Goal: Transaction & Acquisition: Purchase product/service

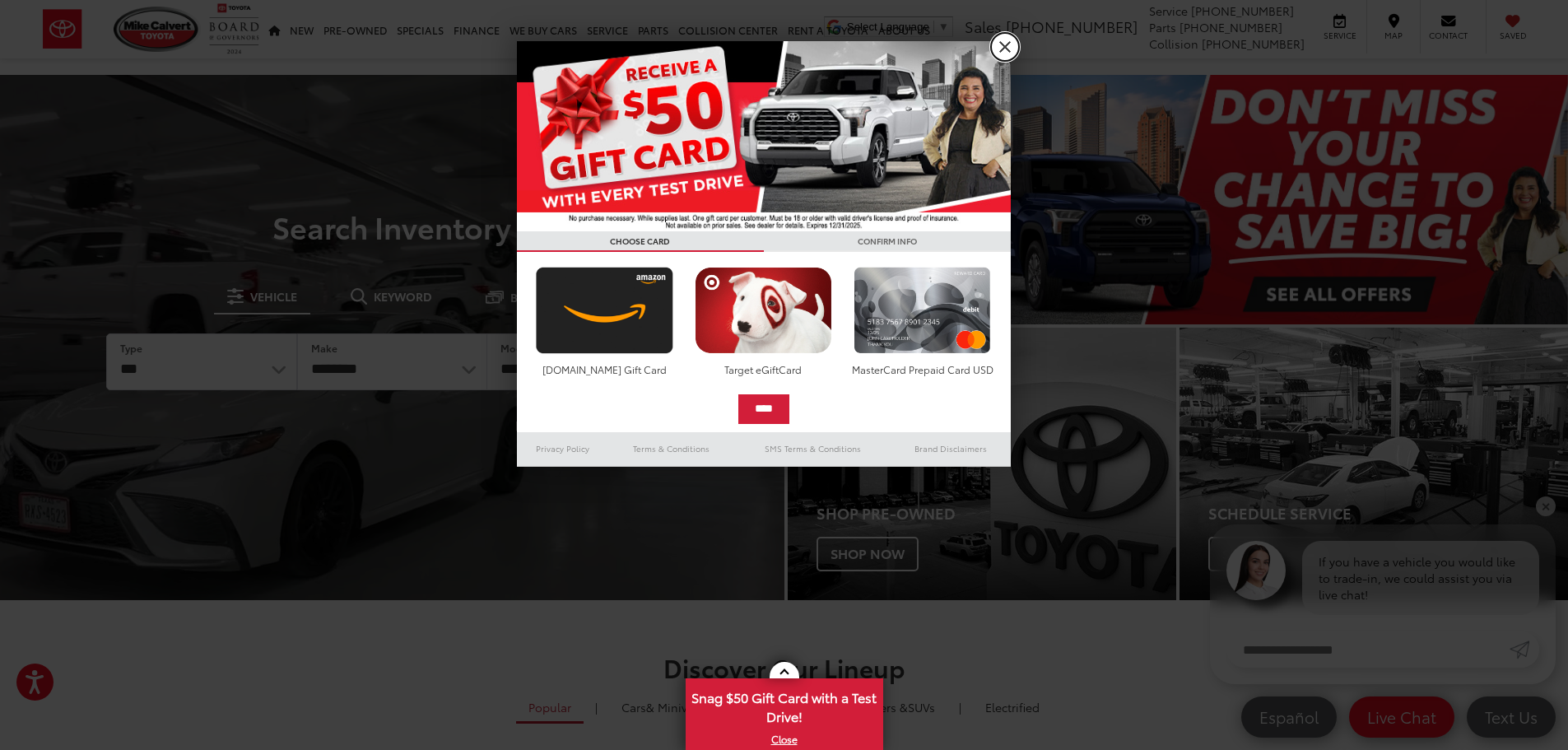
click at [1007, 47] on link "X" at bounding box center [1004, 47] width 28 height 28
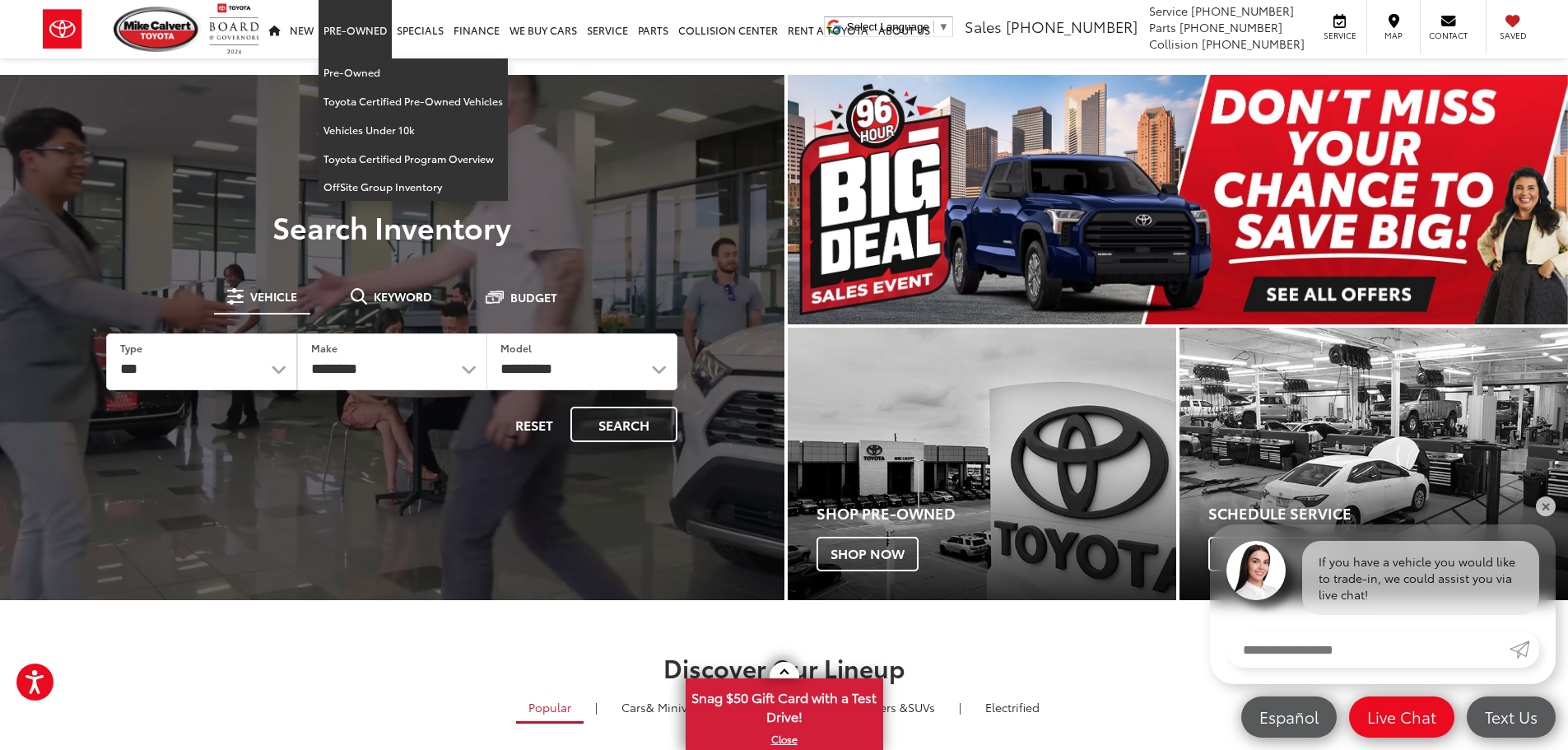
click at [374, 27] on link "Pre-Owned" at bounding box center [355, 29] width 73 height 58
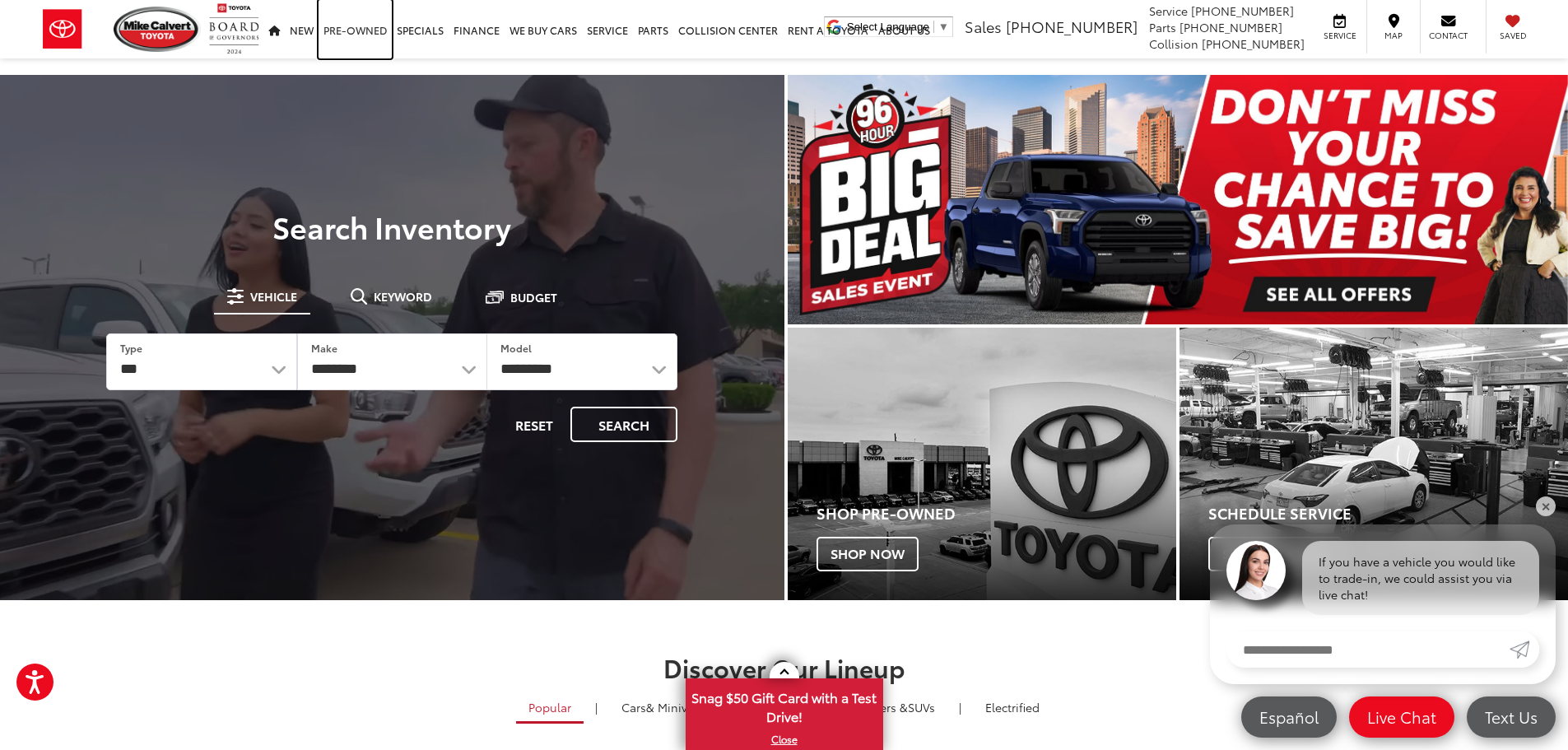
click at [362, 41] on link "Pre-Owned" at bounding box center [355, 29] width 73 height 58
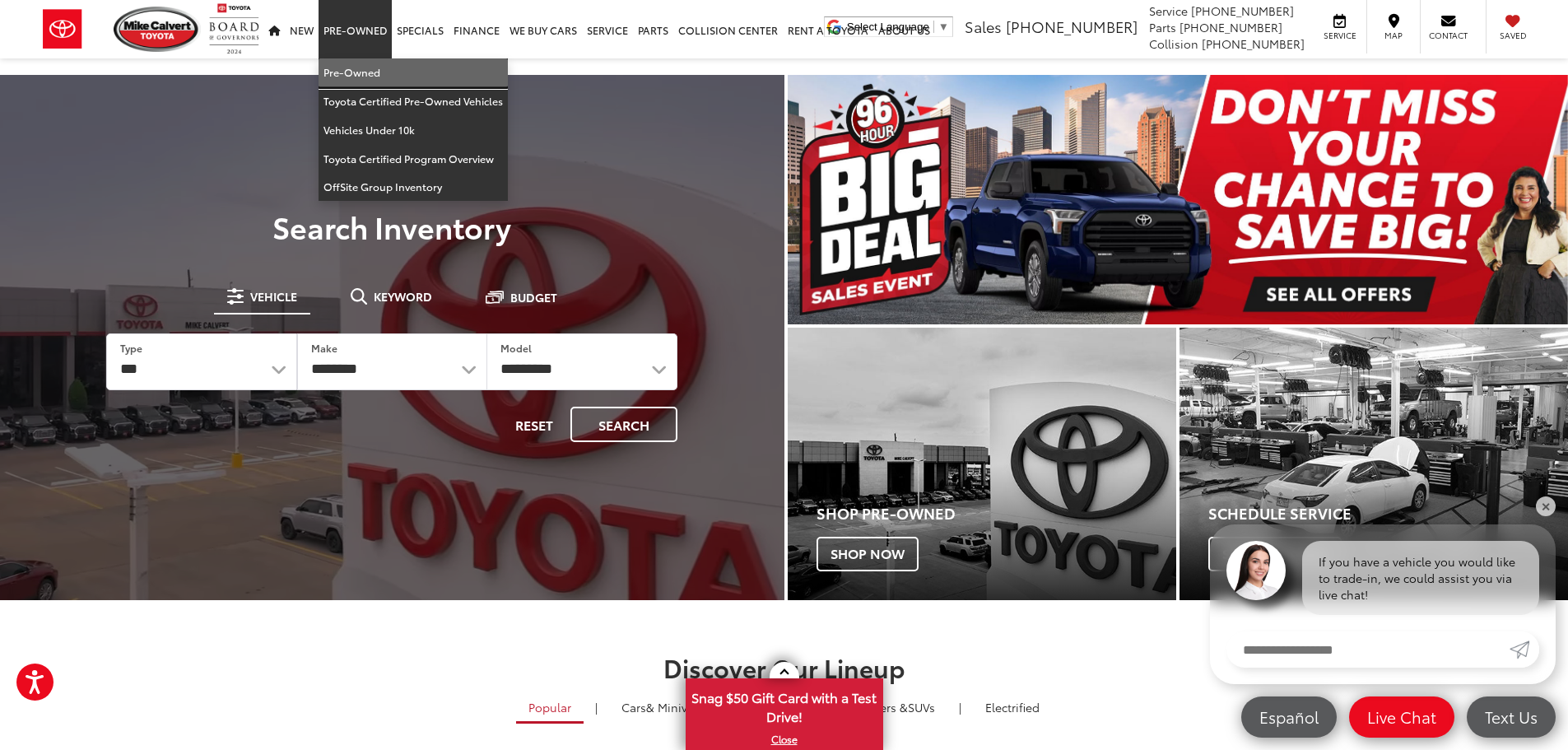
click at [363, 80] on link "Pre-Owned" at bounding box center [413, 72] width 190 height 29
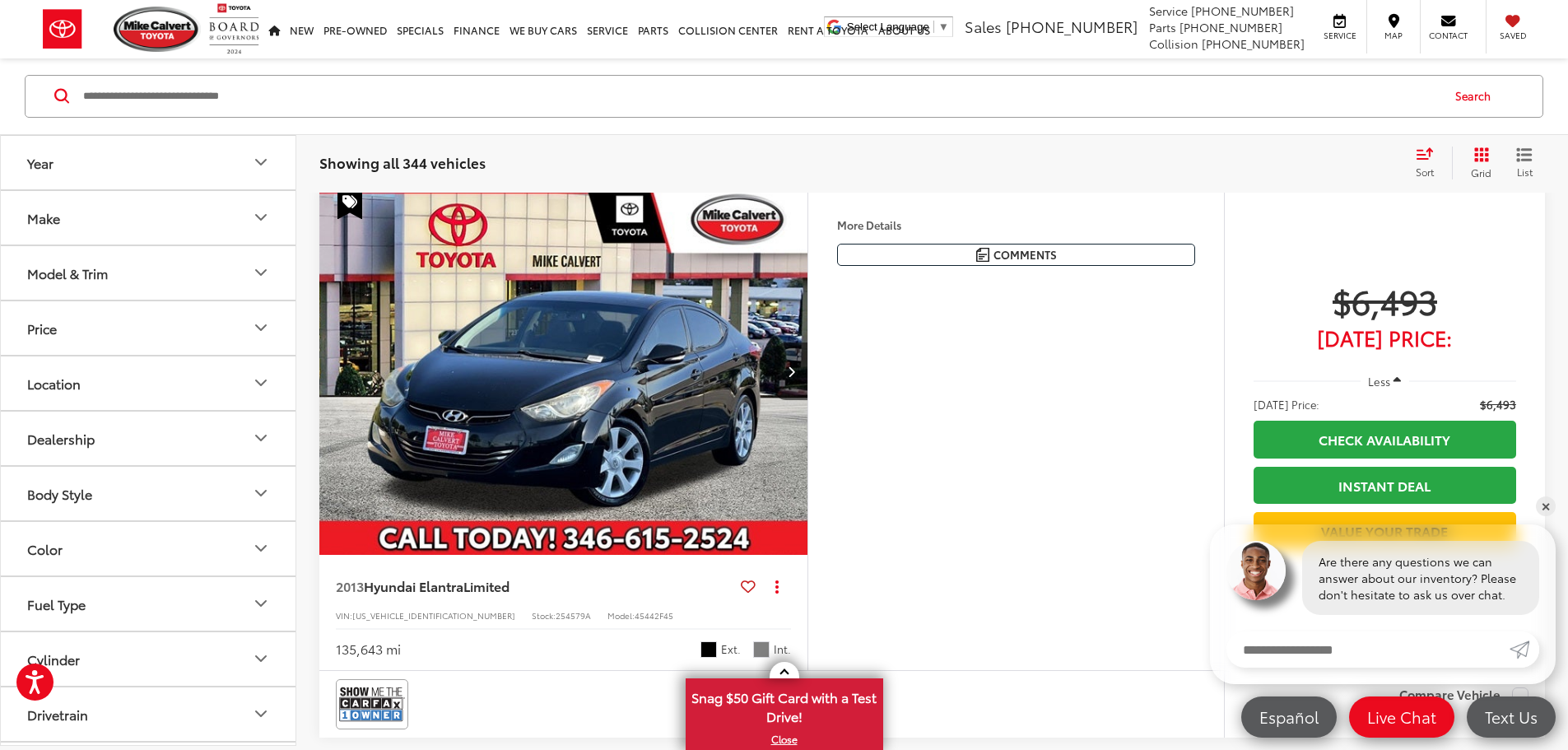
scroll to position [823, 0]
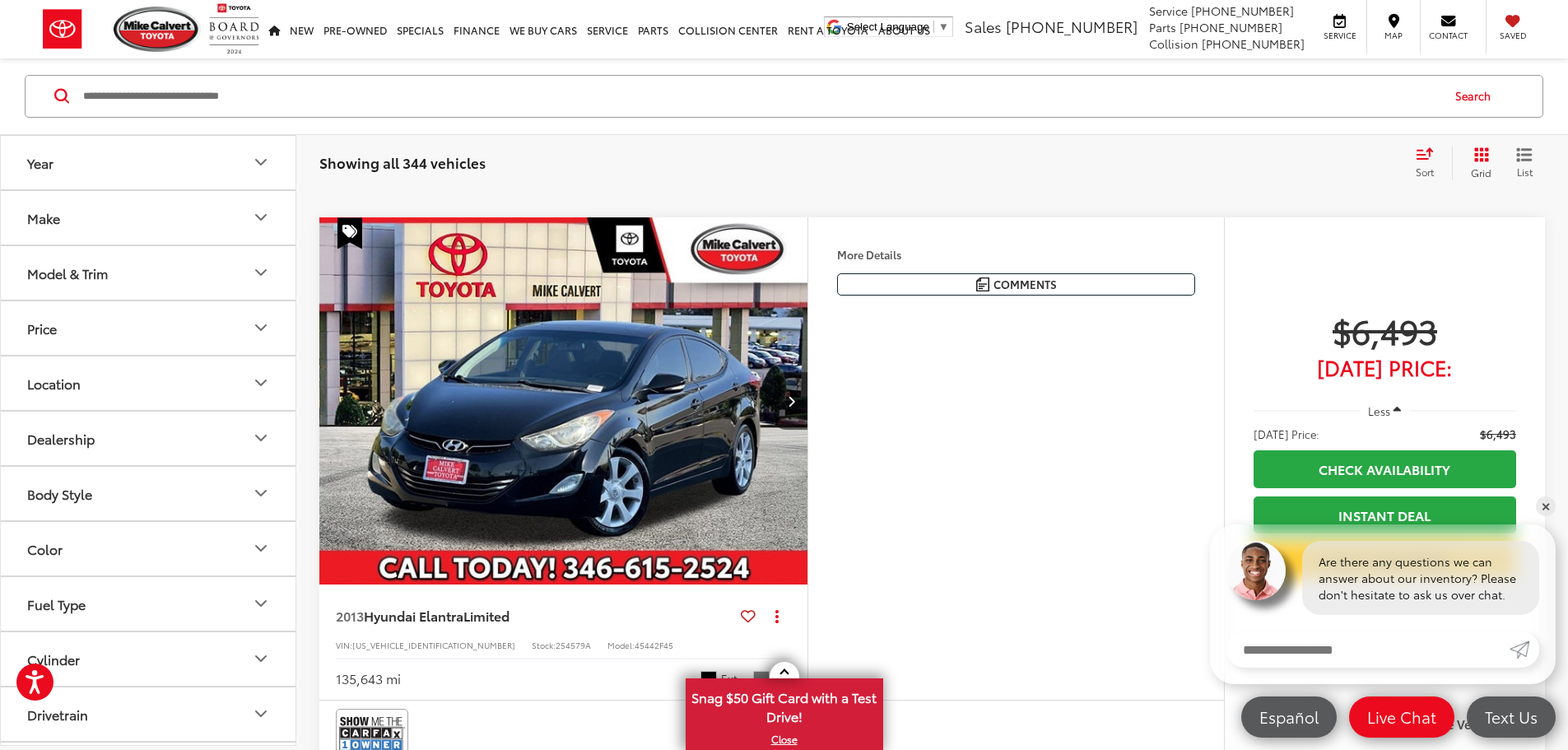
click at [246, 166] on button "Year" at bounding box center [148, 163] width 296 height 54
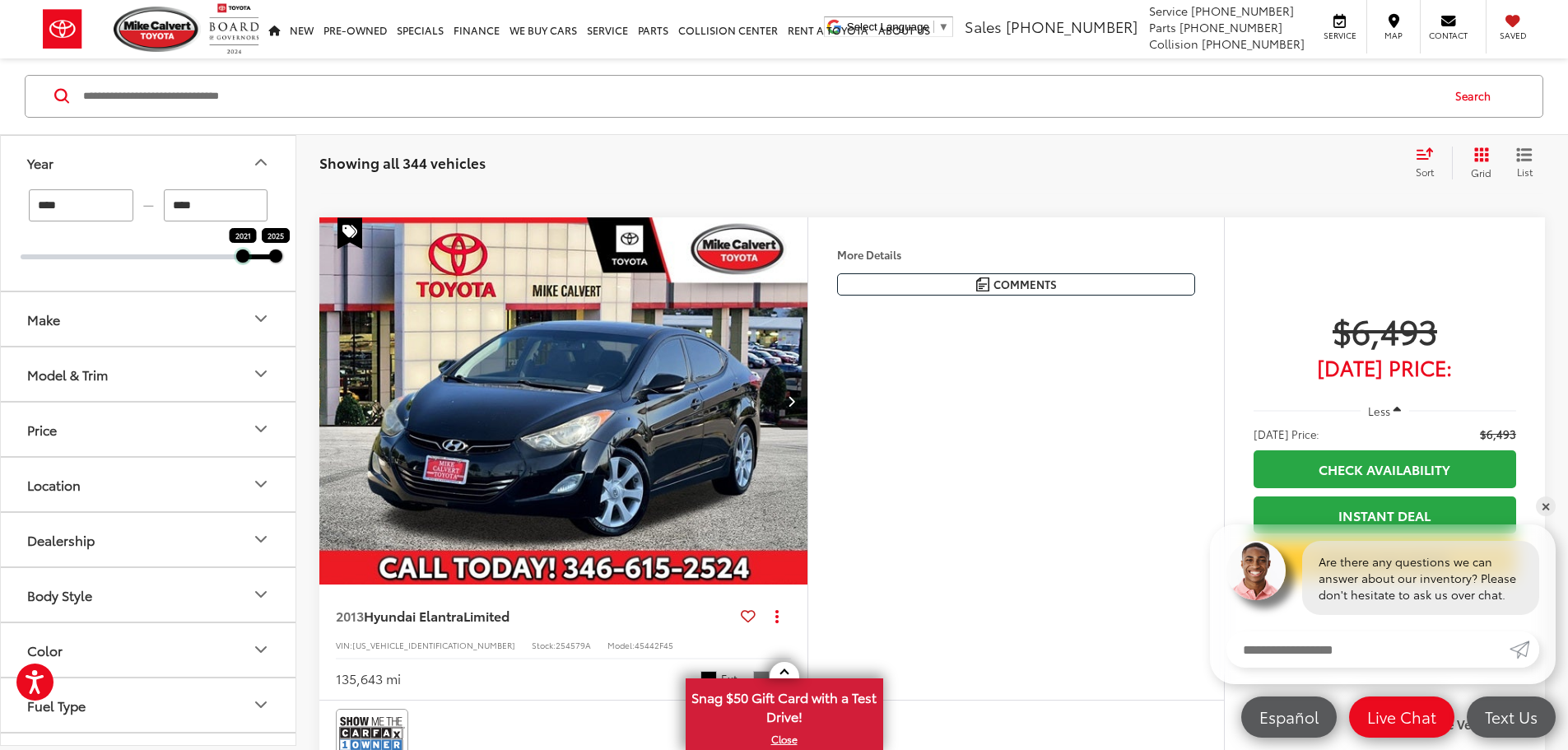
drag, startPoint x: 24, startPoint y: 254, endPoint x: 248, endPoint y: 264, distance: 224.2
click at [248, 264] on div "**** — **** 2021 2025" at bounding box center [148, 240] width 294 height 101
type input "****"
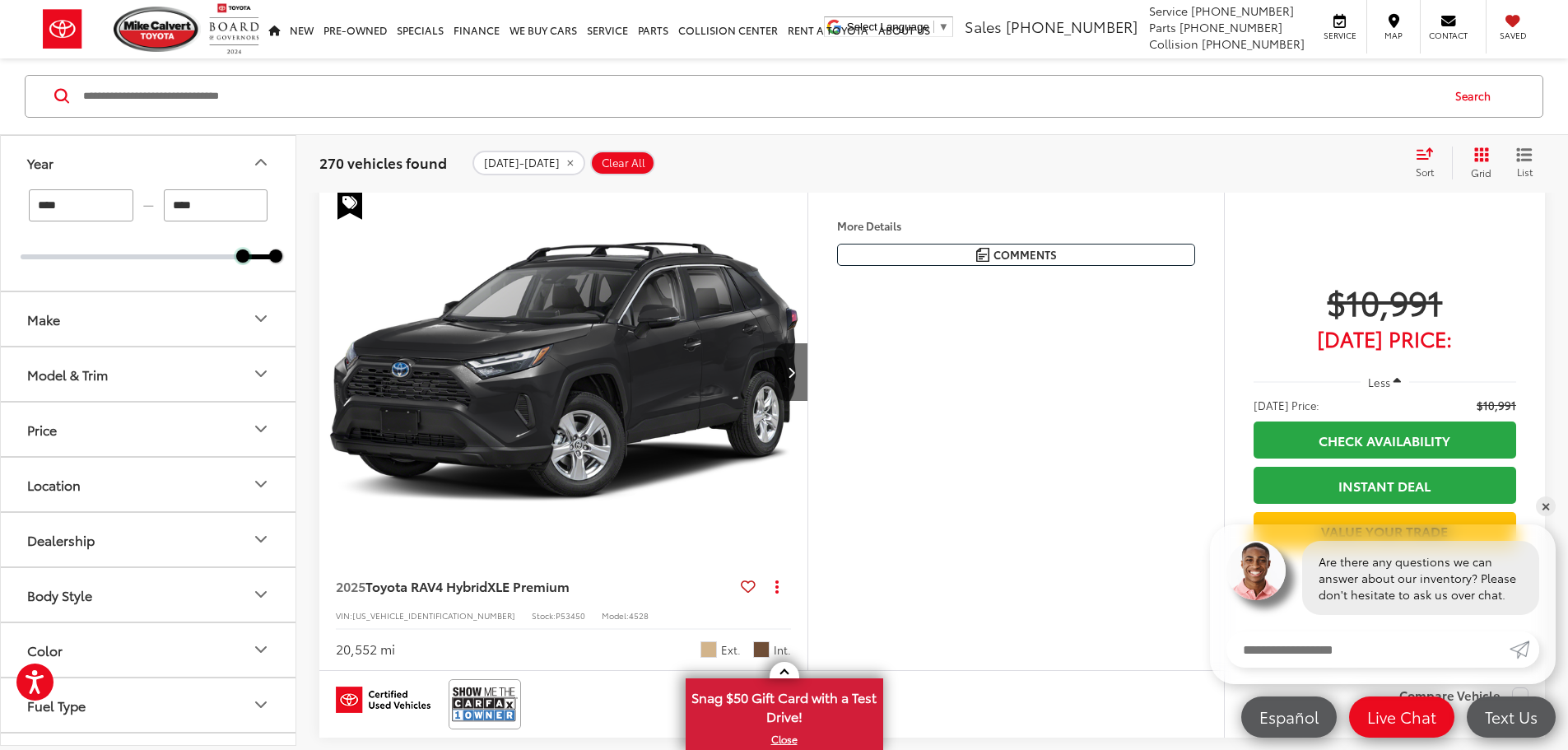
scroll to position [263, 0]
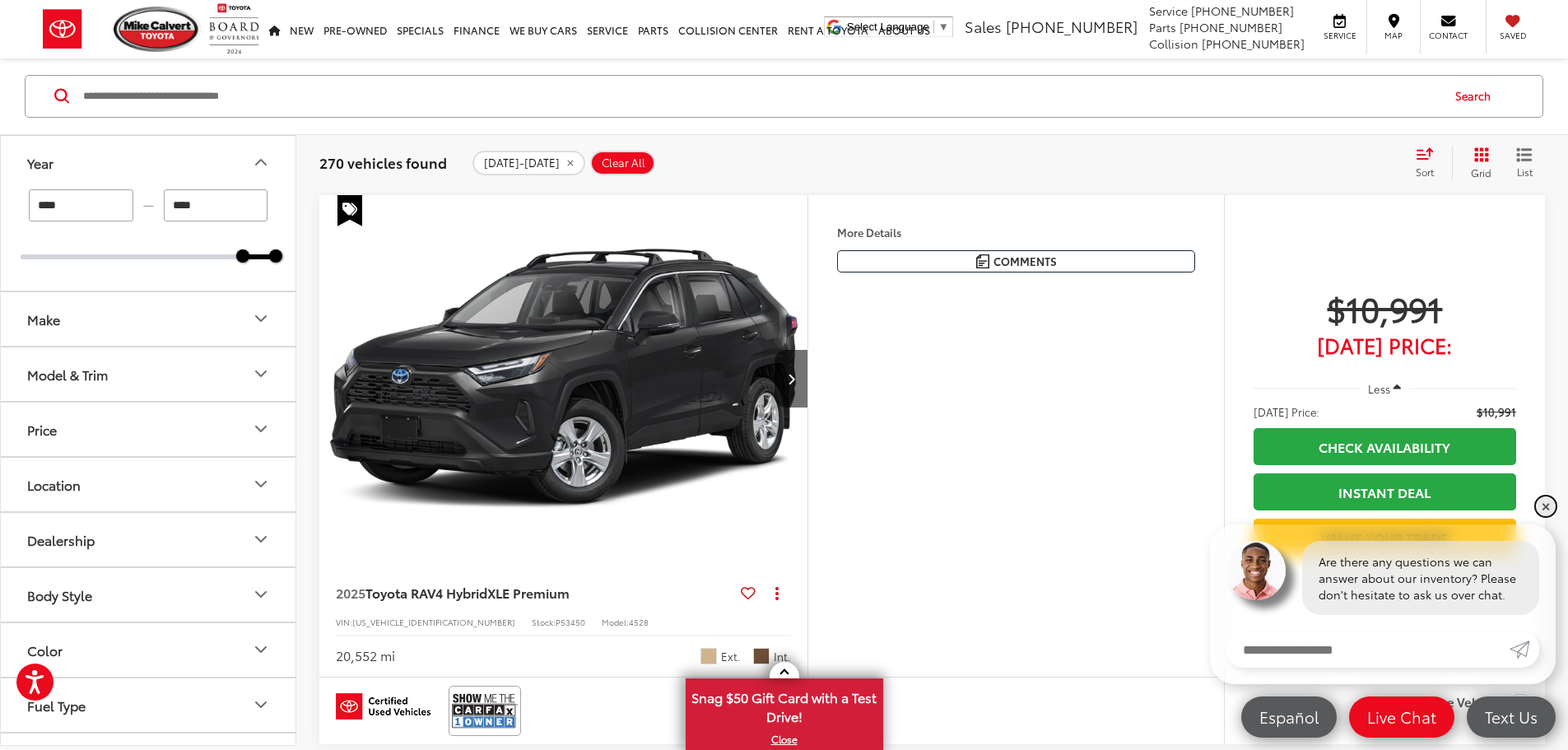
click at [1540, 509] on link "✕" at bounding box center [1546, 507] width 20 height 20
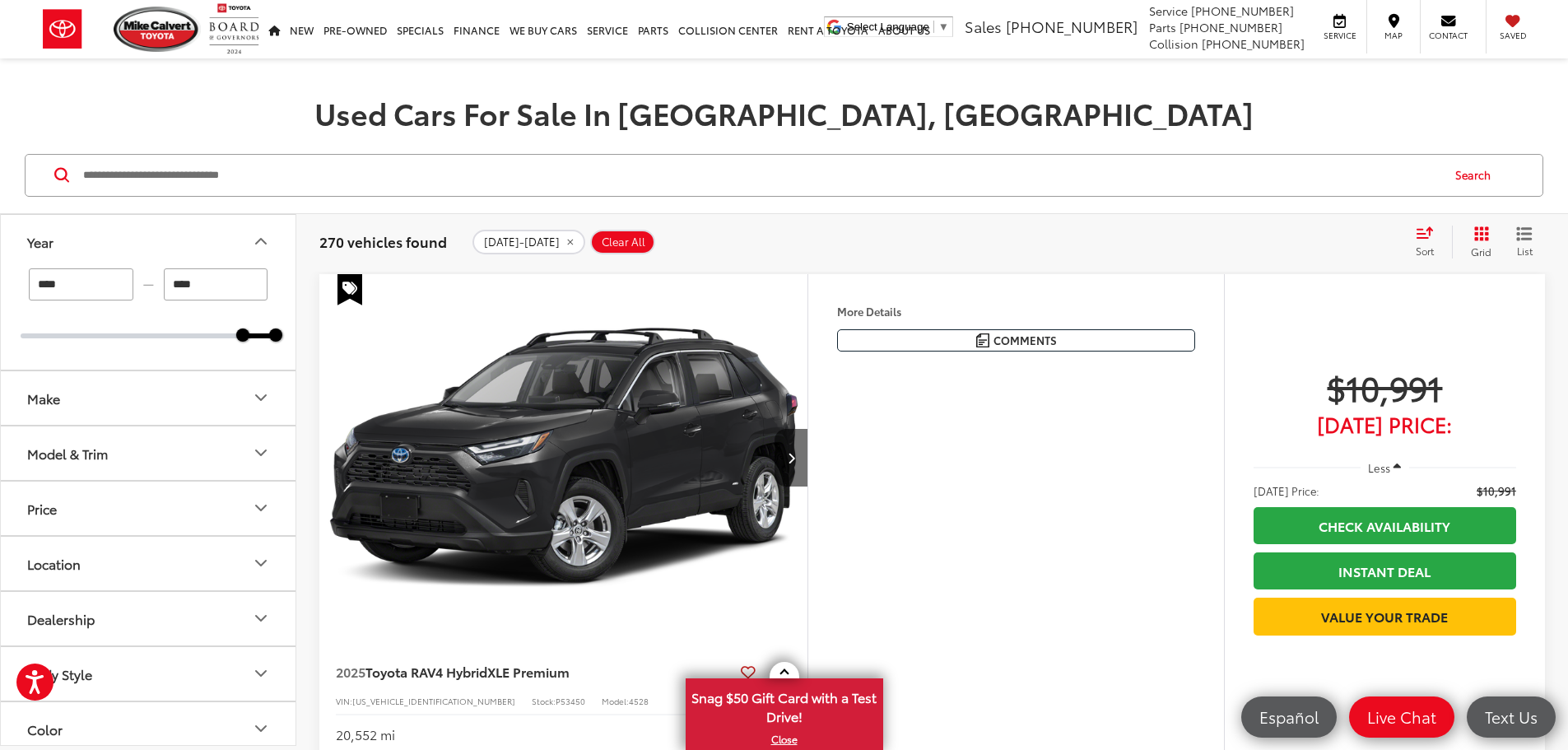
scroll to position [181, 0]
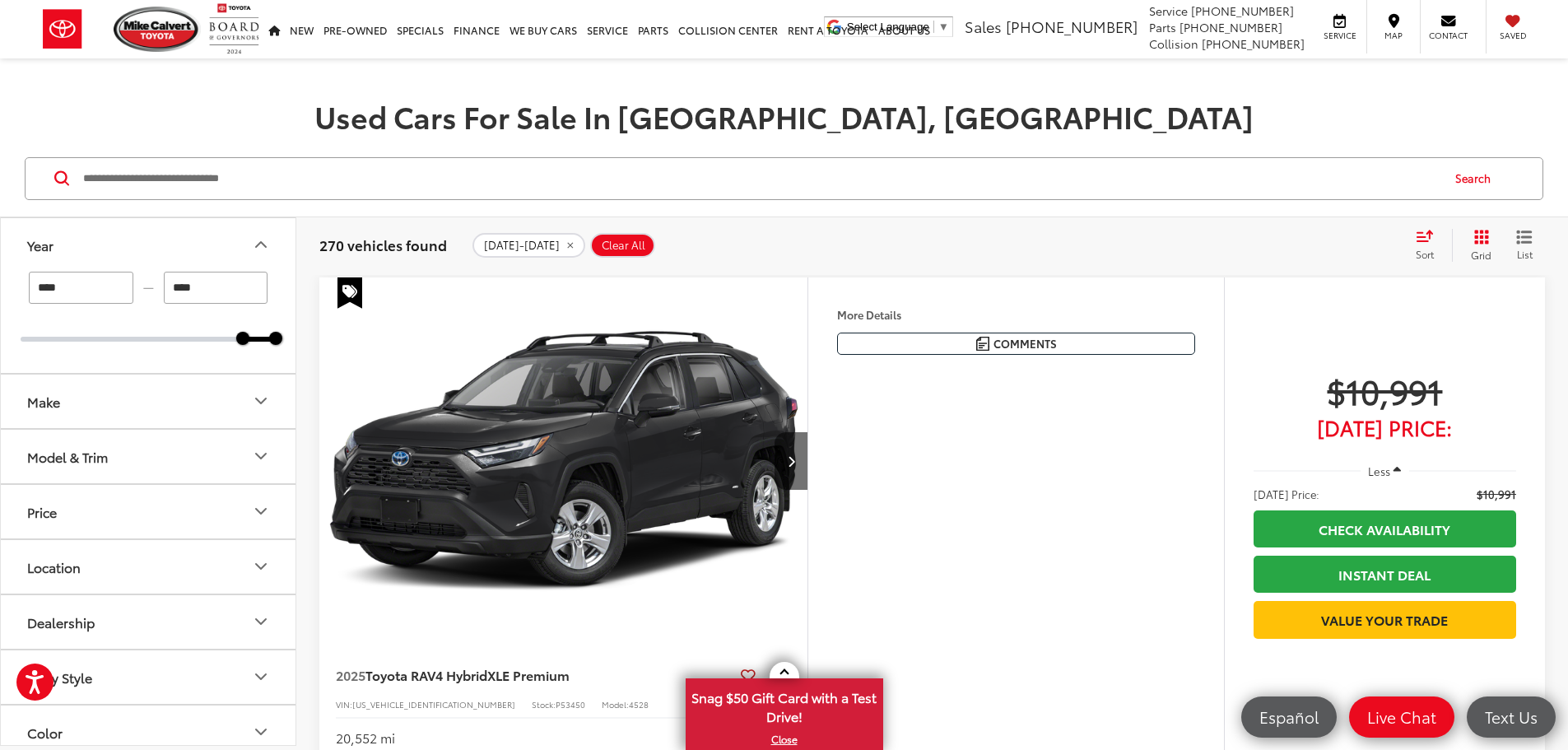
click at [809, 463] on img "2025 Toyota RAV4 Hybrid XLE Premium 0" at bounding box center [564, 461] width 490 height 368
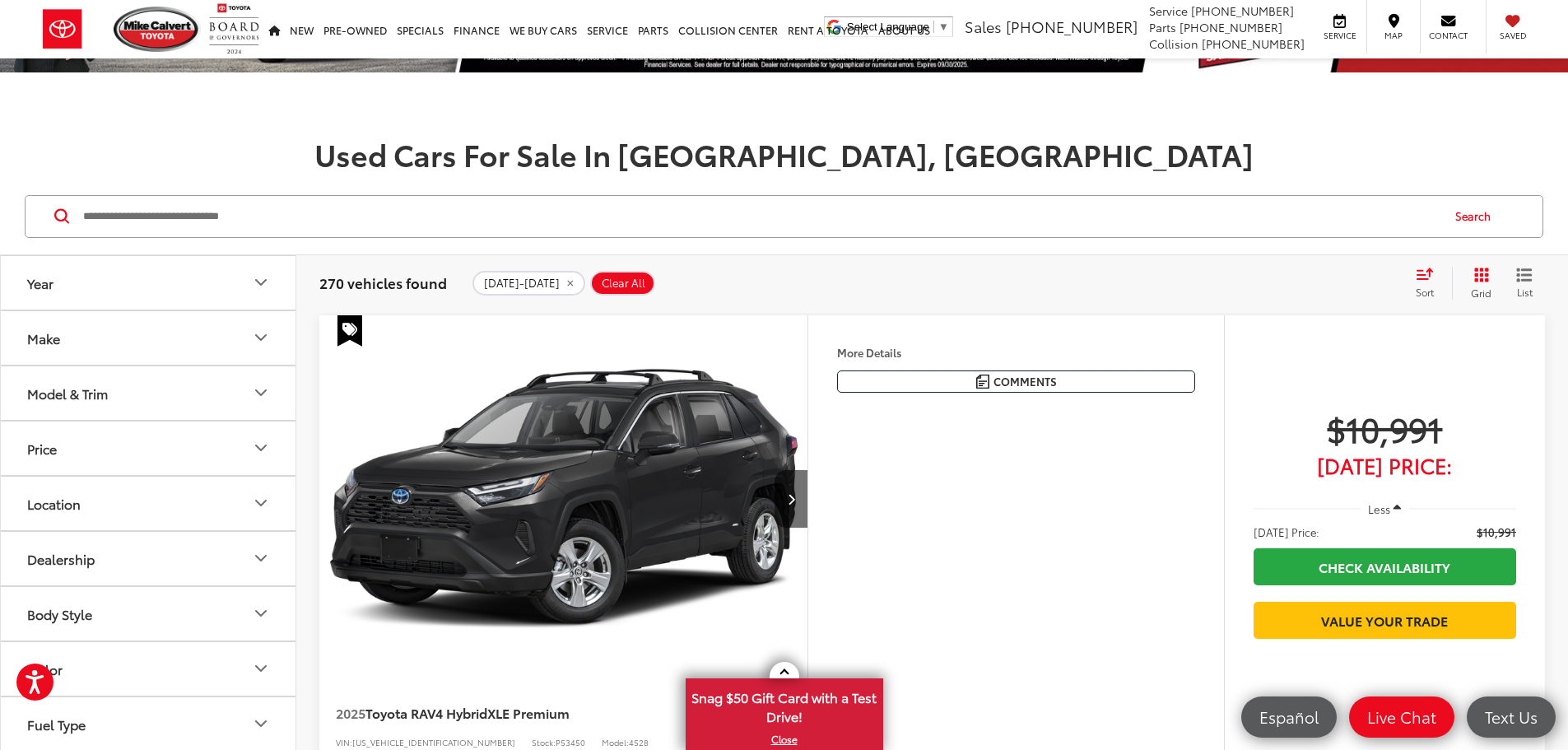
scroll to position [98, 0]
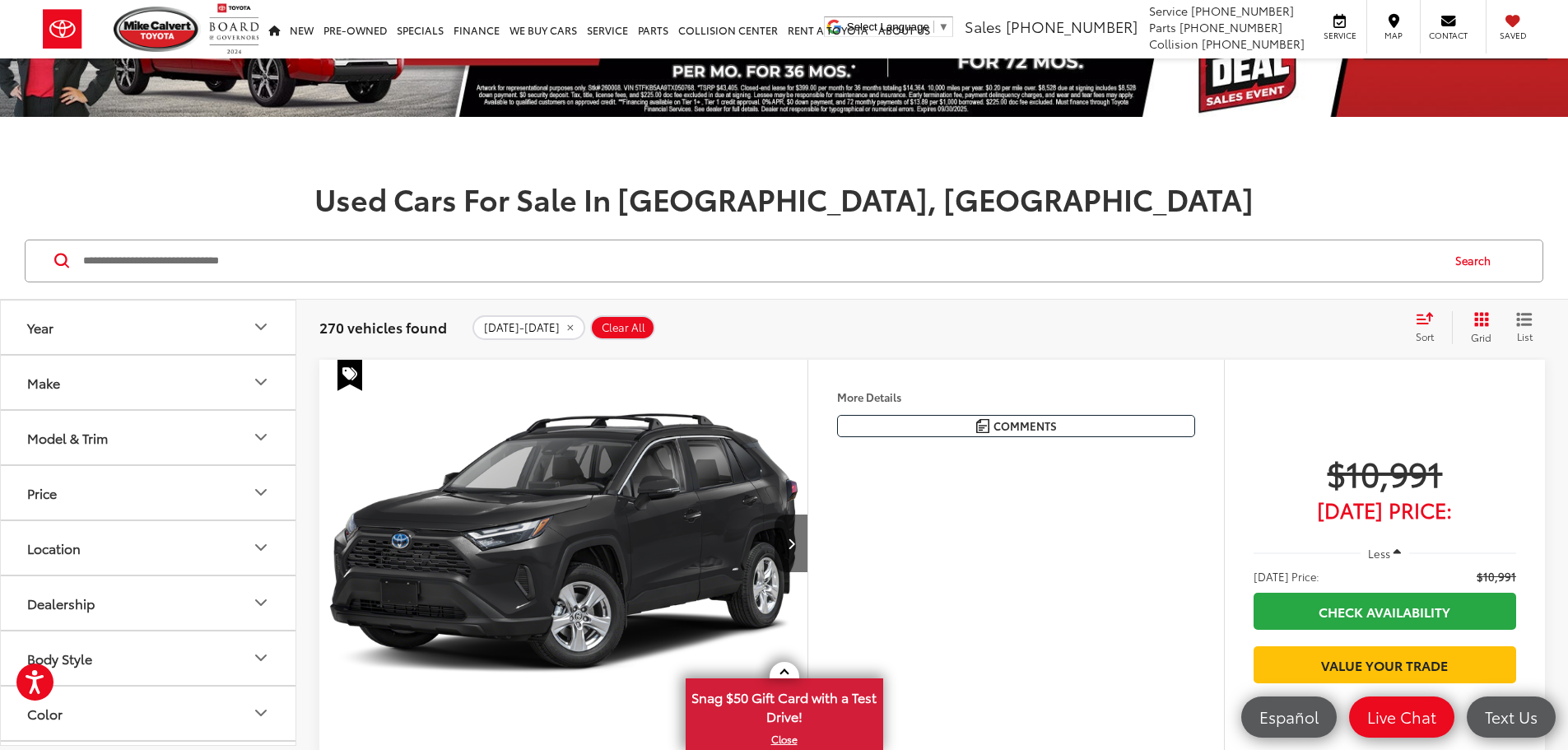
click at [0, 0] on button "More..." at bounding box center [0, 0] width 0 height 0
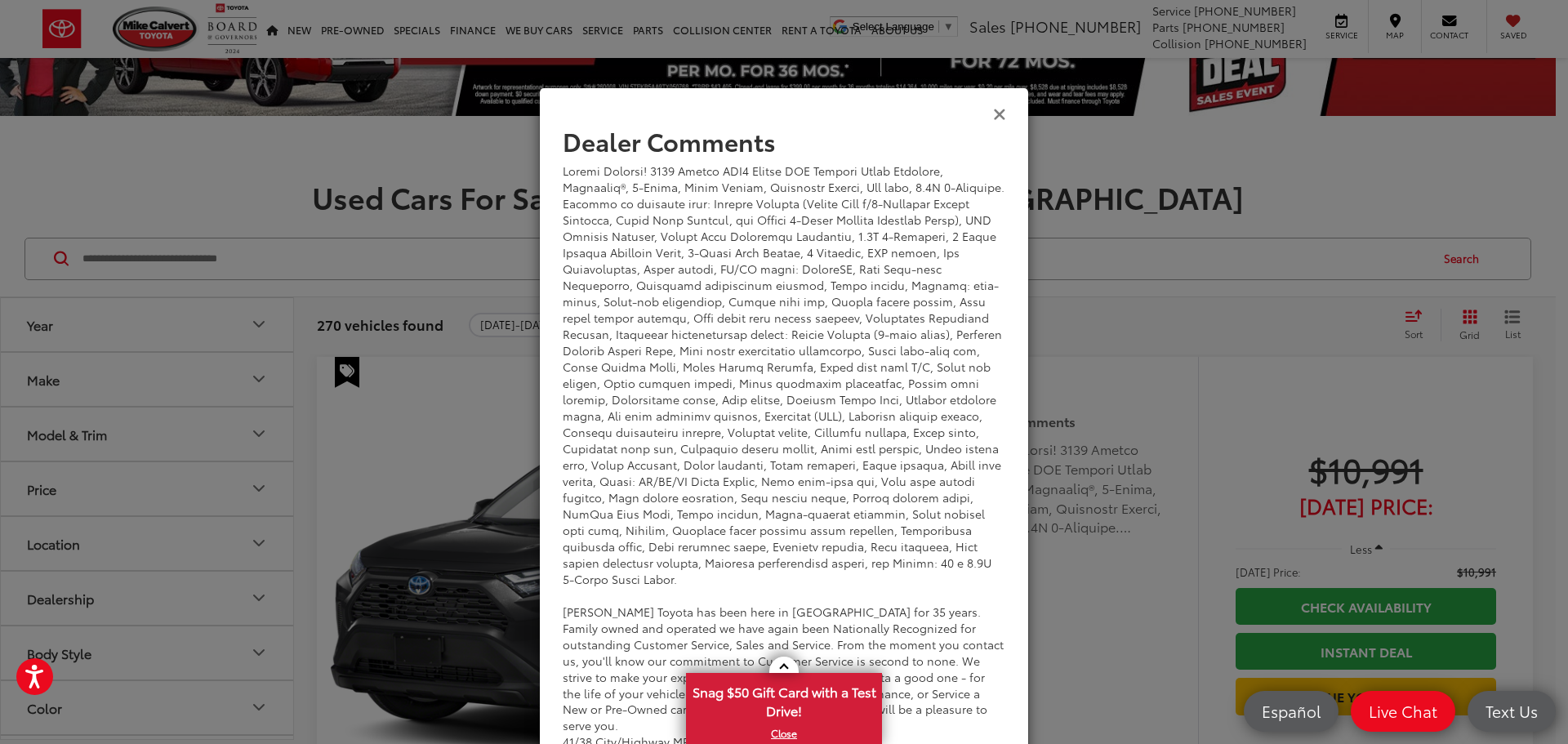
click at [994, 119] on icon "Close" at bounding box center [1000, 113] width 13 height 17
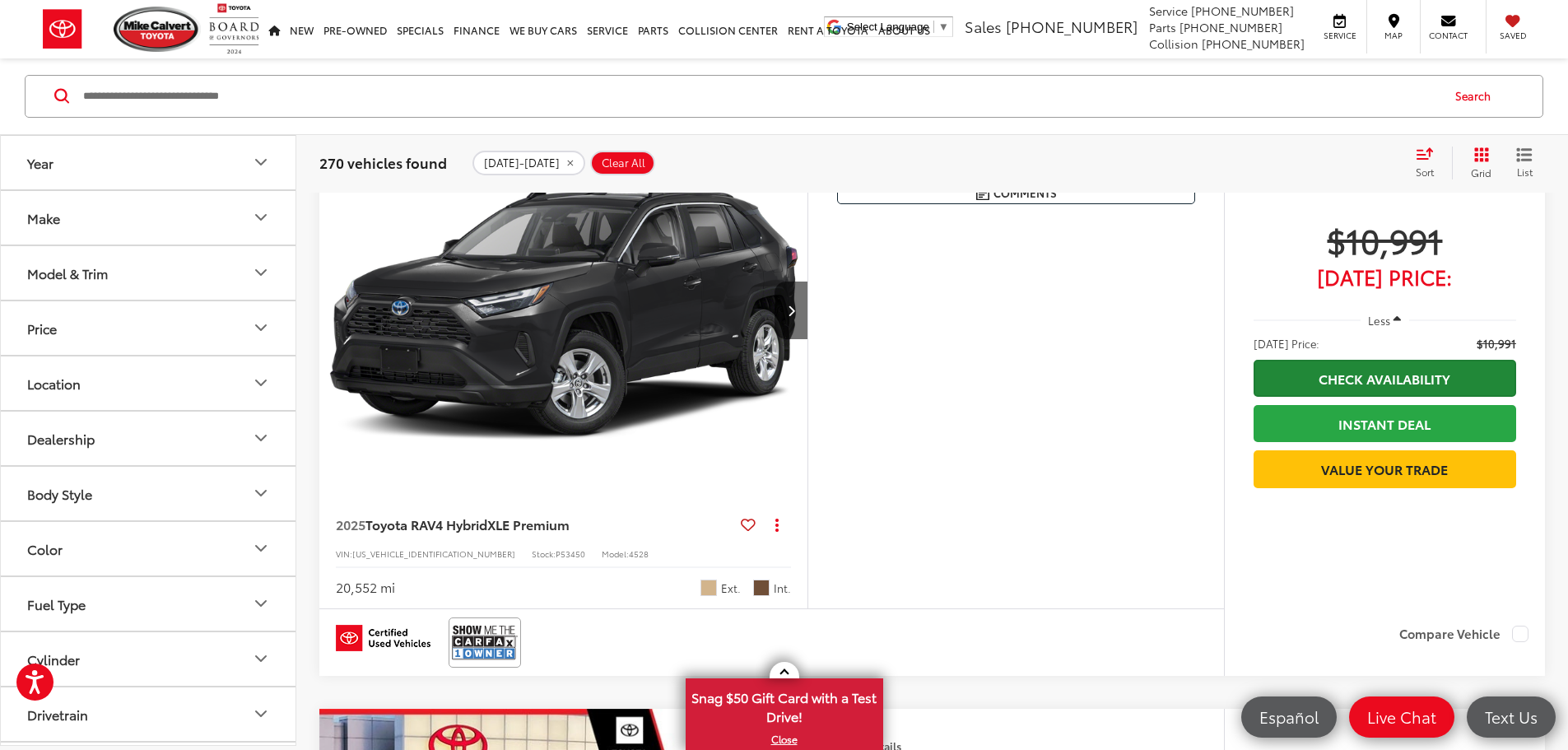
scroll to position [345, 0]
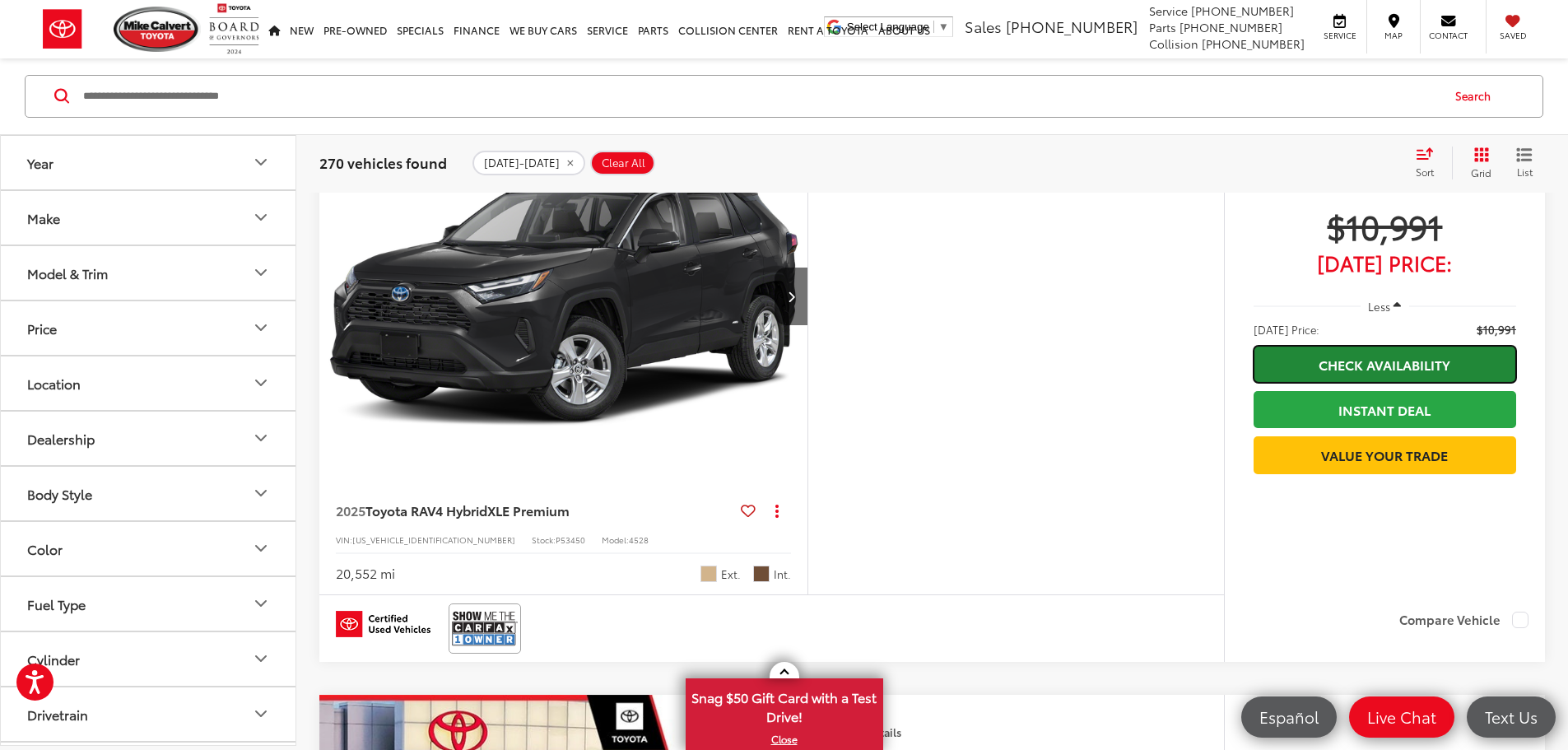
click at [1364, 367] on link "Check Availability" at bounding box center [1384, 363] width 262 height 37
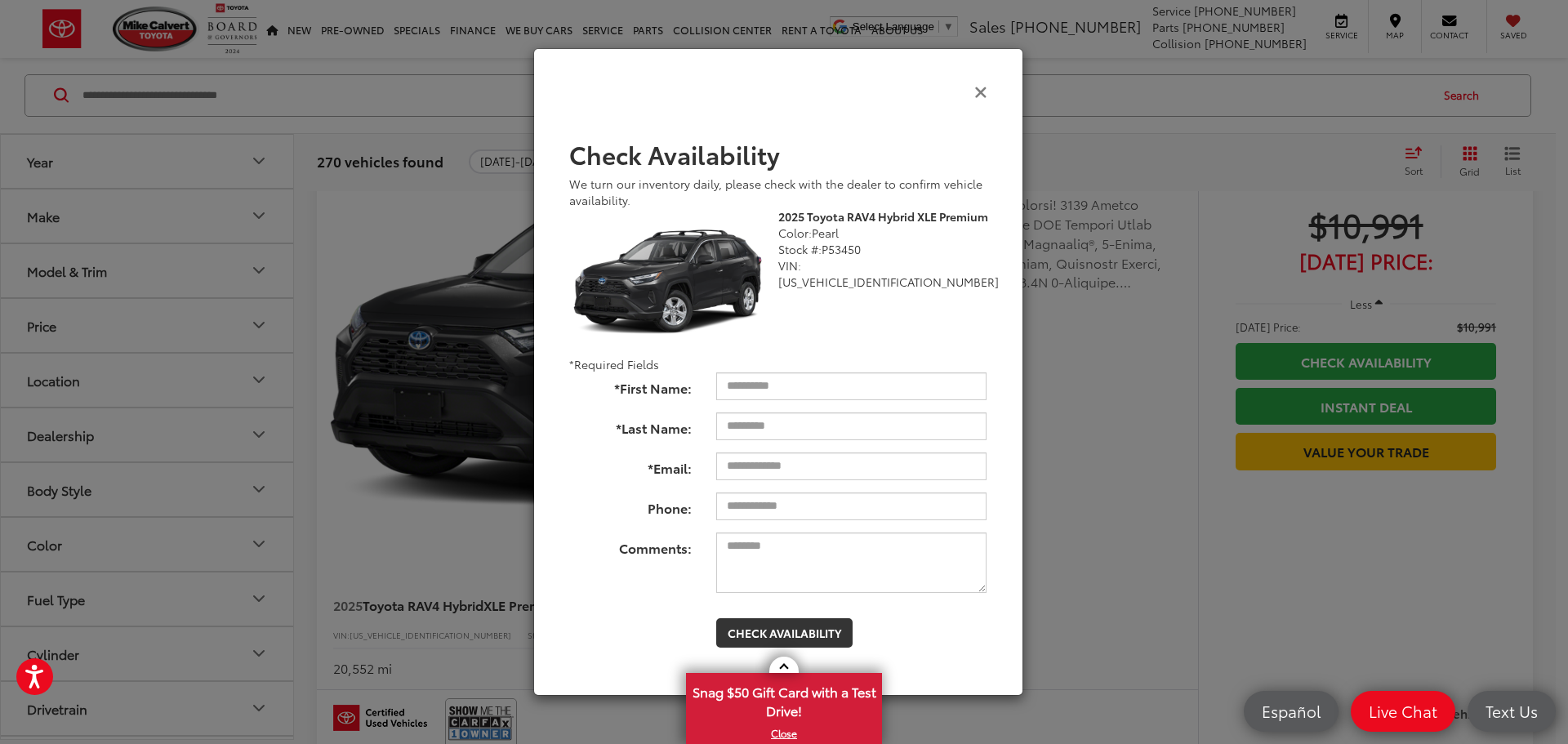
click at [981, 84] on icon "Close" at bounding box center [981, 91] width 13 height 17
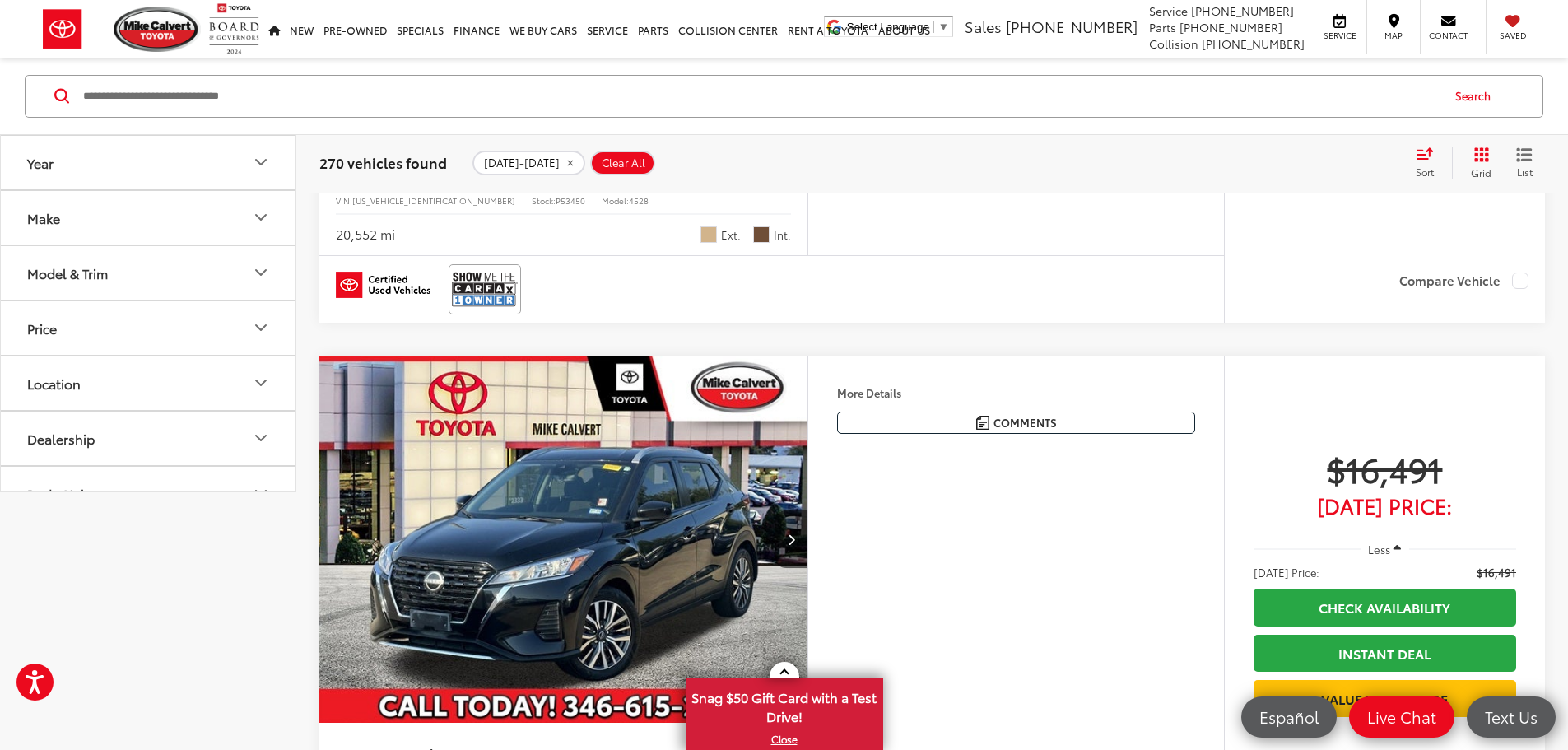
scroll to position [0, 0]
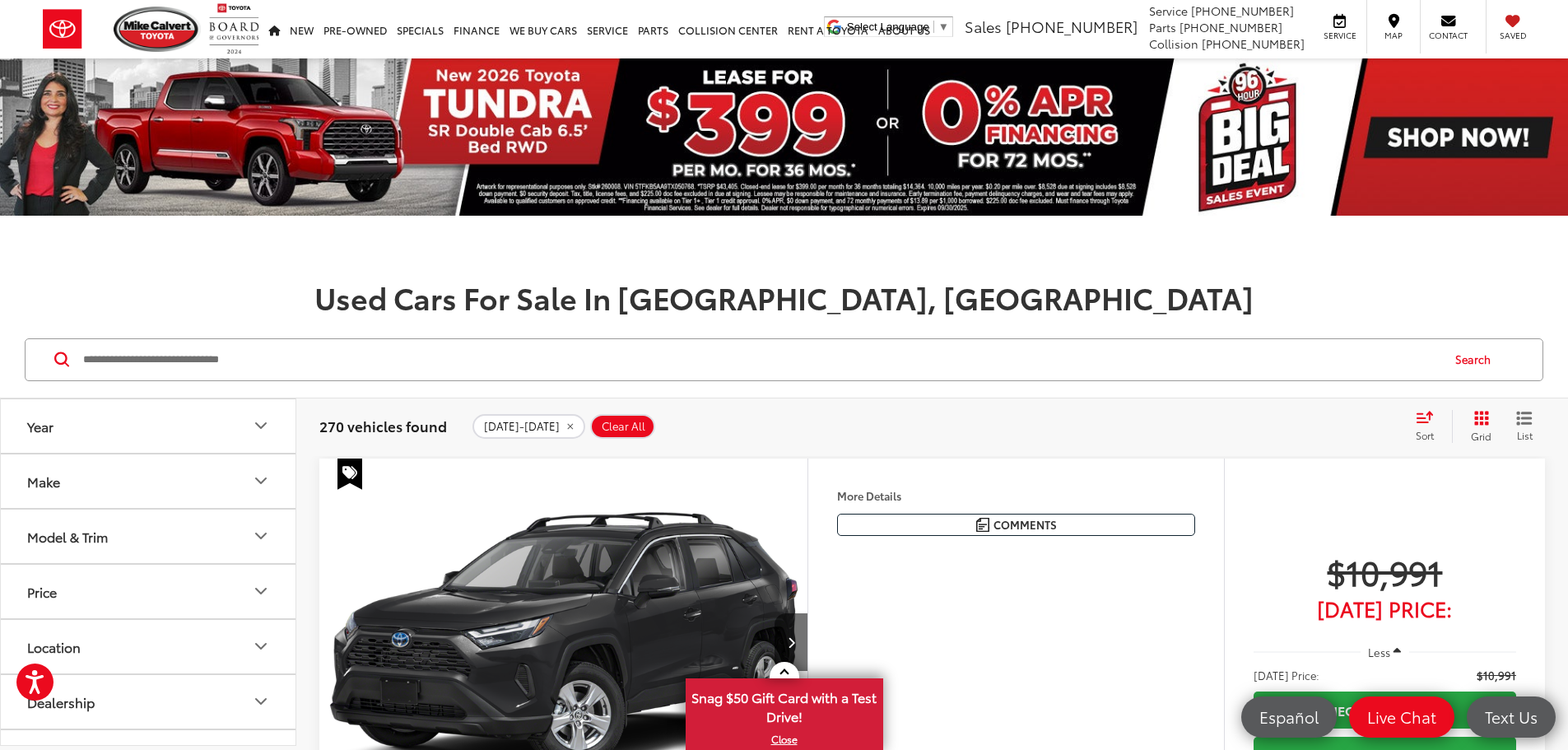
click at [164, 578] on button "Price" at bounding box center [148, 592] width 296 height 54
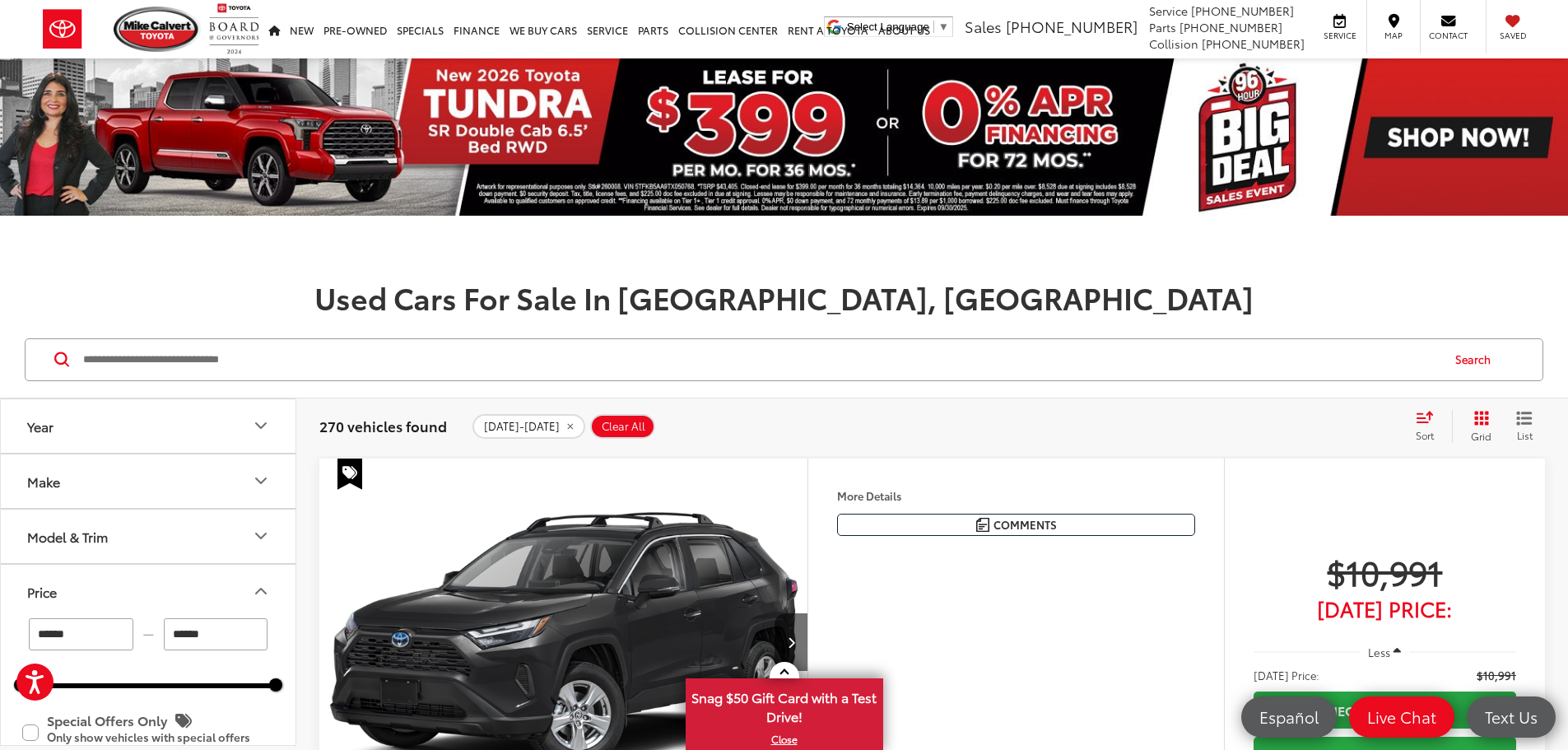
drag, startPoint x: 204, startPoint y: 638, endPoint x: 157, endPoint y: 635, distance: 47.1
click at [157, 635] on div "****** — ******" at bounding box center [148, 635] width 255 height 32
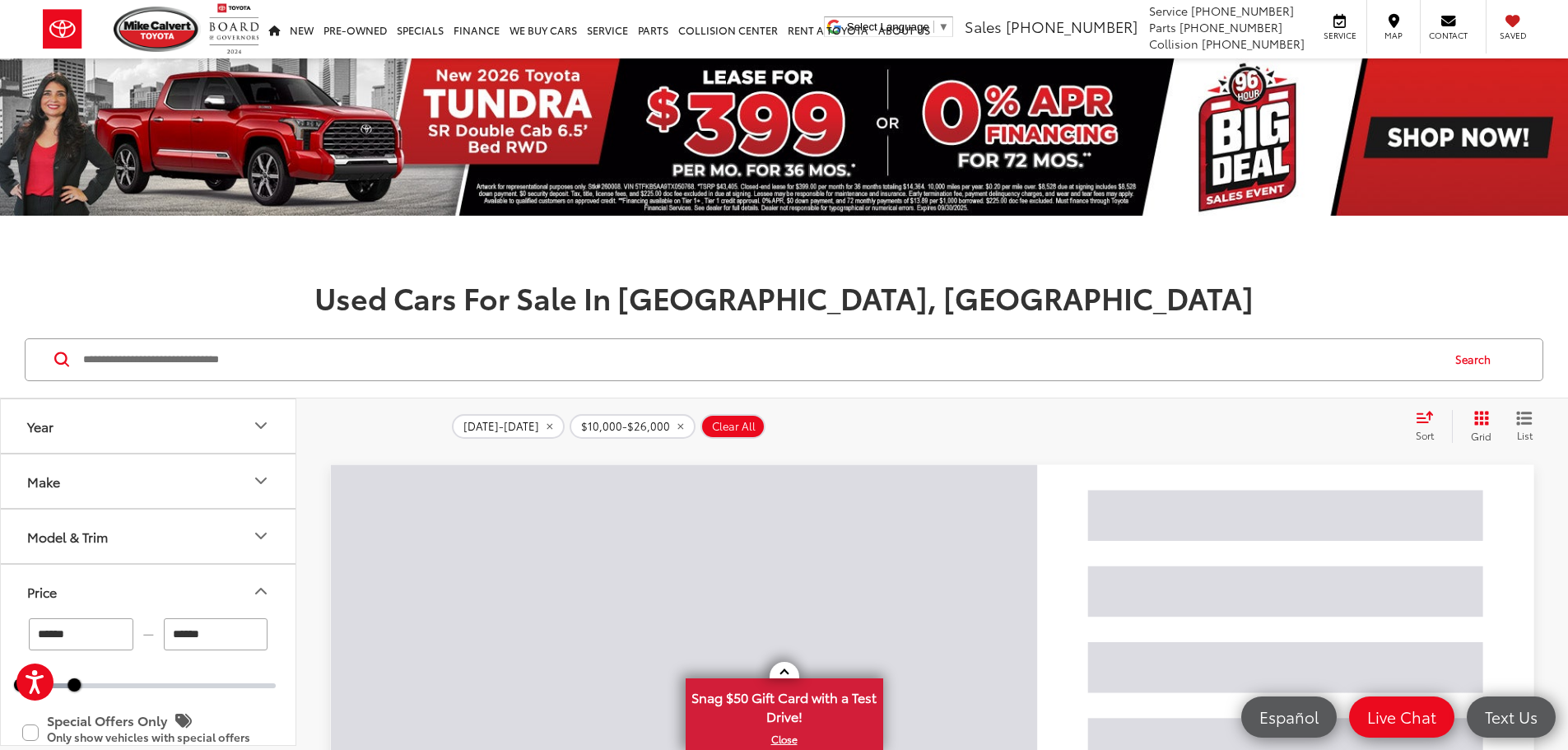
click at [208, 587] on button "Price" at bounding box center [148, 592] width 296 height 54
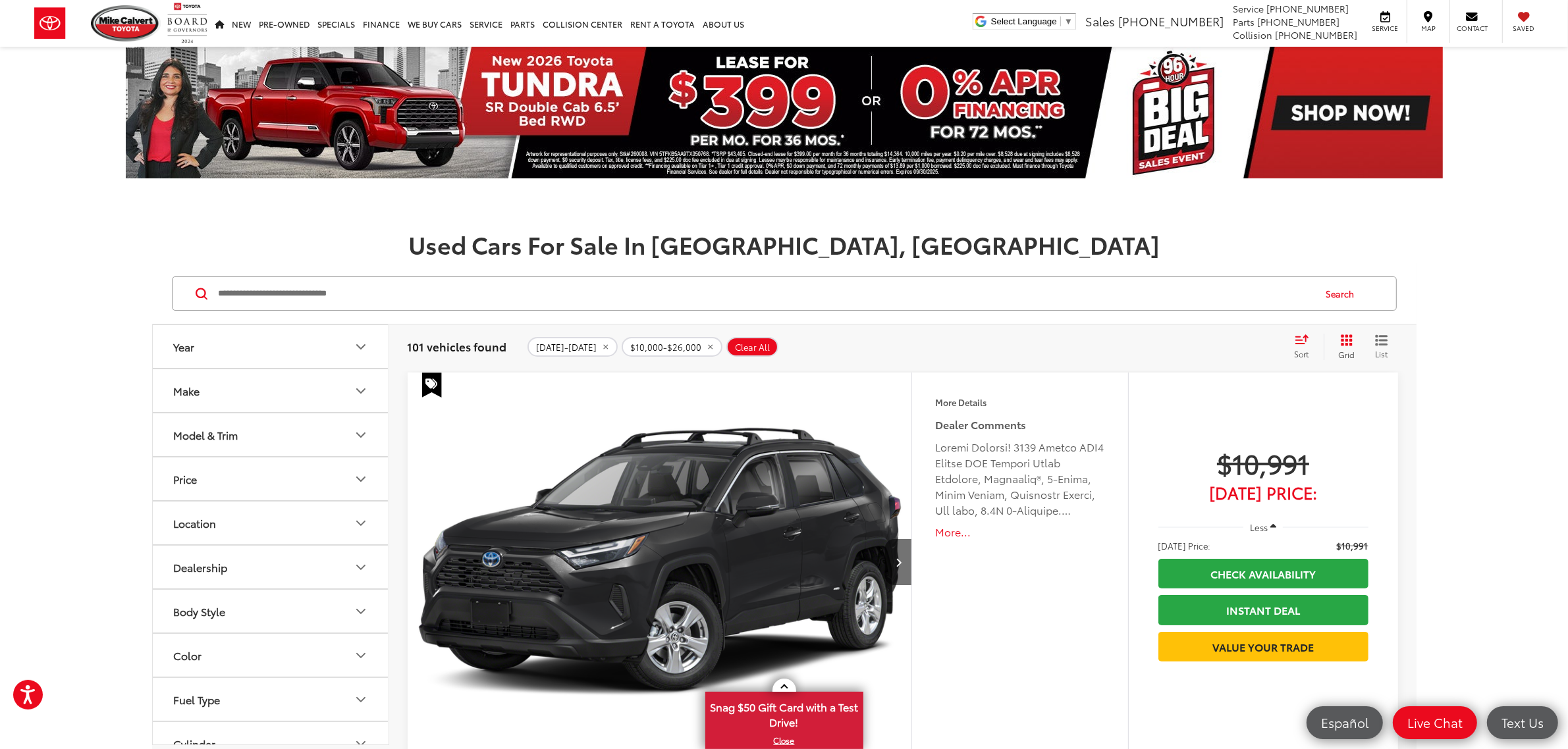
click at [1254, 344] on icon "Select sort value" at bounding box center [1302, 339] width 14 height 10
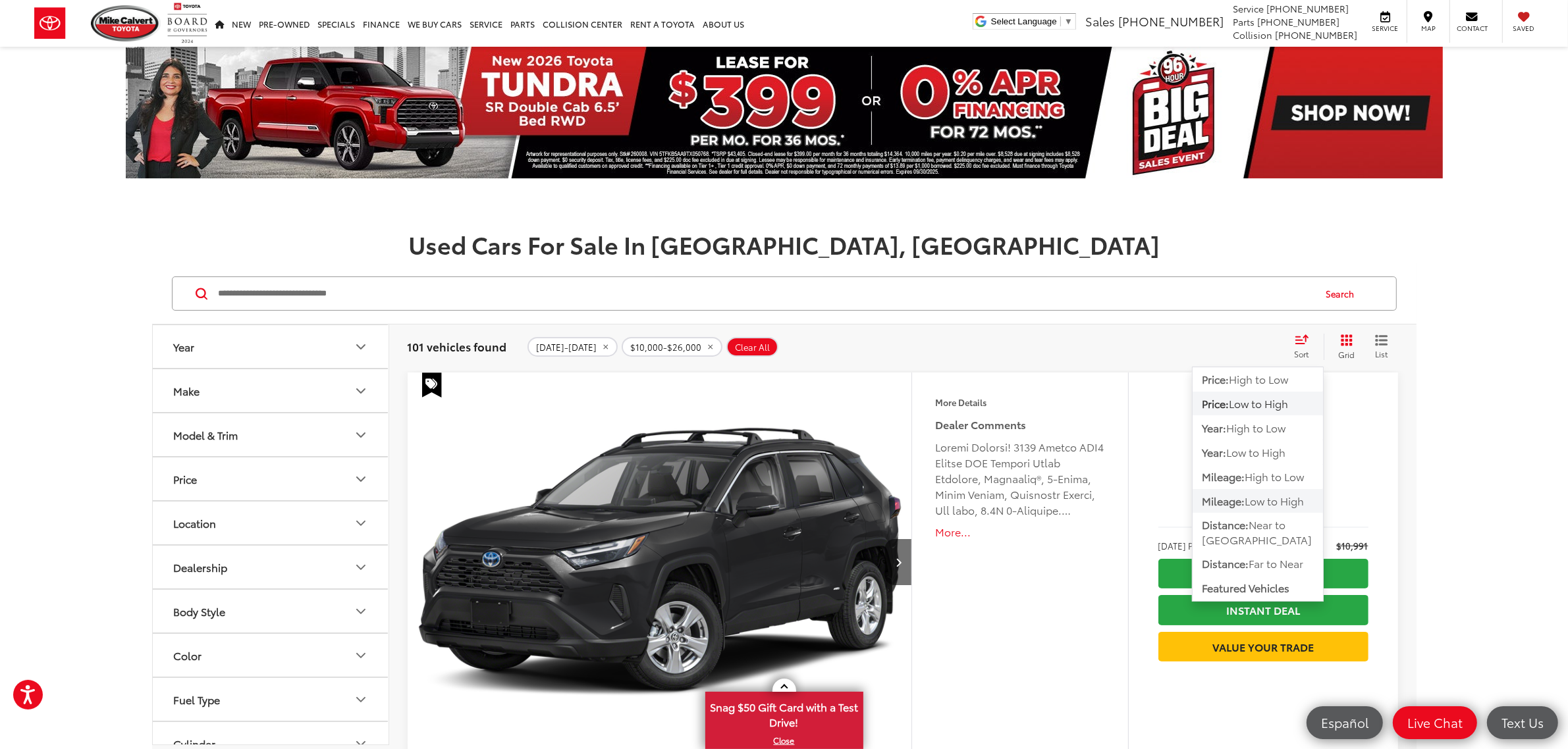
click at [1254, 498] on span "Low to High" at bounding box center [1275, 500] width 59 height 15
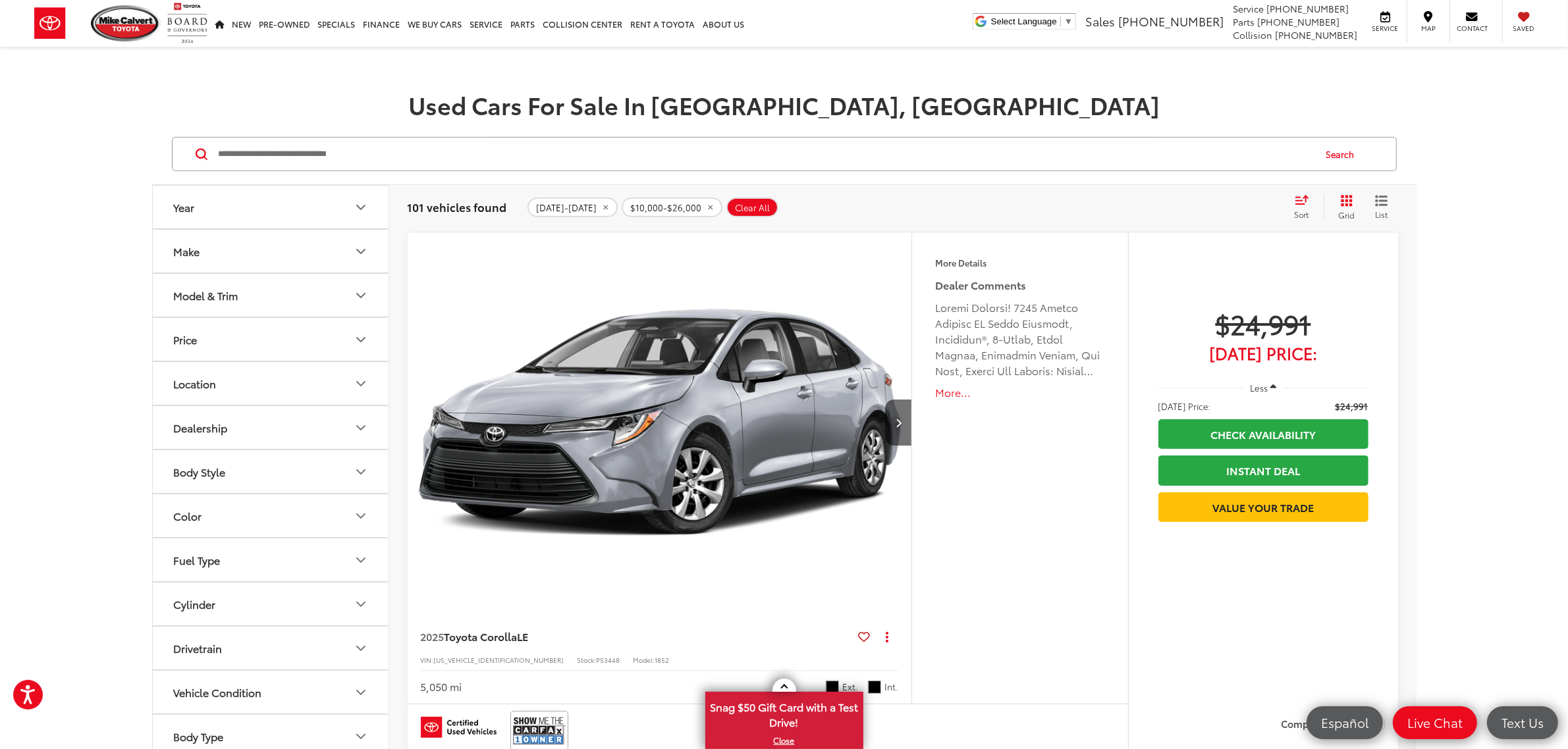
scroll to position [165, 0]
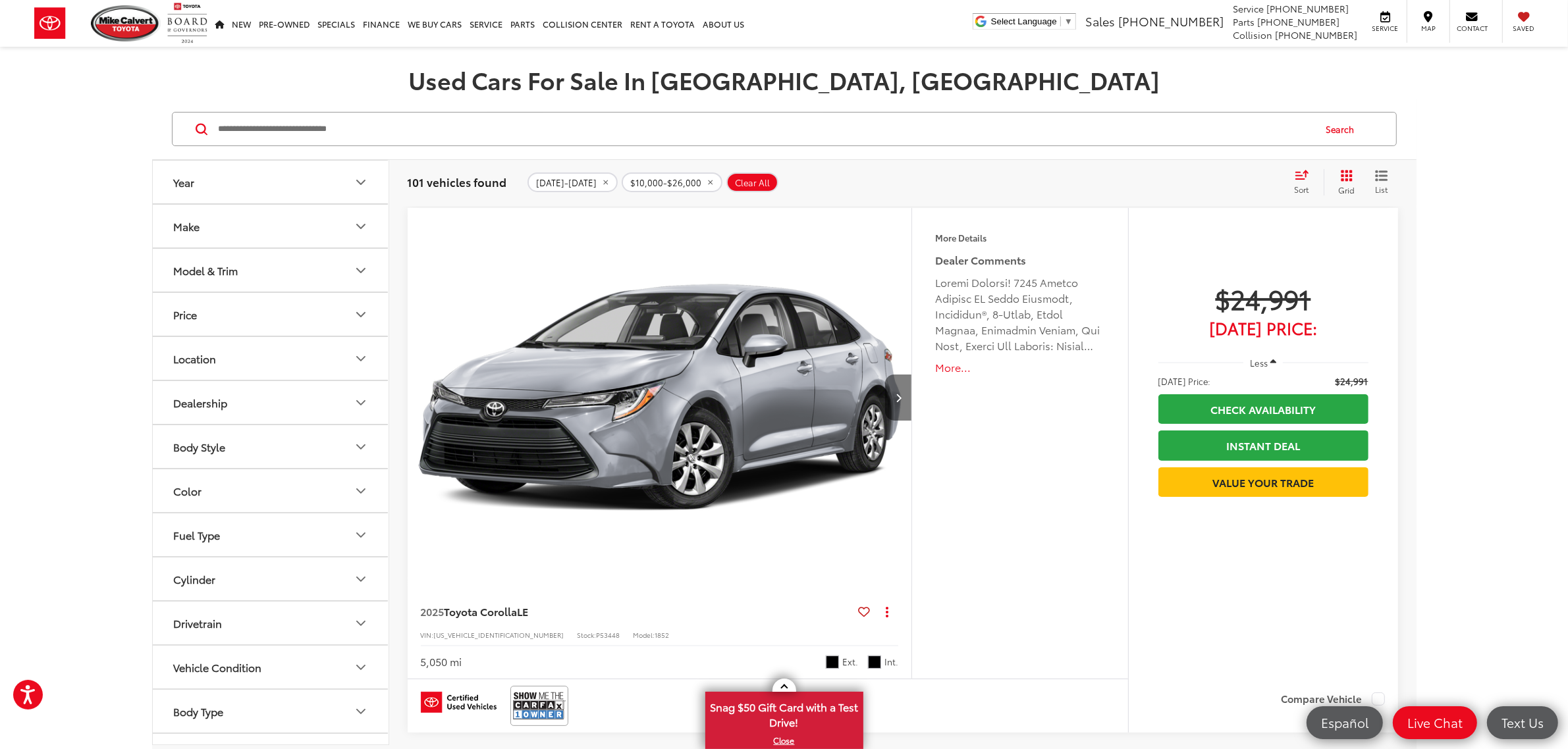
click at [891, 386] on button "Next image" at bounding box center [898, 397] width 26 height 46
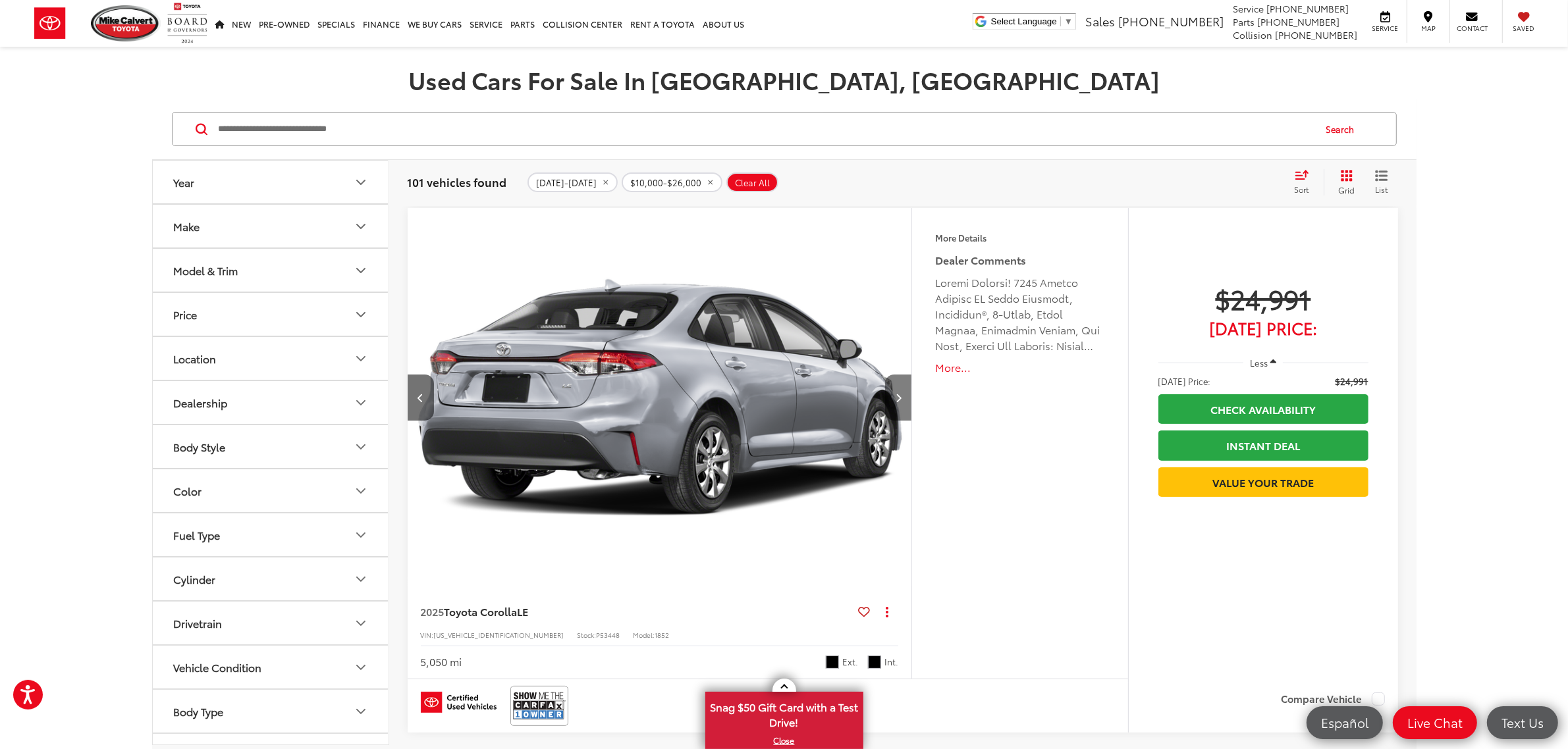
click at [891, 386] on button "Next image" at bounding box center [898, 397] width 26 height 46
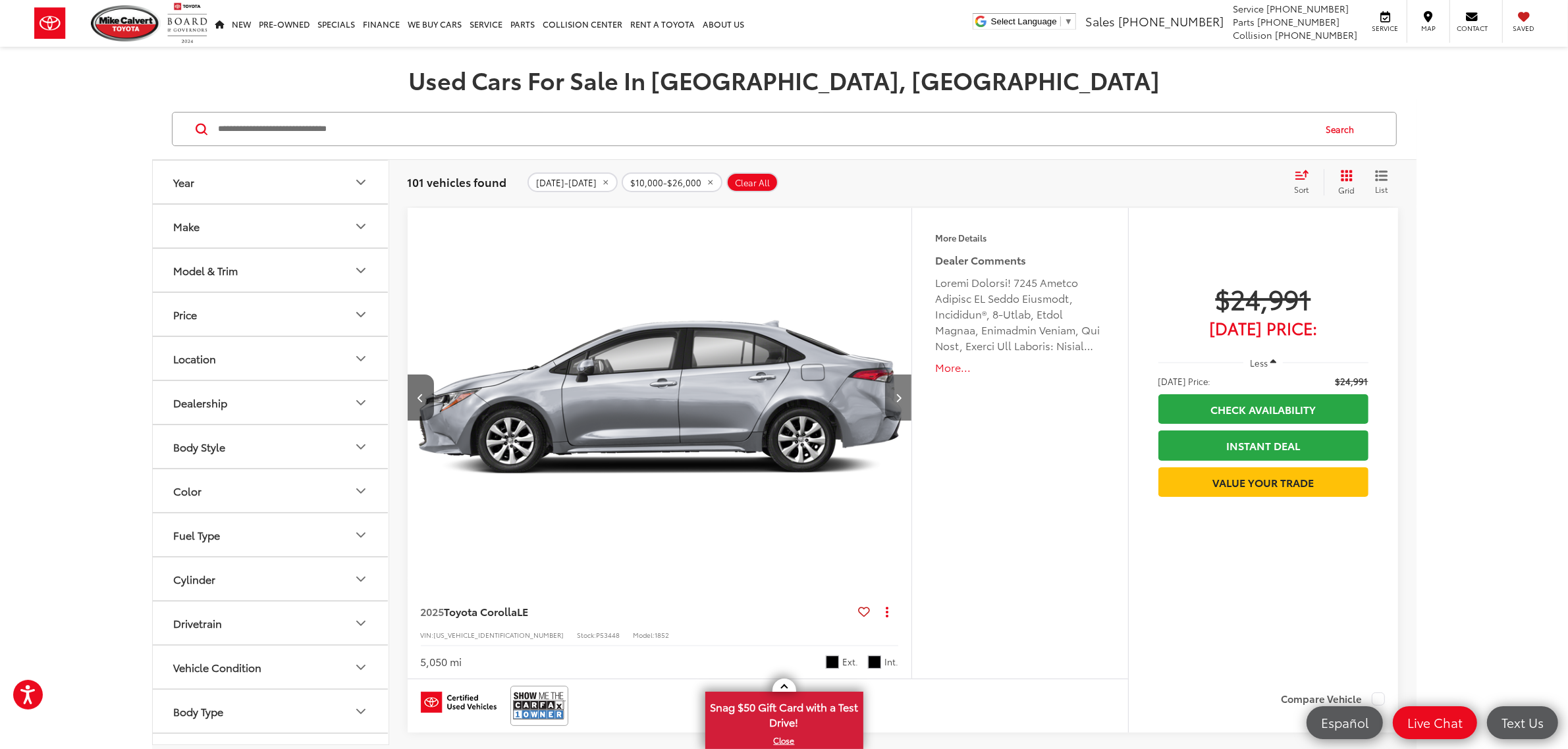
click at [891, 386] on button "Next image" at bounding box center [898, 397] width 26 height 46
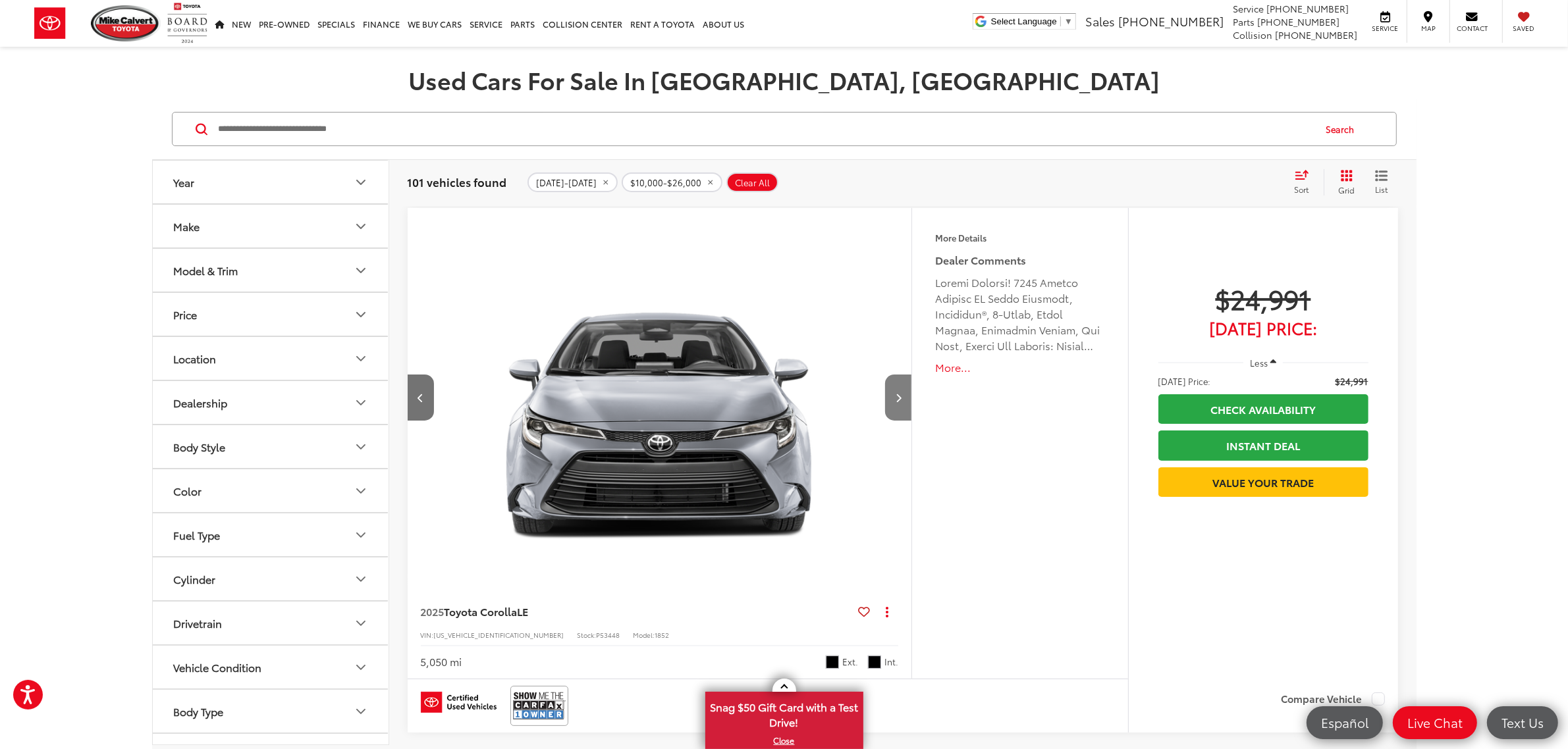
click at [891, 386] on button "Next image" at bounding box center [898, 397] width 26 height 46
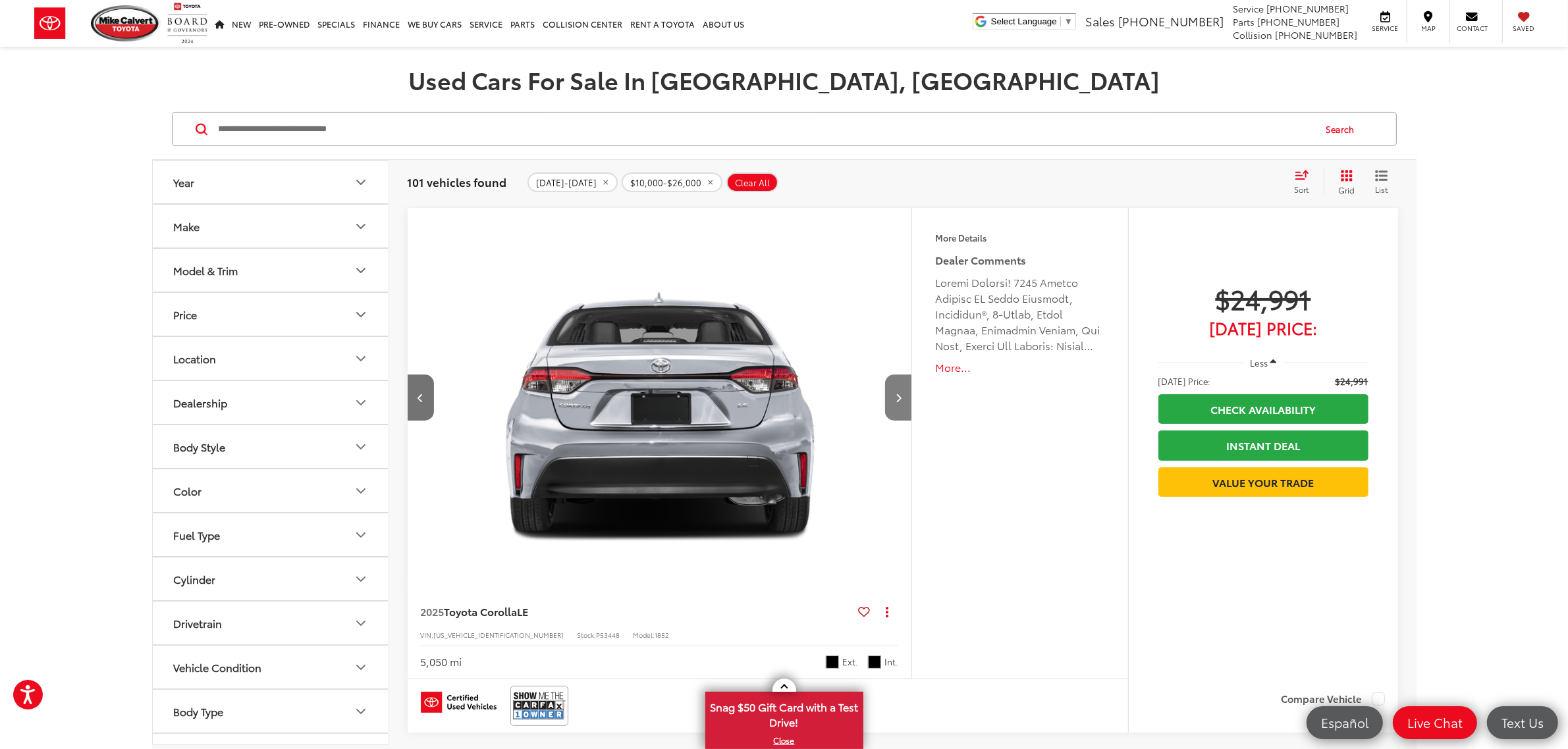
click at [891, 386] on button "Next image" at bounding box center [898, 397] width 26 height 46
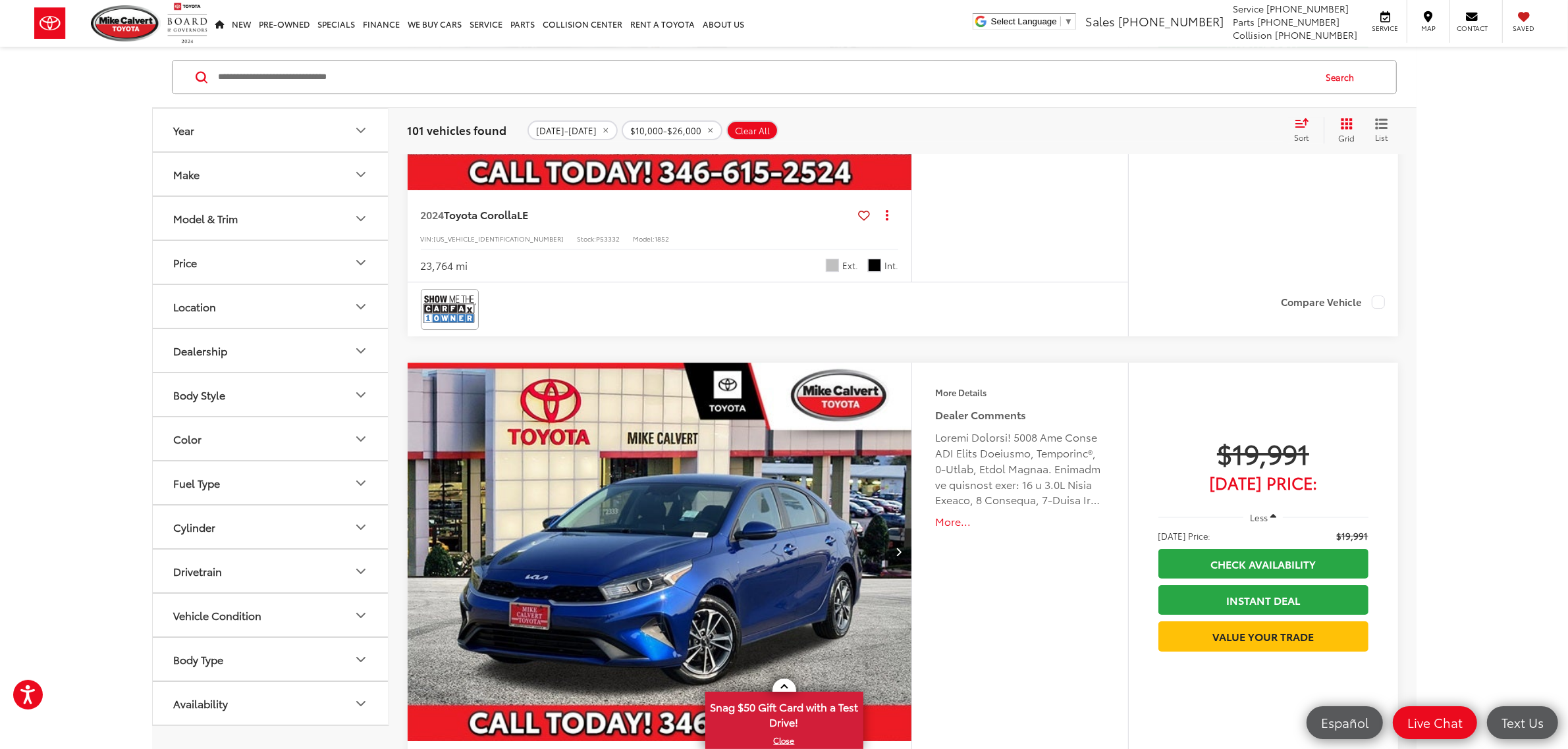
scroll to position [5594, 0]
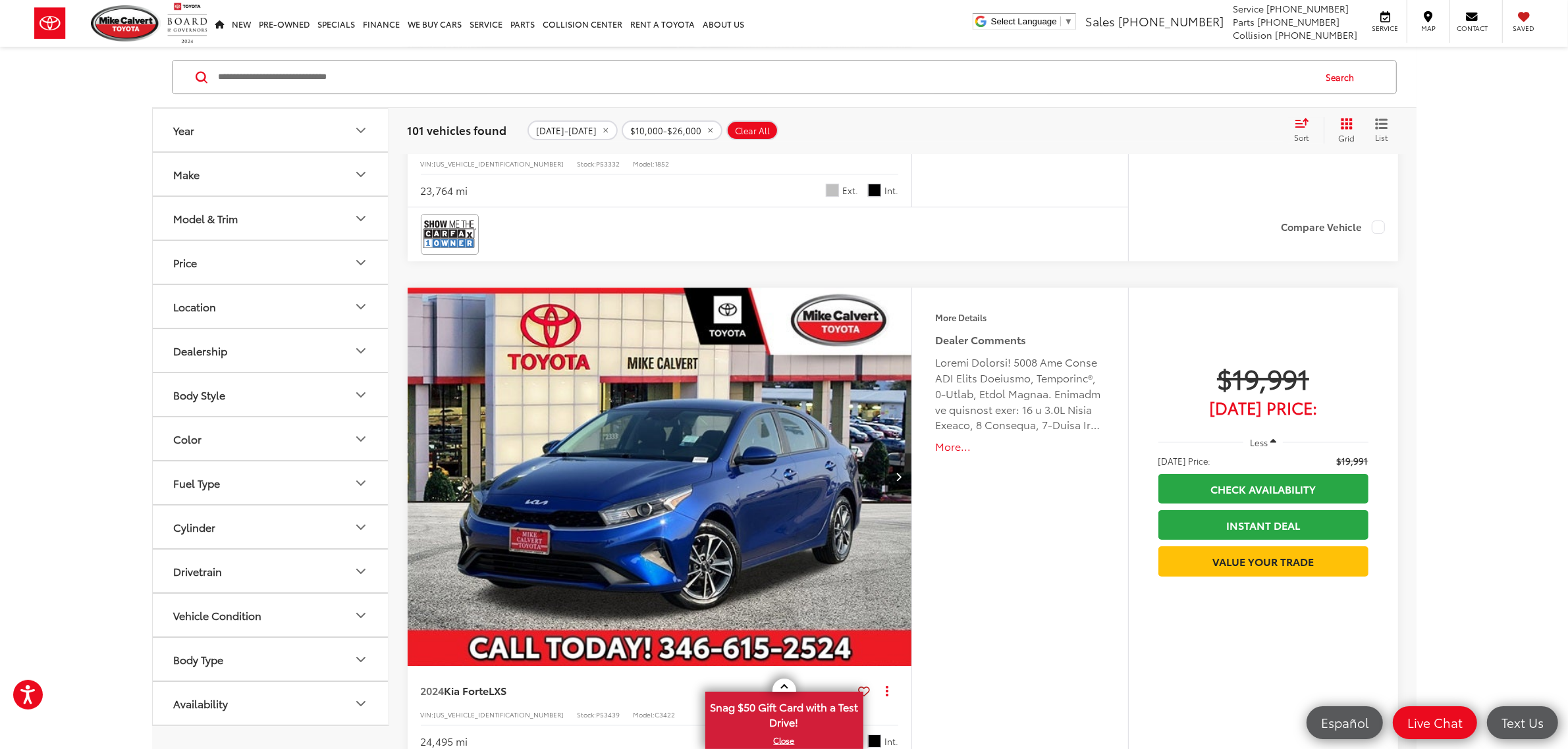
click at [706, 129] on icon "remove 10000-26000" at bounding box center [710, 130] width 9 height 8
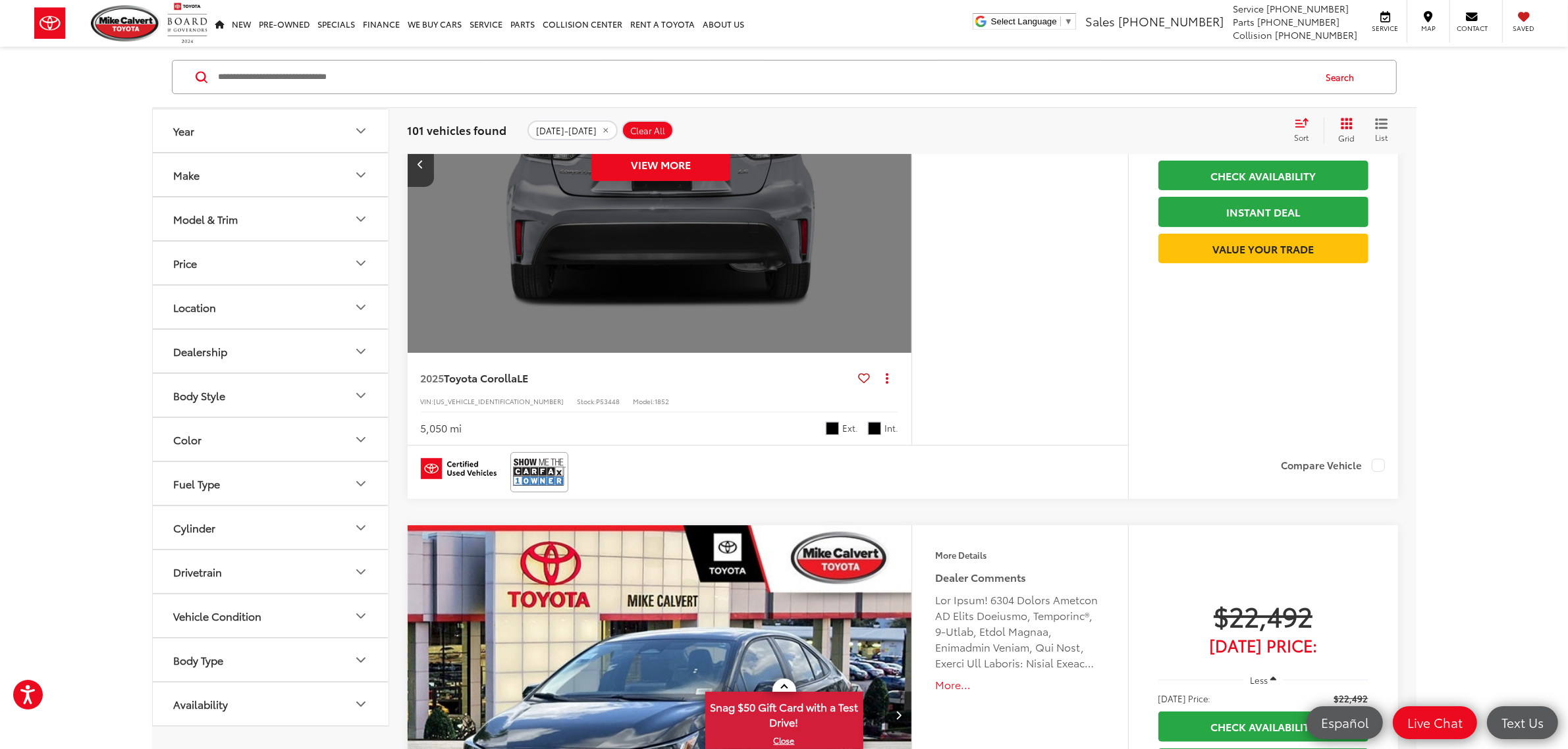
click at [326, 260] on button "Price" at bounding box center [271, 263] width 237 height 43
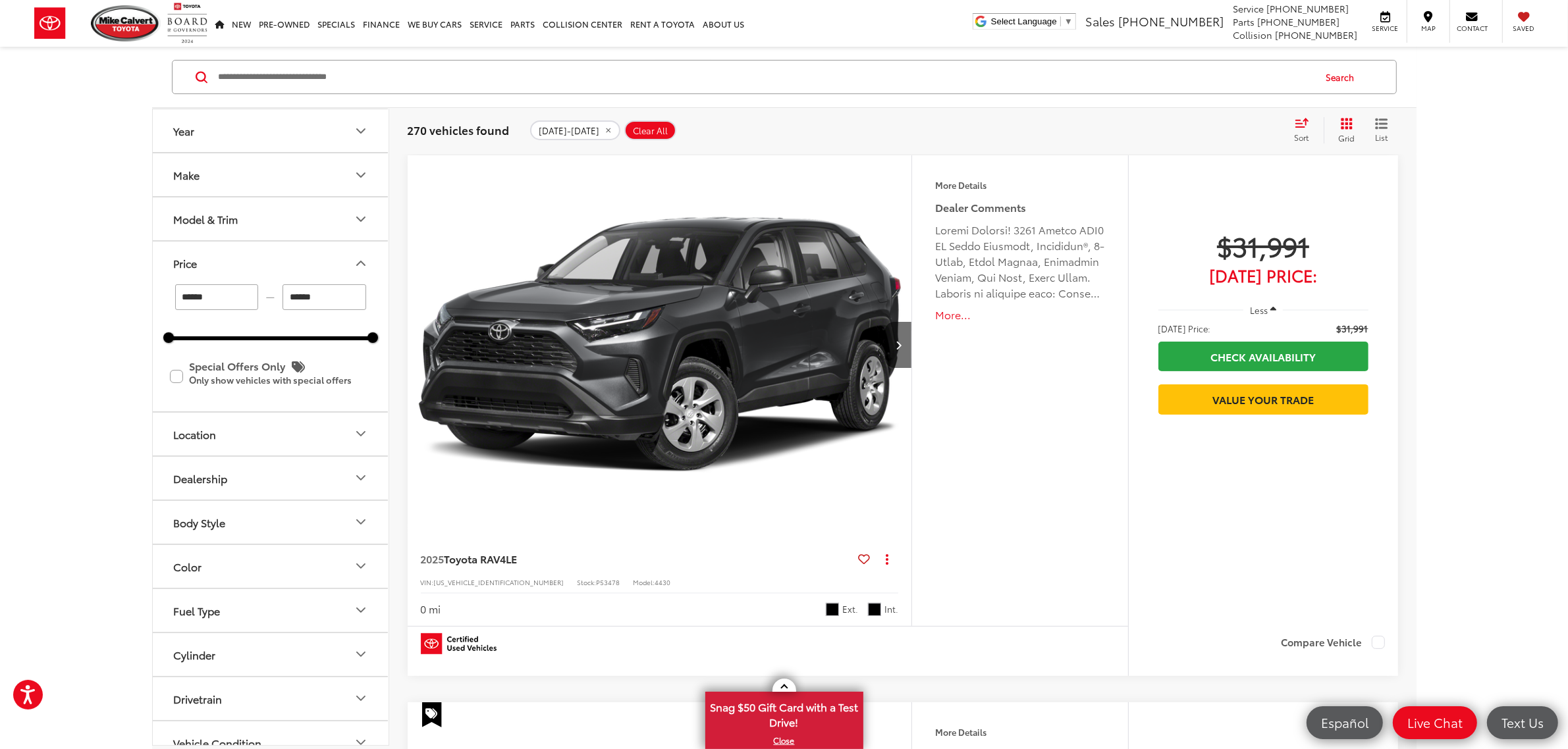
scroll to position [216, 0]
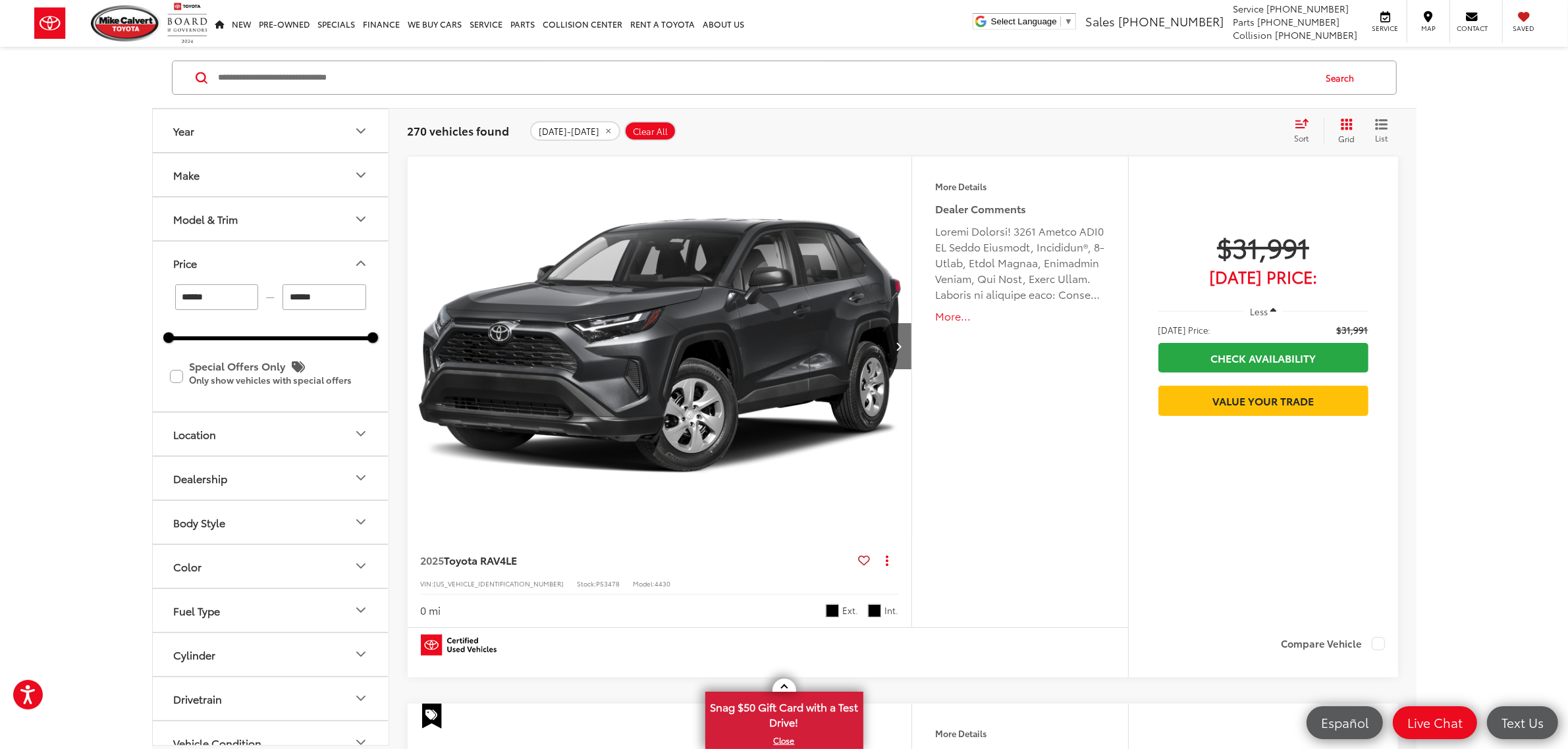
drag, startPoint x: 321, startPoint y: 304, endPoint x: 271, endPoint y: 301, distance: 50.1
click at [271, 301] on div "****** — ******" at bounding box center [271, 297] width 204 height 26
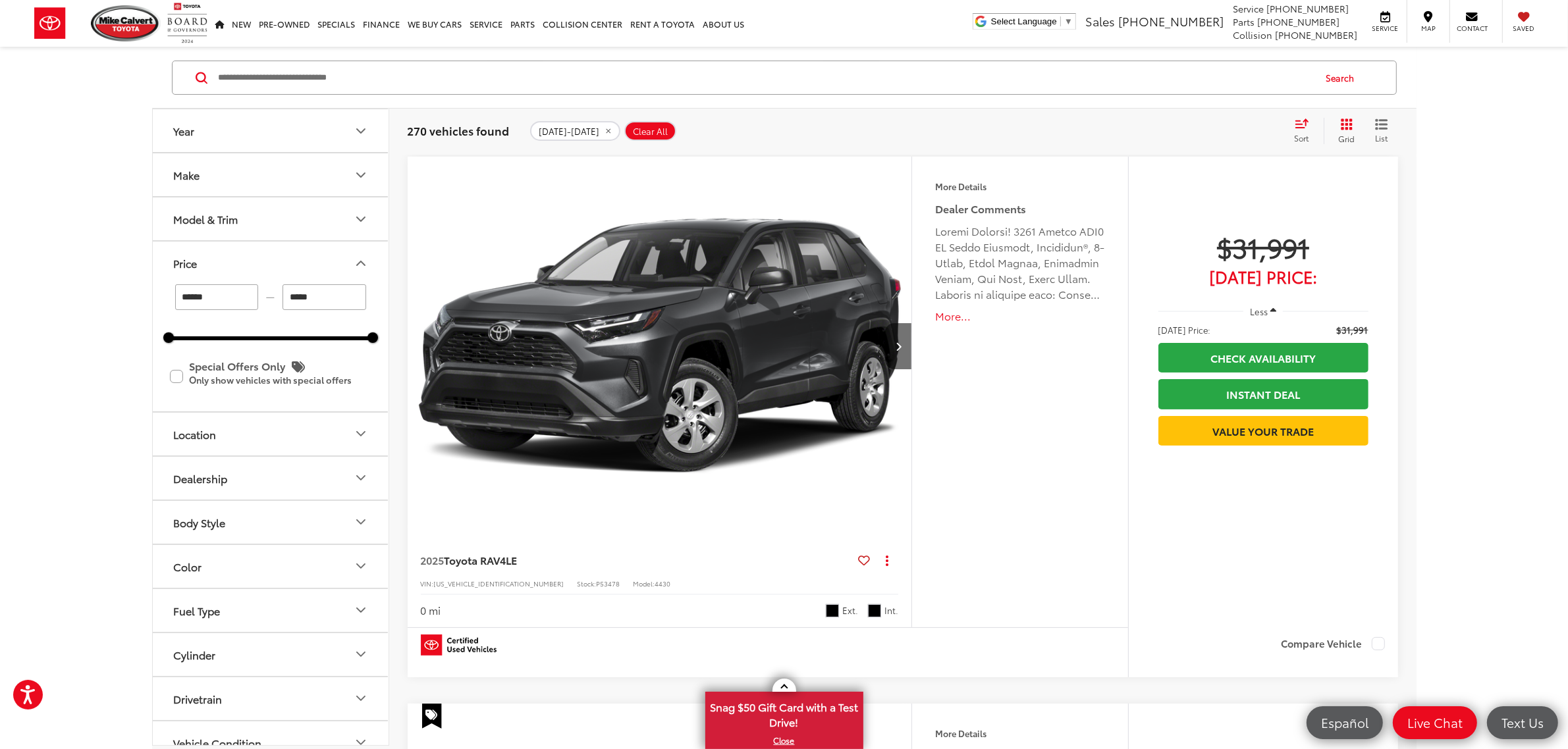
type input "******"
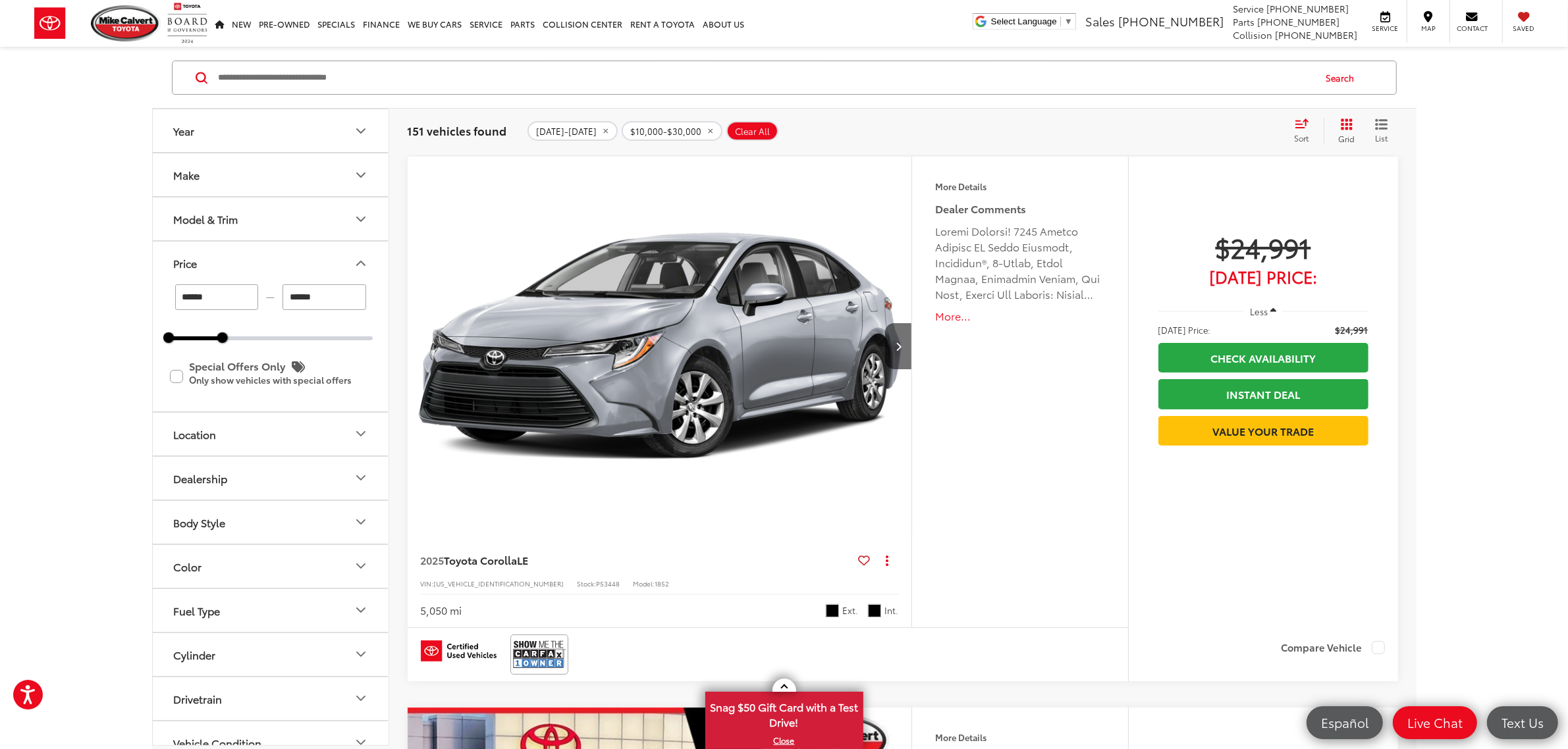
click at [358, 265] on icon "Price" at bounding box center [361, 263] width 8 height 4
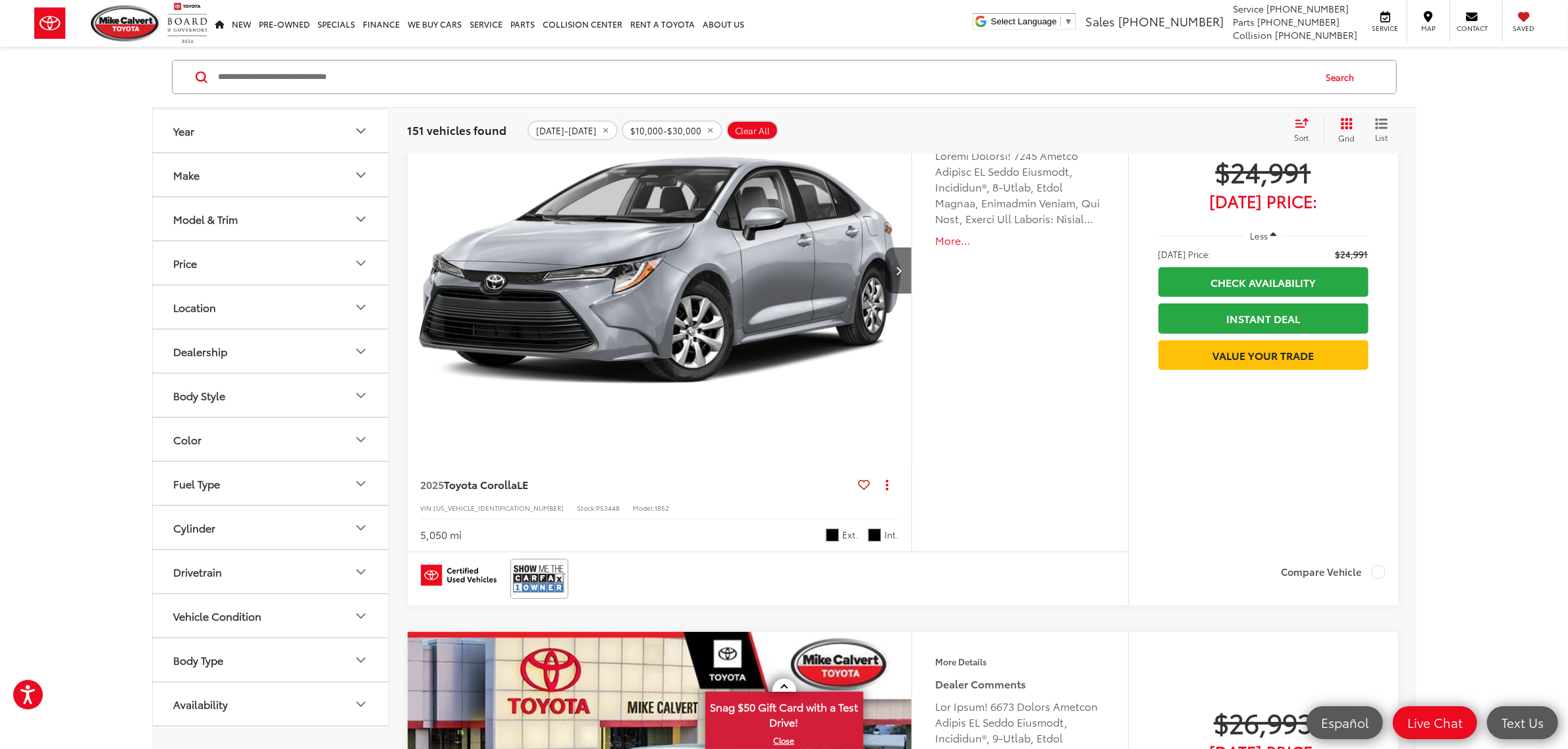
scroll to position [381, 0]
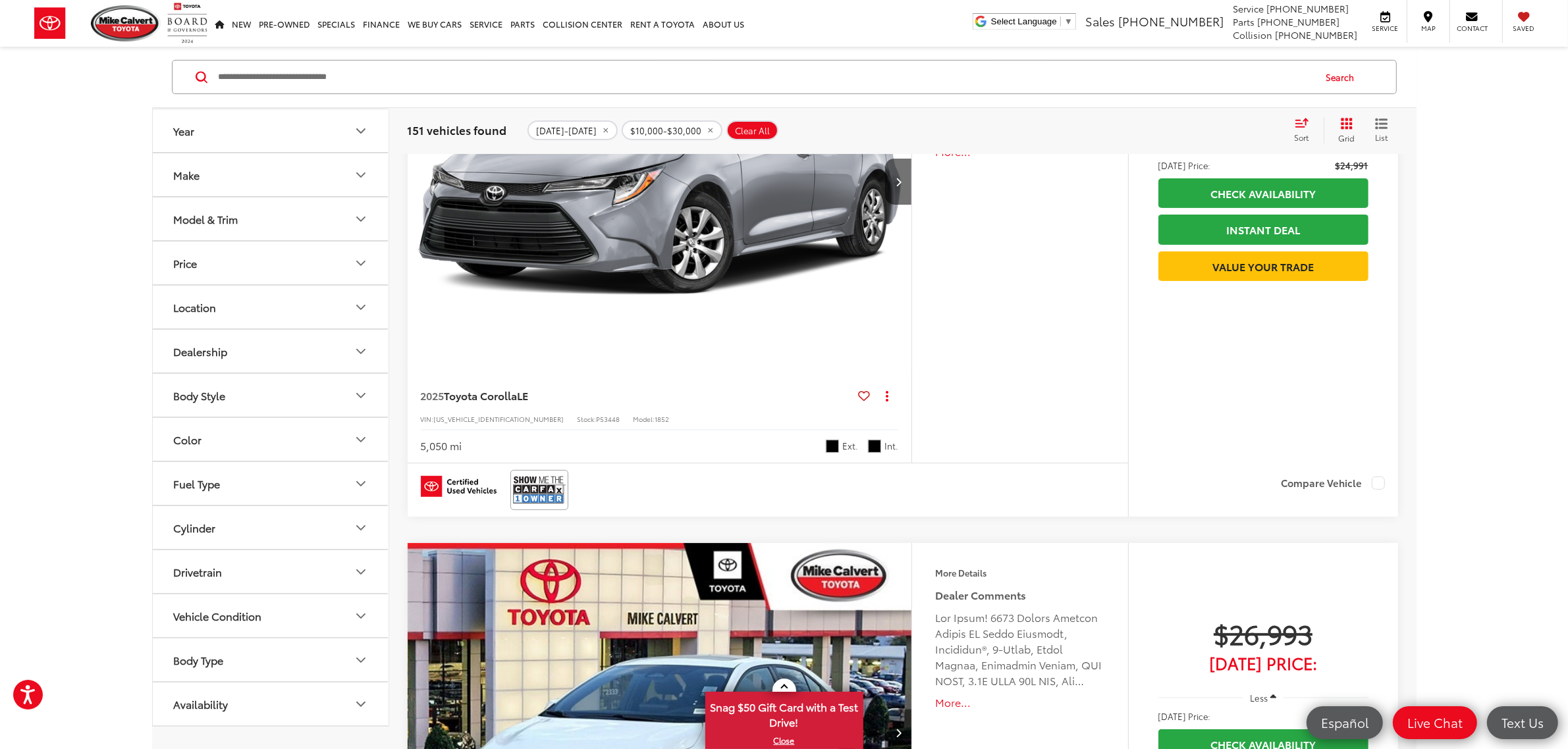
click at [313, 498] on button "Fuel Type" at bounding box center [271, 484] width 237 height 43
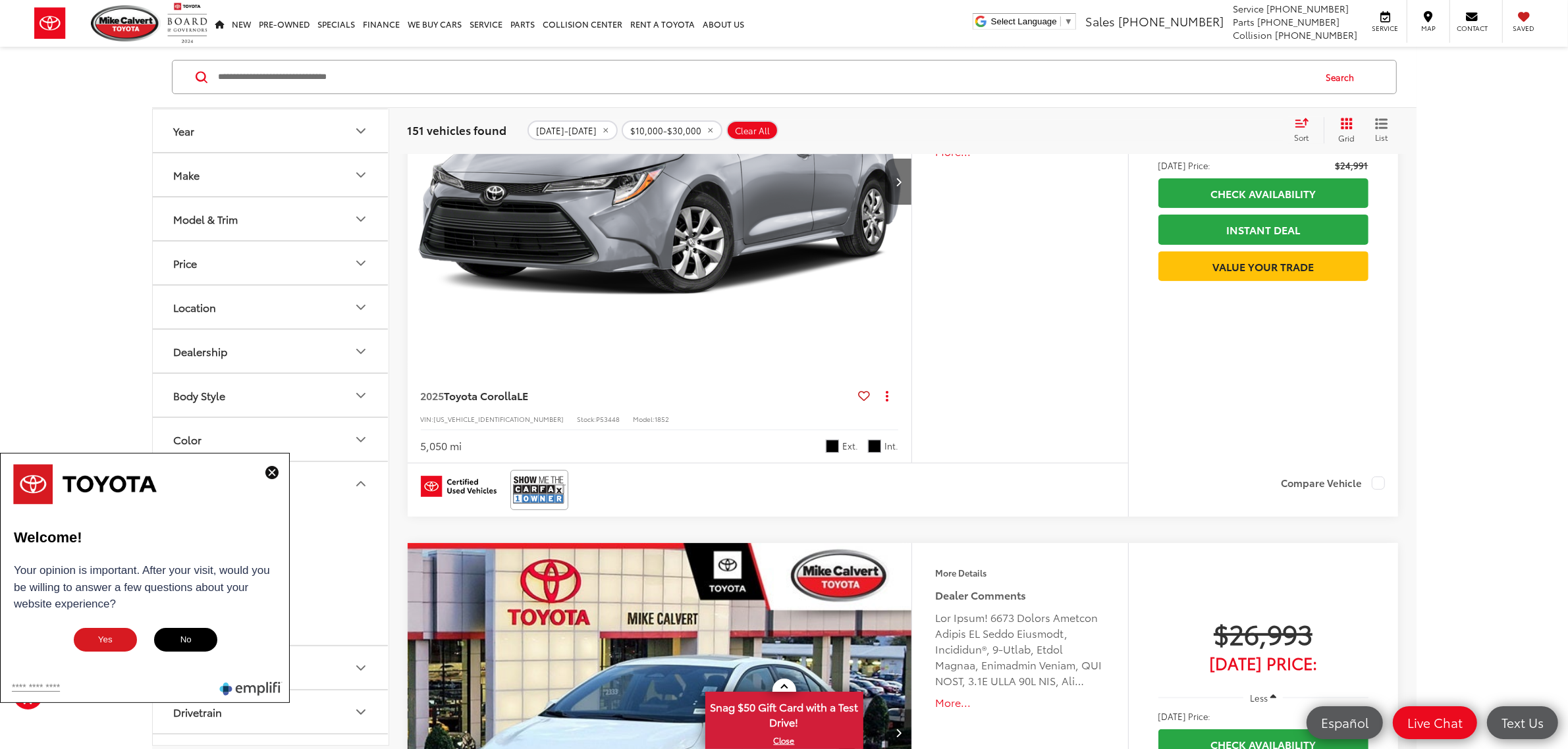
click at [268, 472] on img at bounding box center [272, 472] width 13 height 13
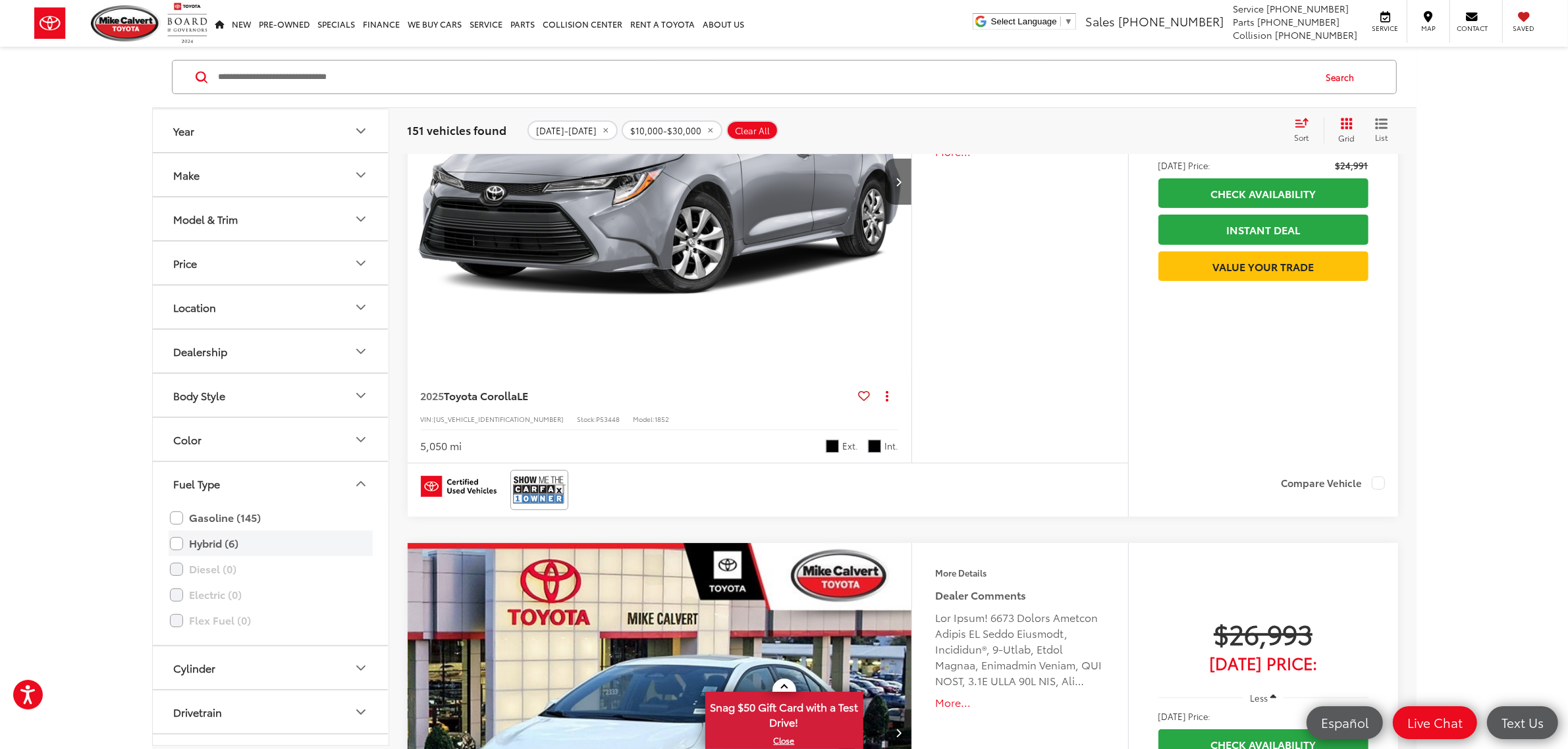
click at [226, 544] on label "Hybrid (6)" at bounding box center [271, 543] width 202 height 23
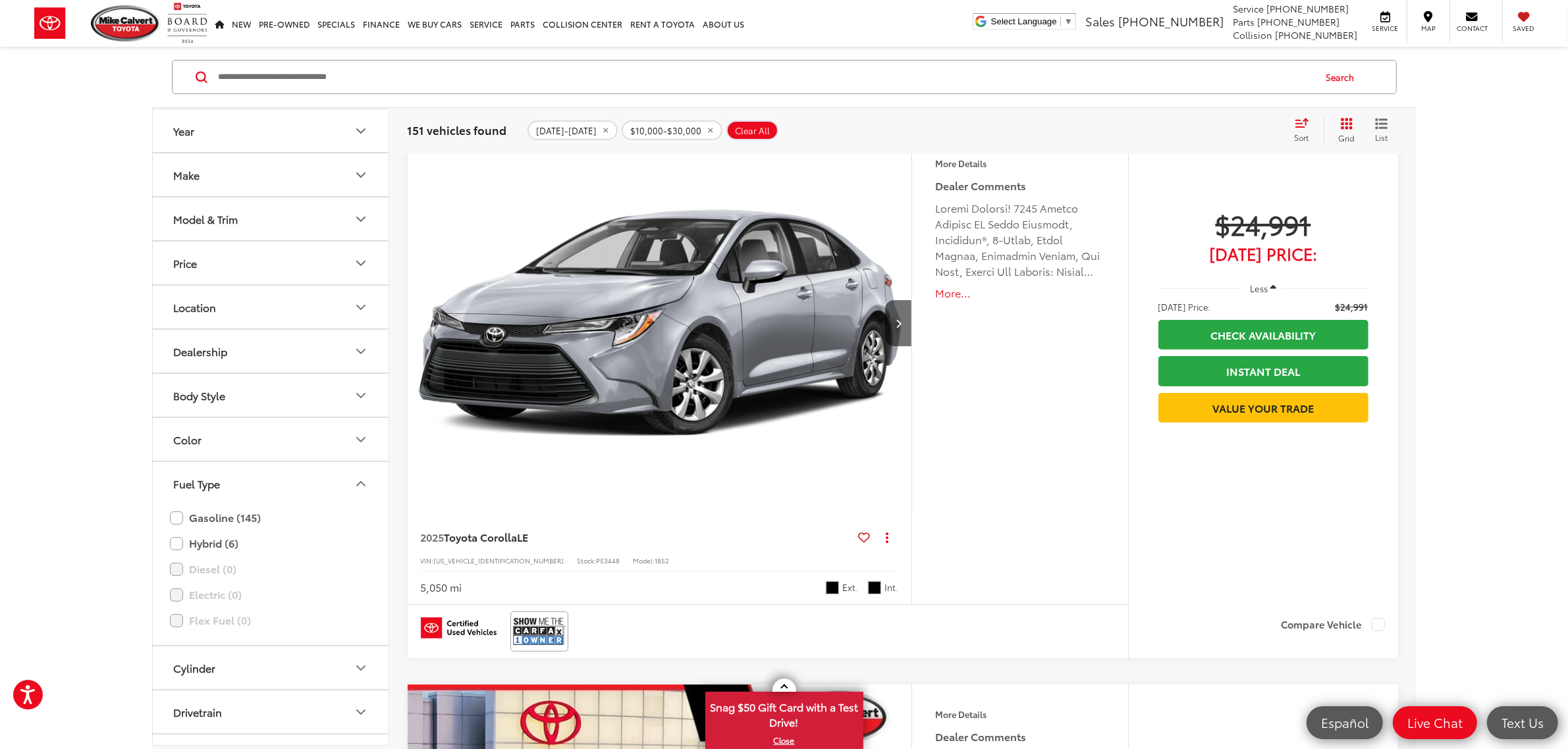
scroll to position [216, 0]
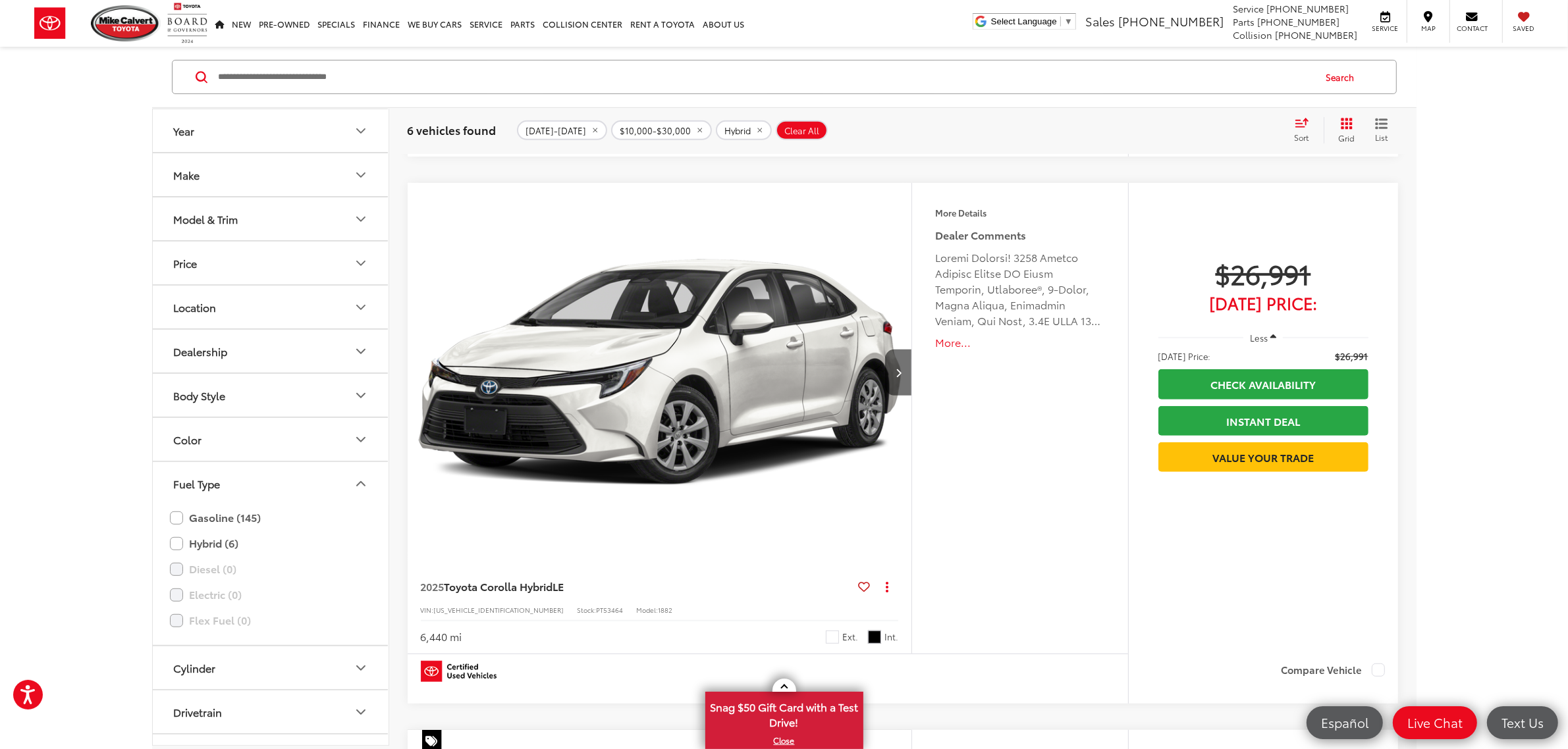
scroll to position [0, 0]
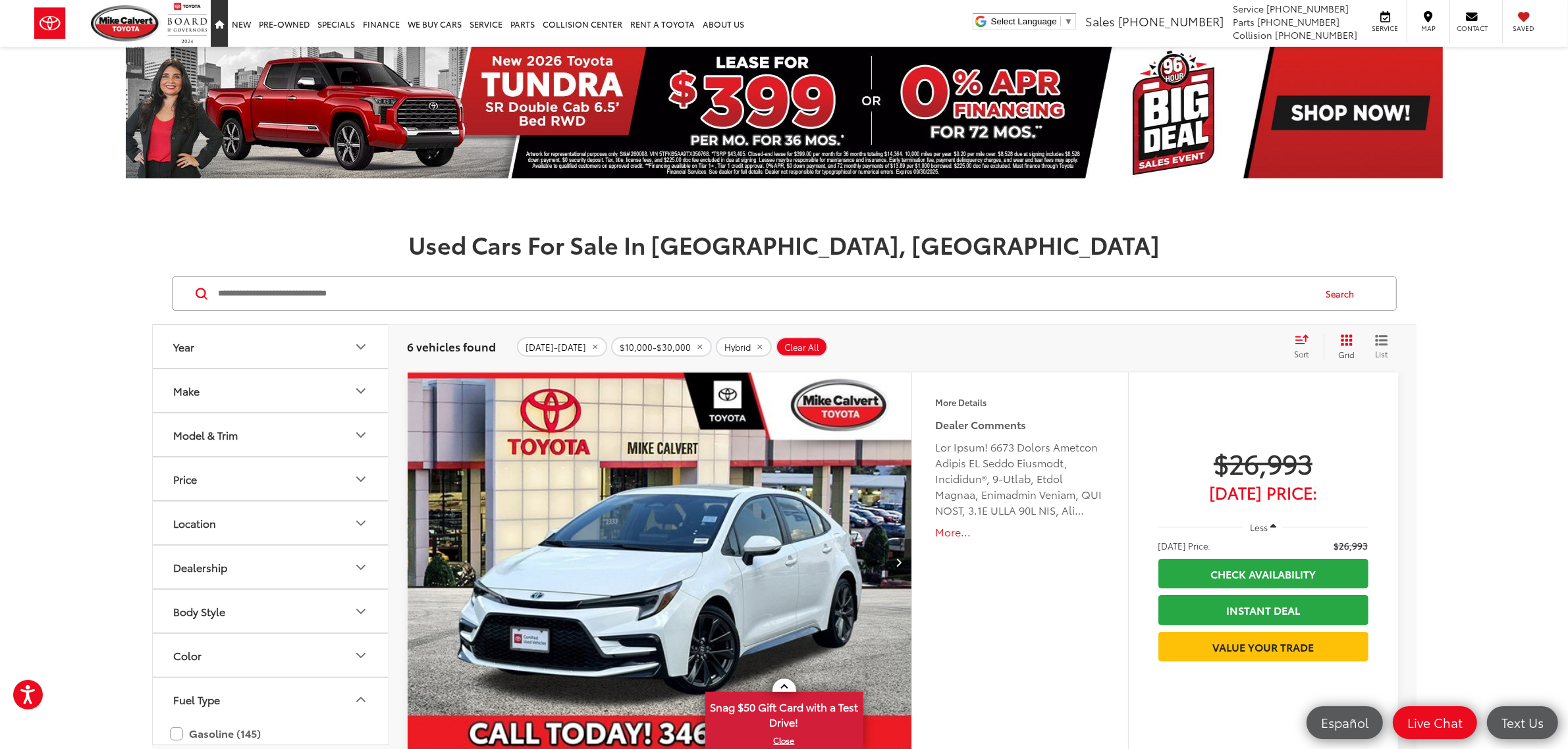
drag, startPoint x: 218, startPoint y: 23, endPoint x: 444, endPoint y: 163, distance: 265.8
click at [218, 23] on icon "Home" at bounding box center [219, 25] width 9 height 9
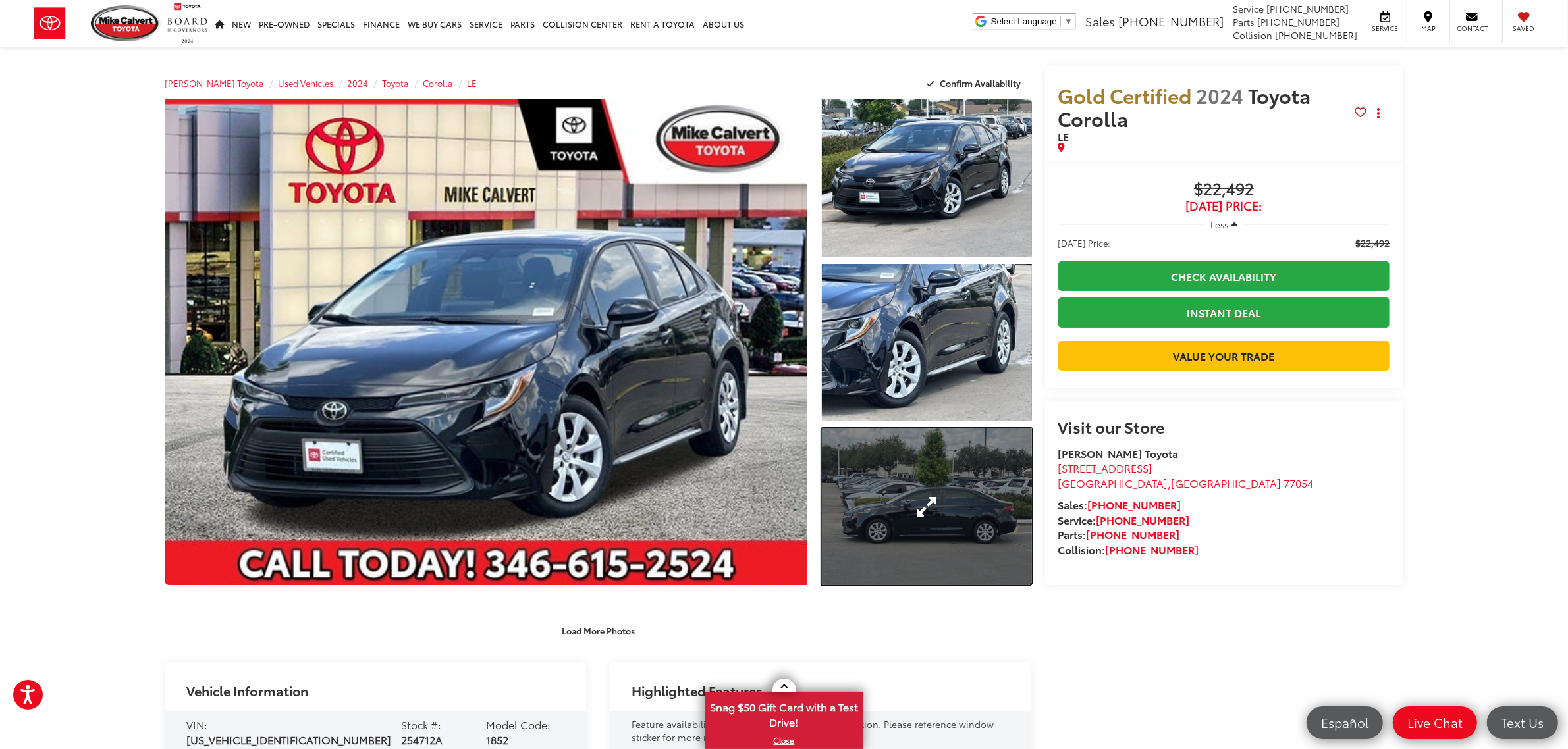
click at [902, 491] on link "Expand Photo 3" at bounding box center [926, 507] width 210 height 157
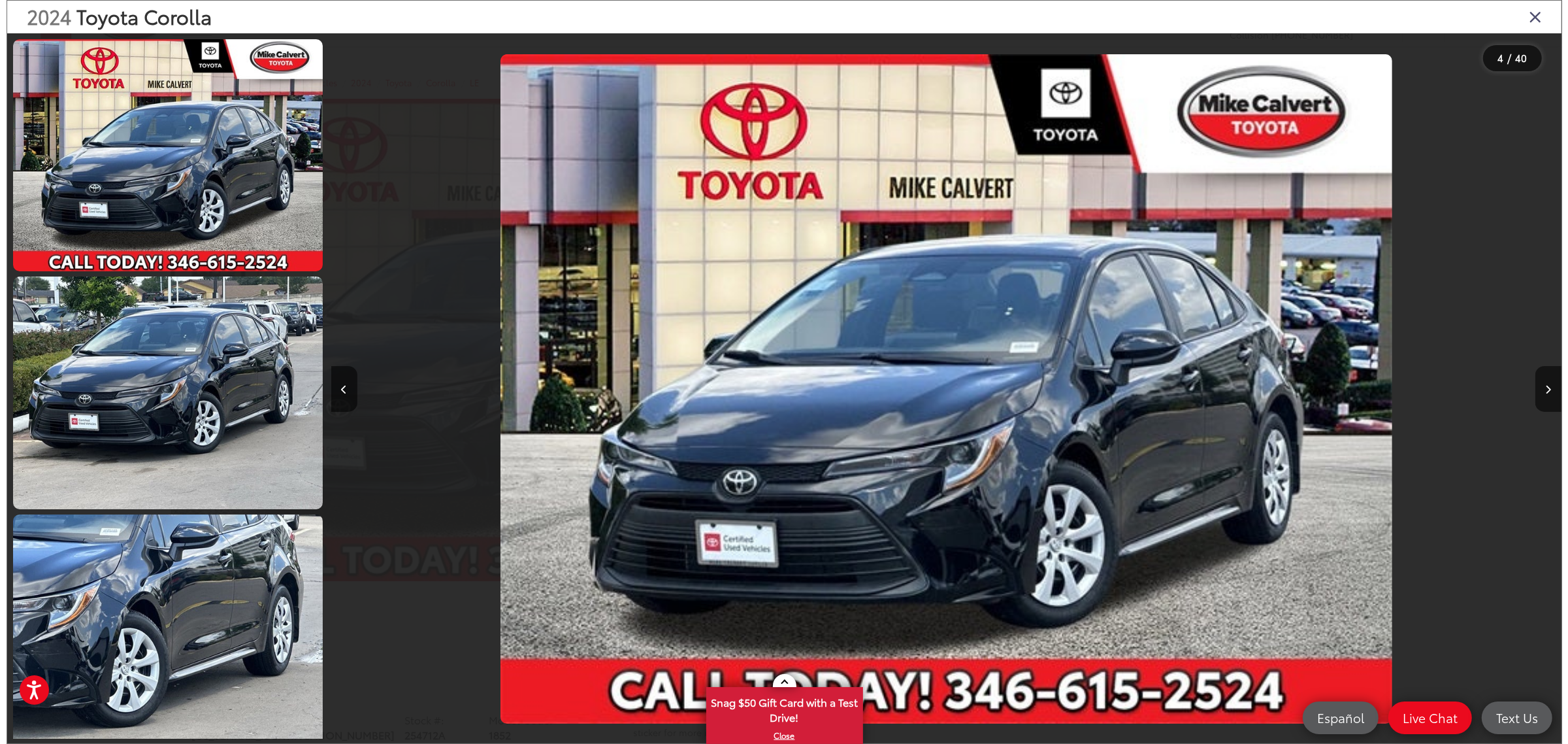
scroll to position [527, 0]
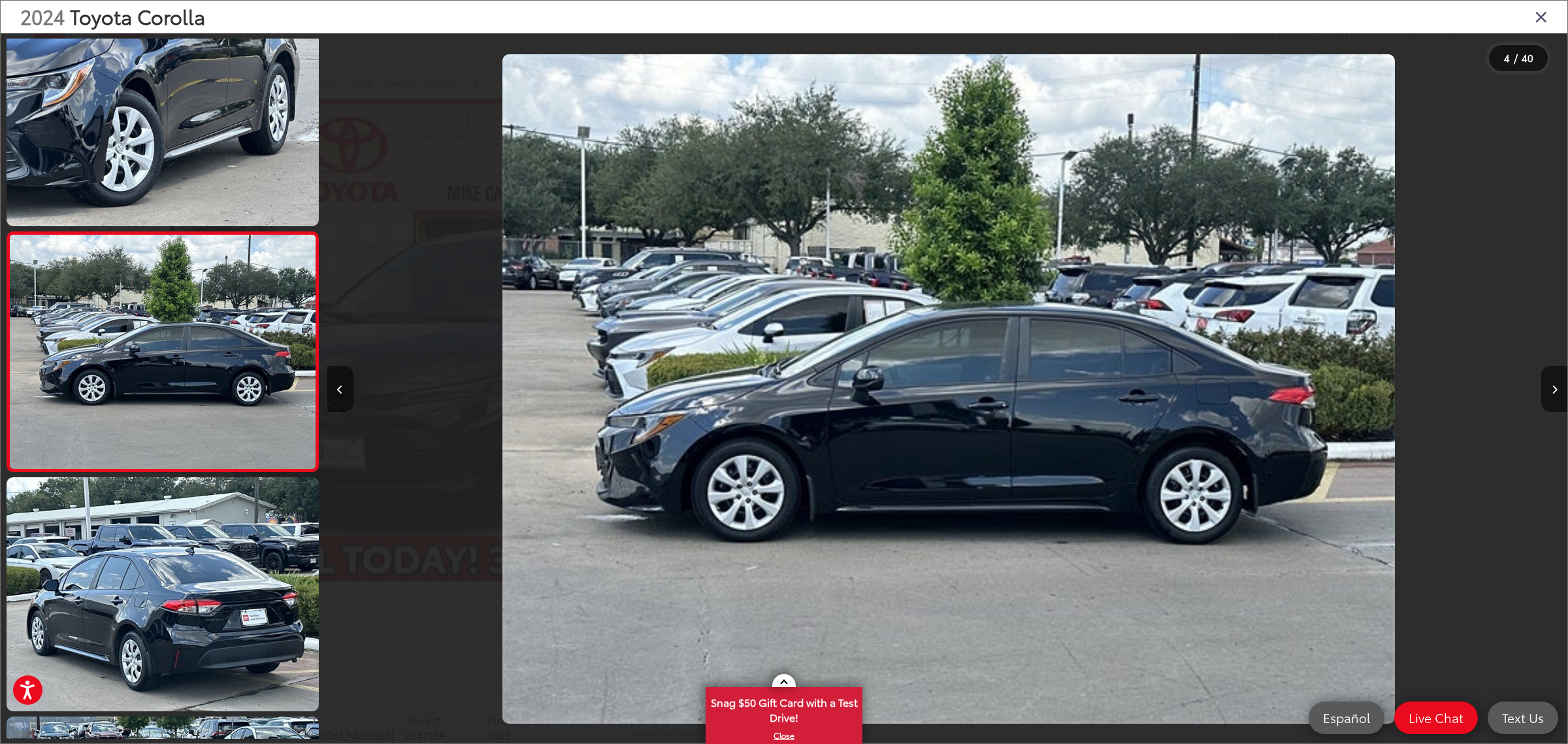
drag, startPoint x: 1523, startPoint y: 389, endPoint x: 1543, endPoint y: 389, distance: 20.0
click at [1524, 389] on div at bounding box center [1412, 389] width 310 height 711
click at [1545, 389] on button "Next image" at bounding box center [1554, 389] width 26 height 45
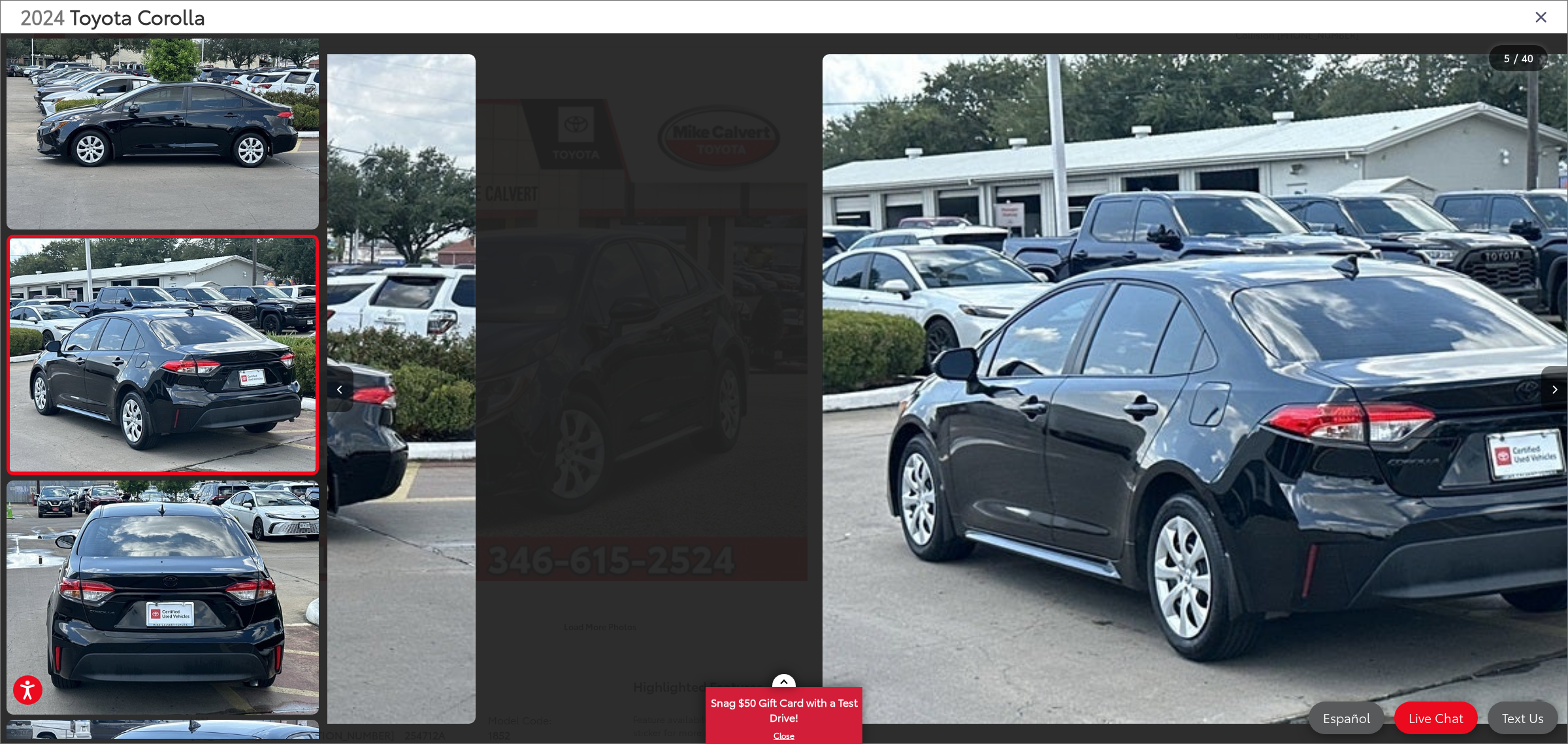
scroll to position [765, 0]
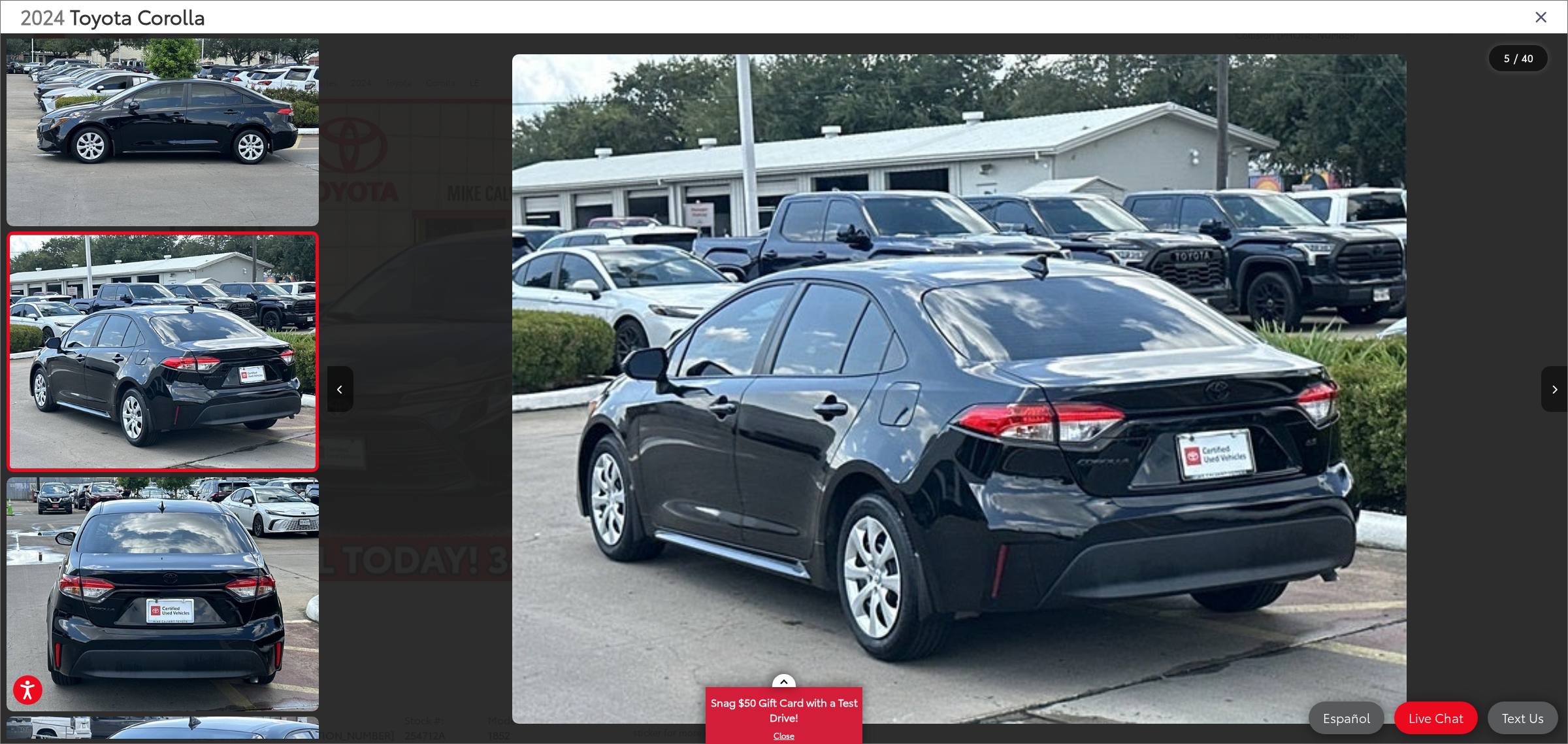
click at [1548, 389] on button "Next image" at bounding box center [1554, 389] width 26 height 45
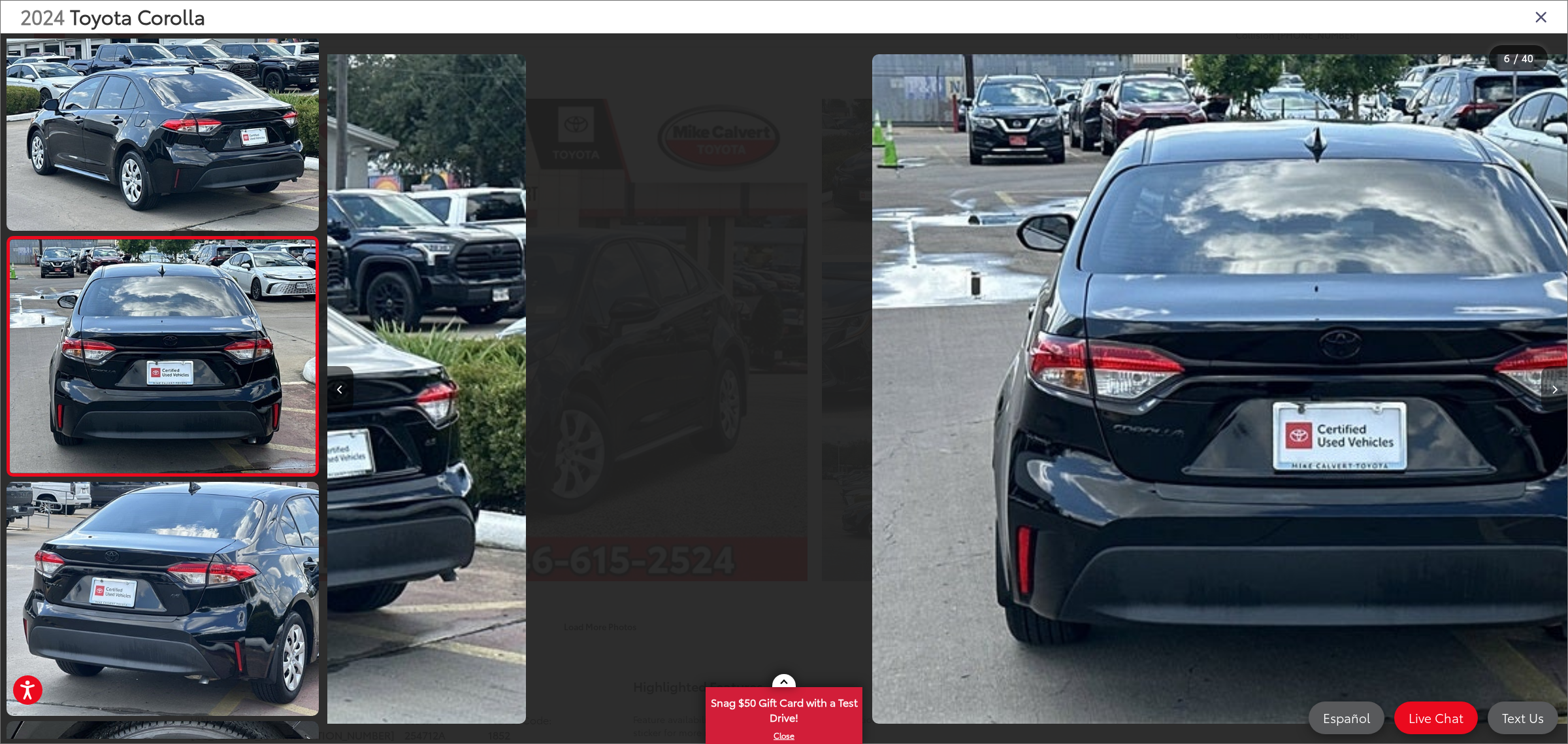
scroll to position [1006, 0]
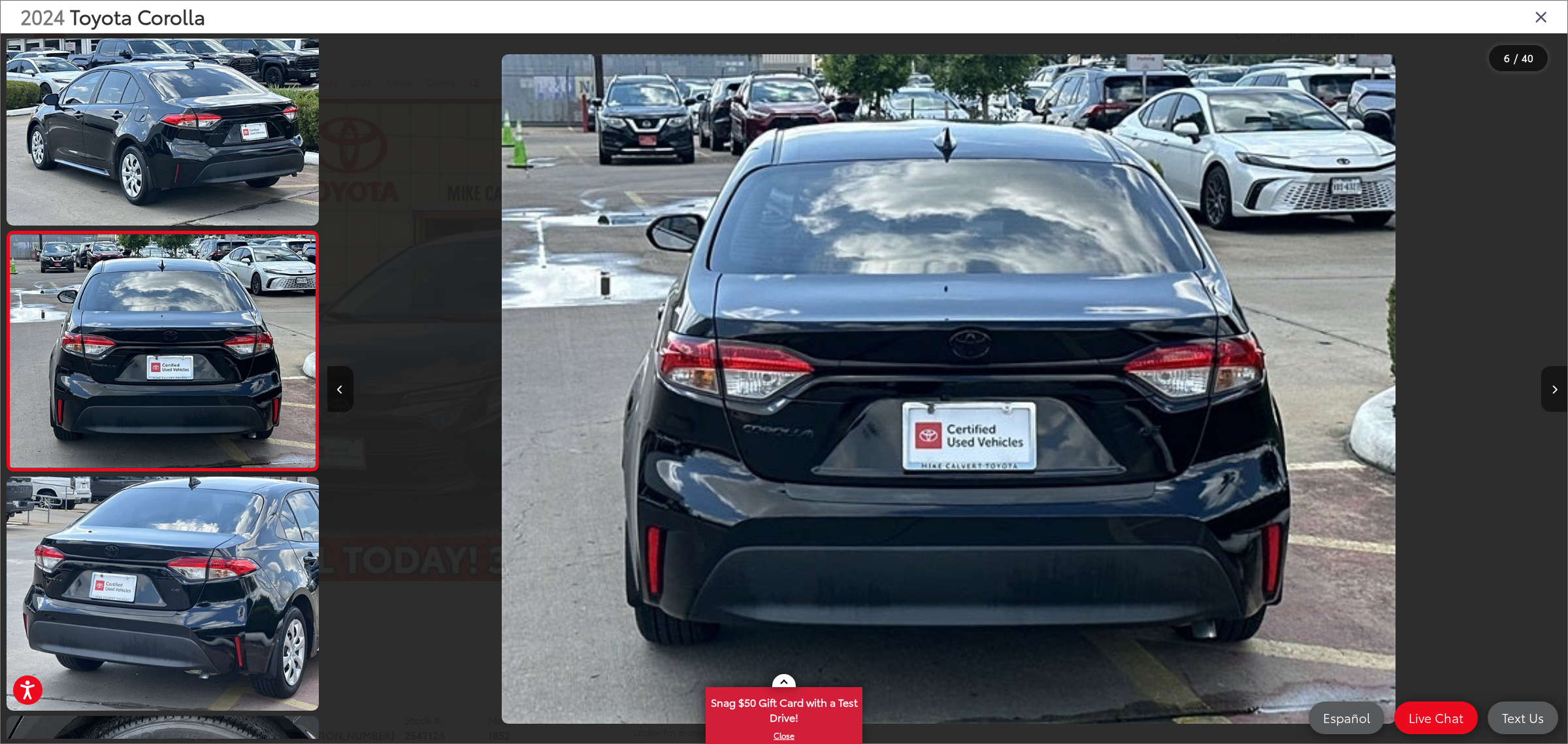
click at [1548, 389] on button "Next image" at bounding box center [1554, 389] width 26 height 45
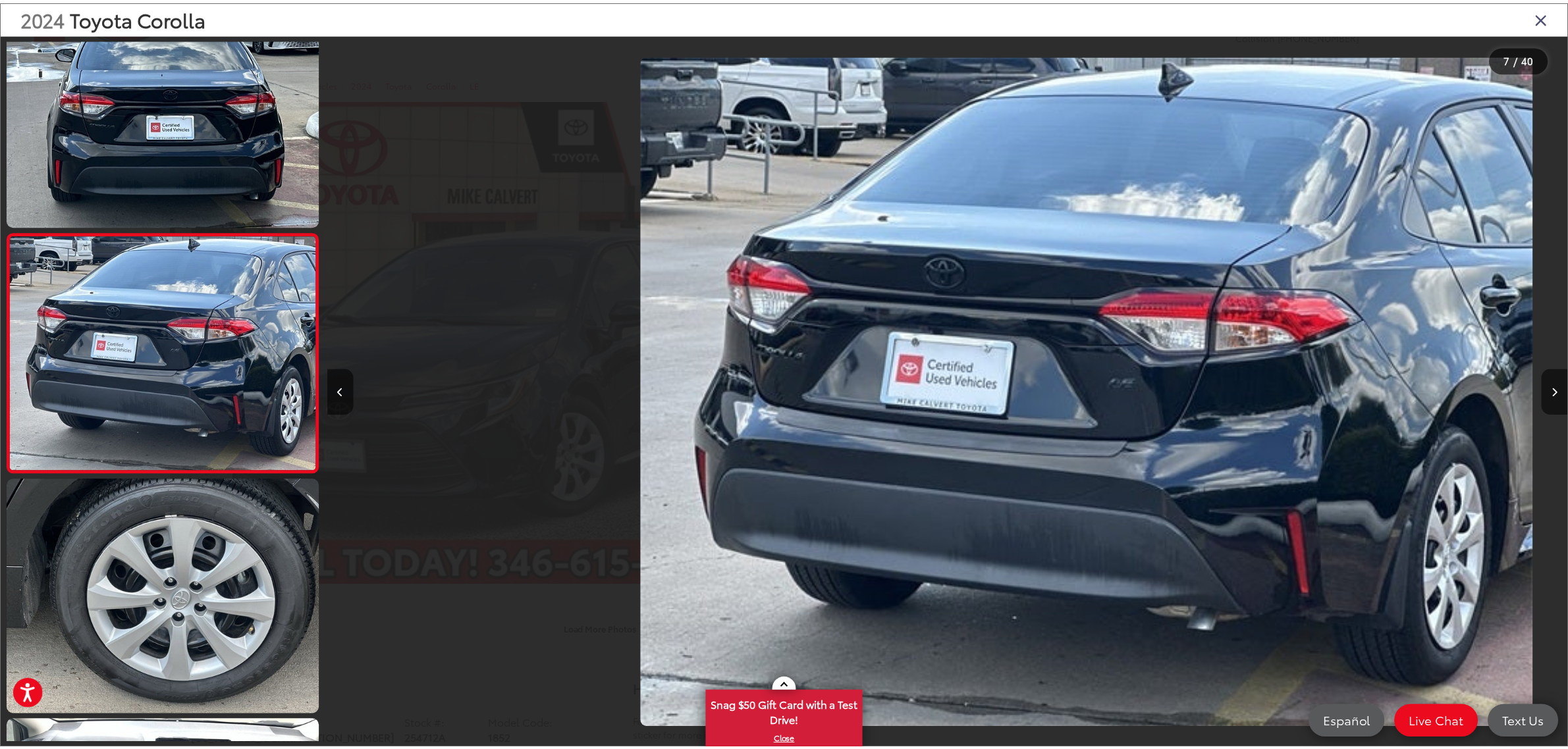
scroll to position [0, 7498]
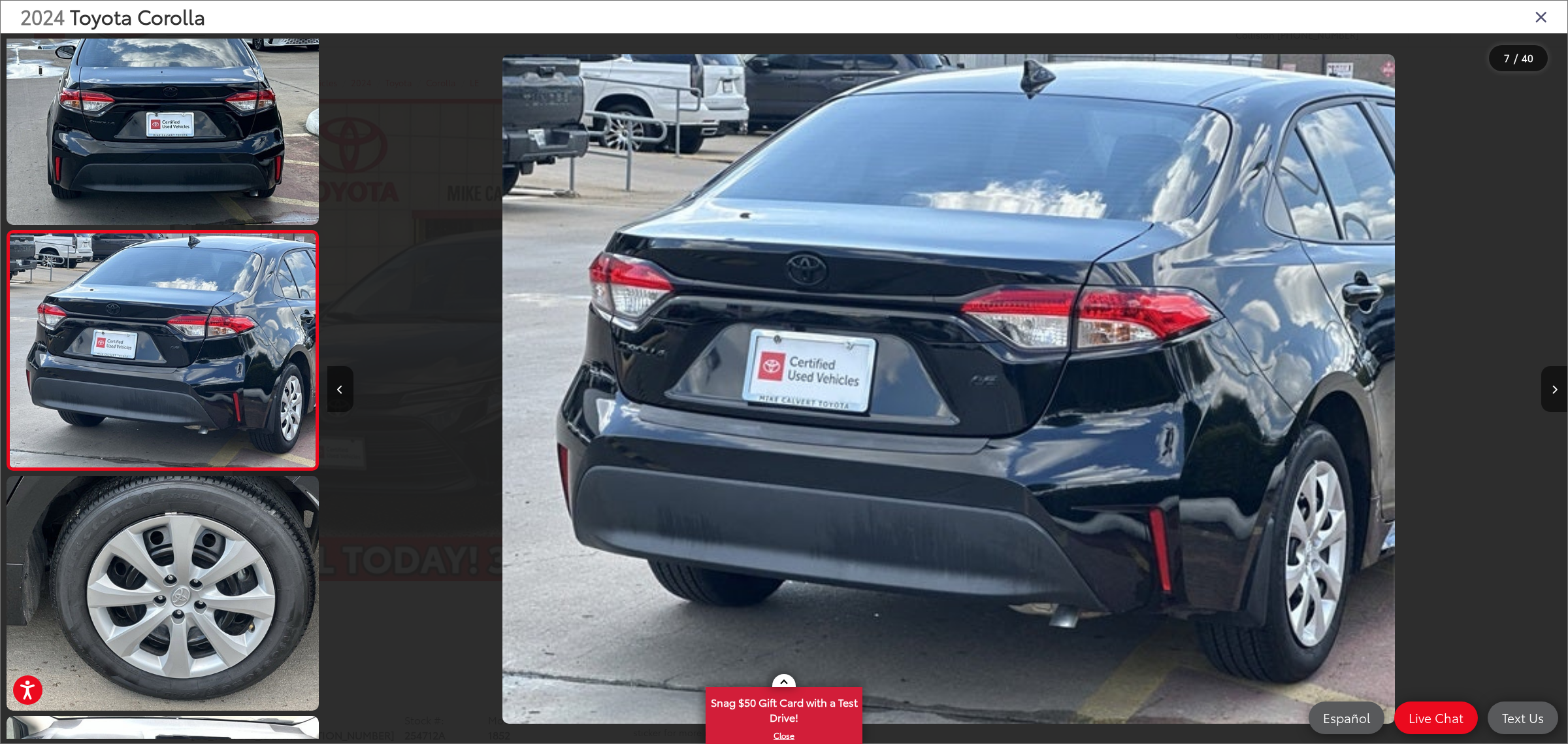
click at [1540, 12] on icon "Close gallery" at bounding box center [1541, 16] width 13 height 17
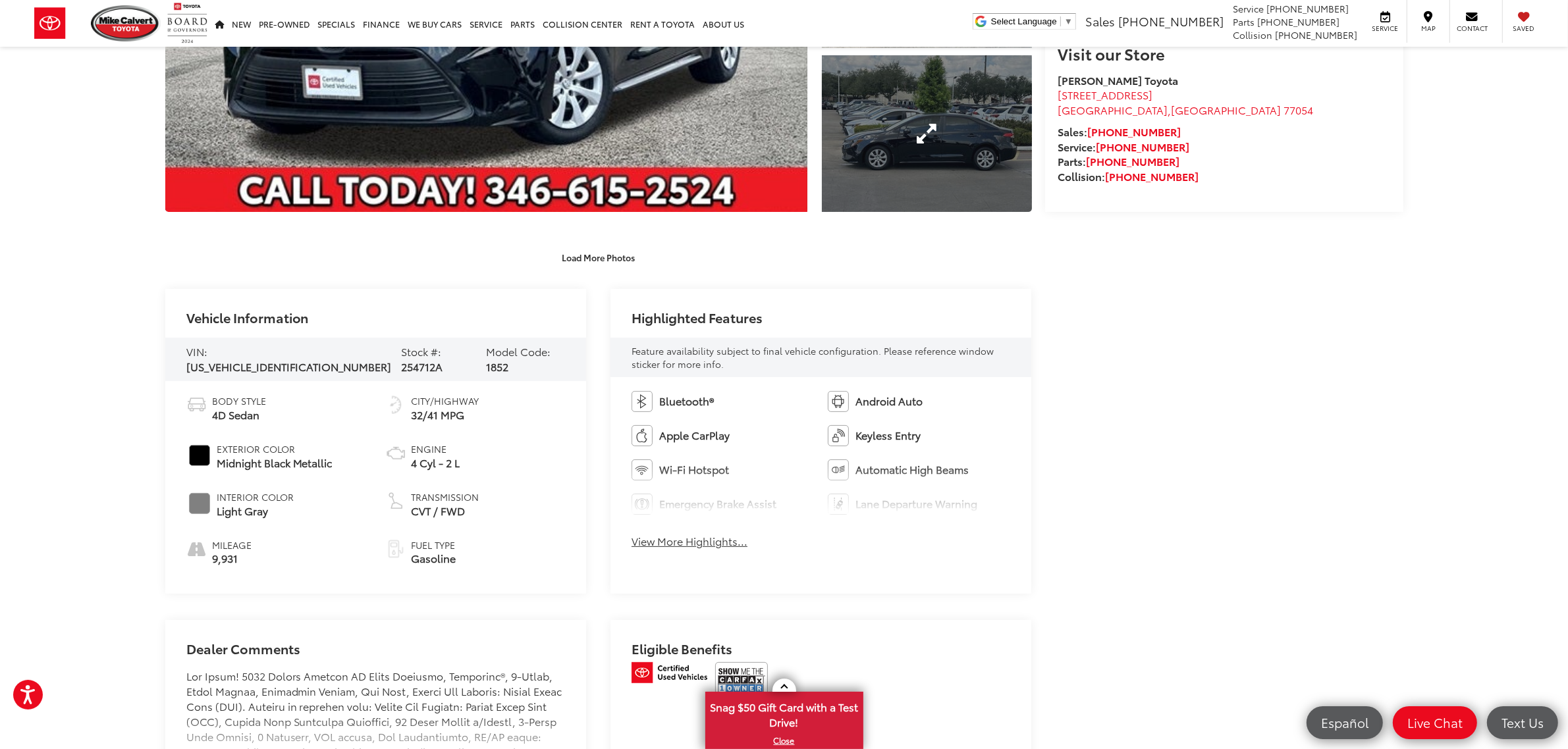
scroll to position [411, 0]
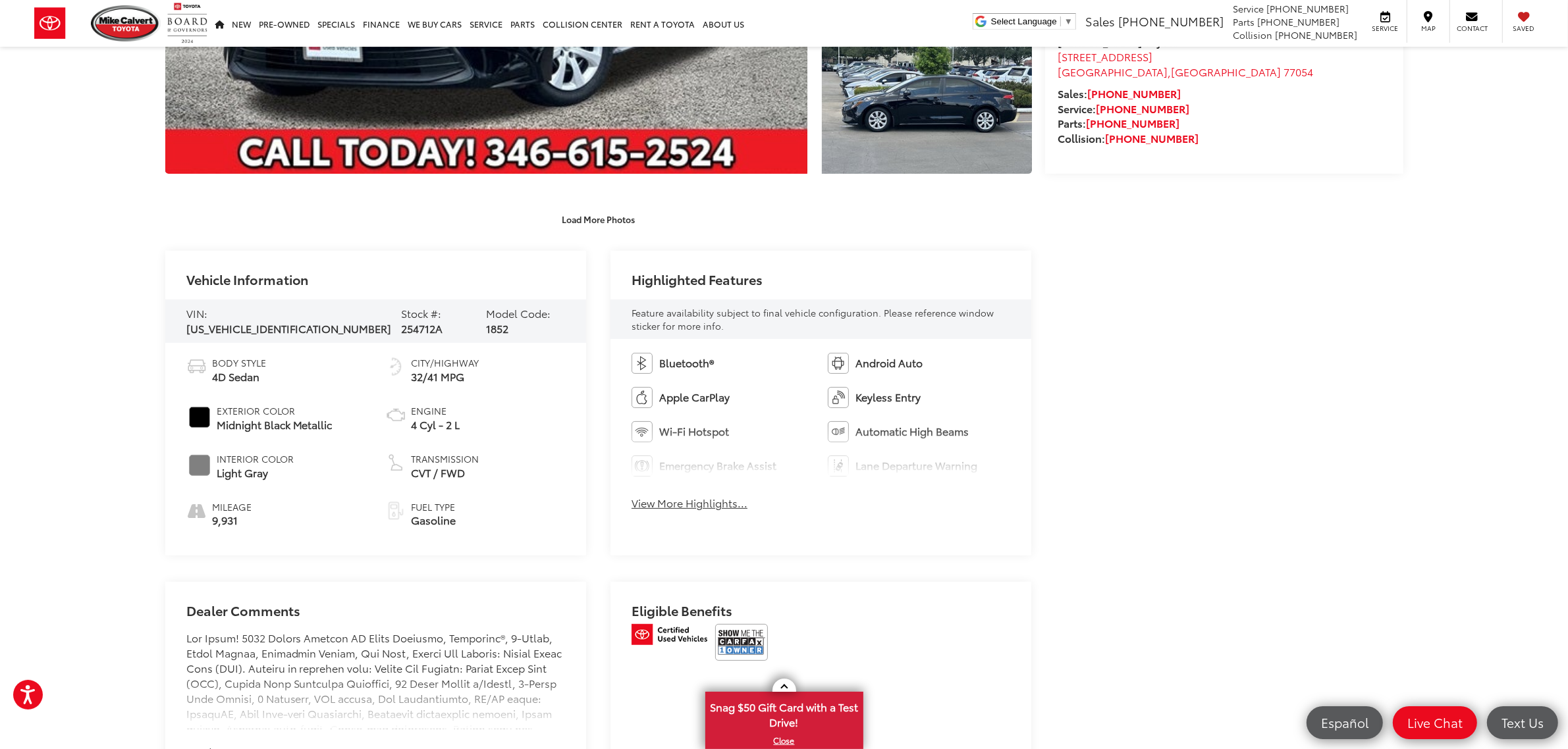
click at [663, 498] on button "View More Highlights..." at bounding box center [689, 503] width 116 height 15
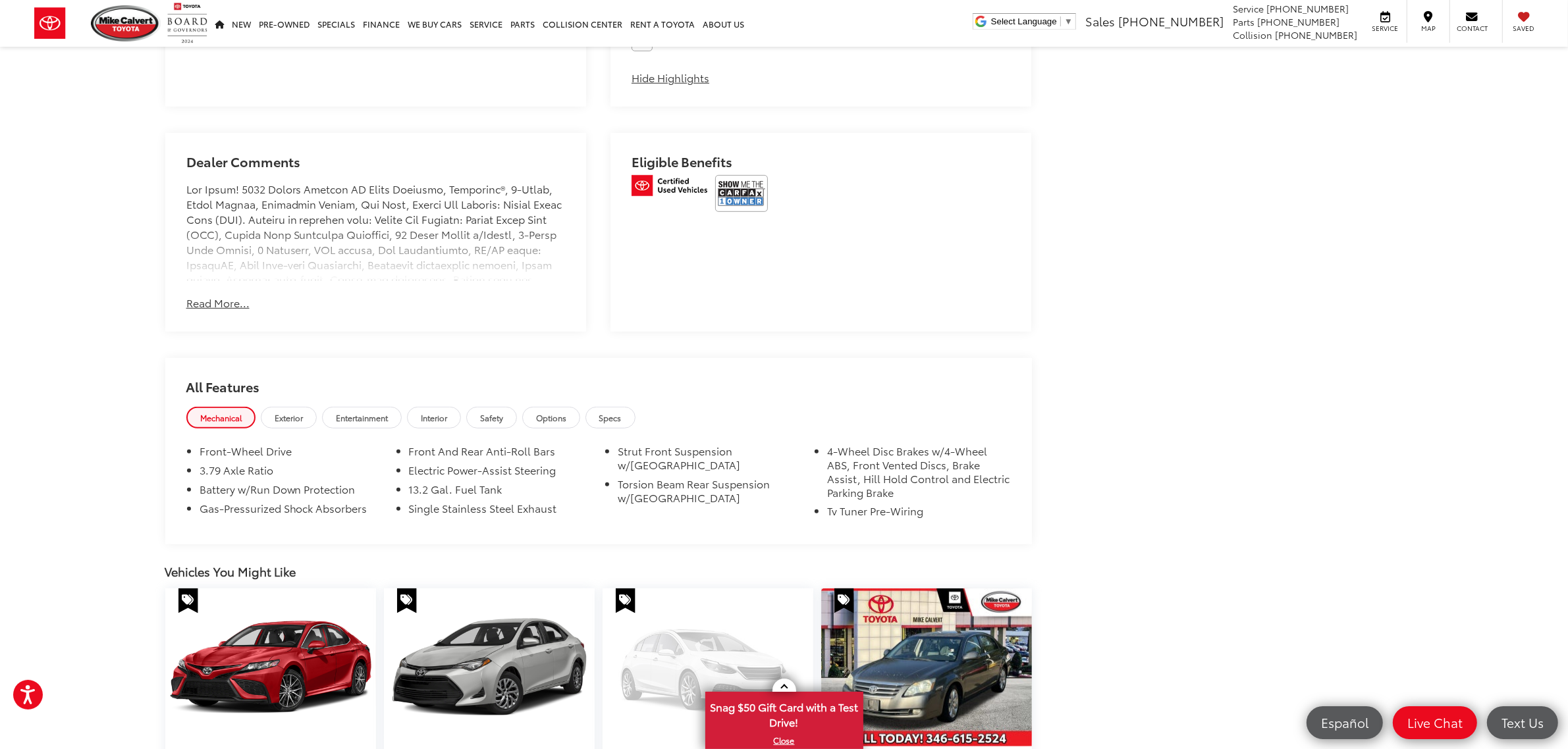
scroll to position [1234, 0]
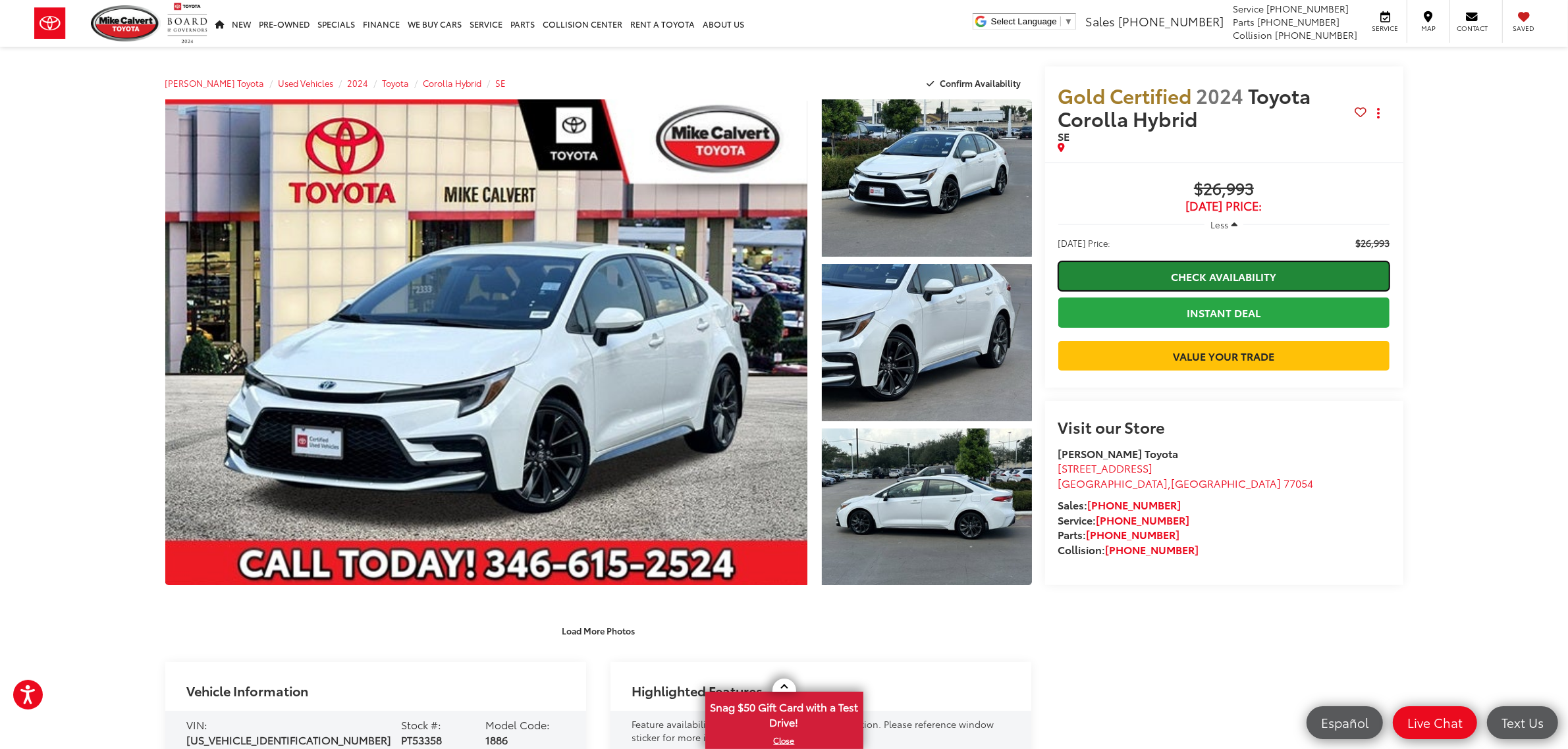
click at [1213, 268] on link "Check Availability" at bounding box center [1224, 275] width 332 height 29
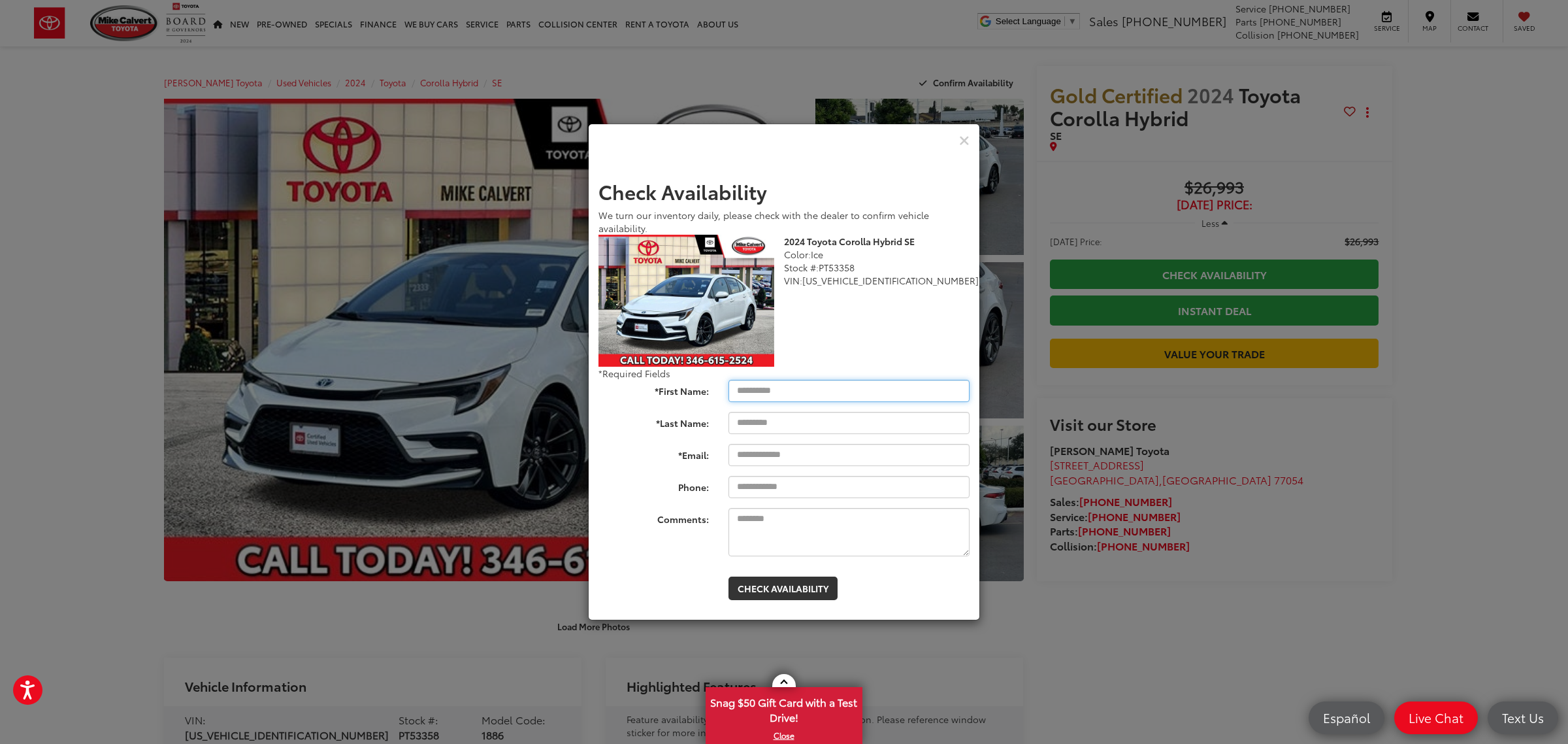
click at [766, 389] on input "*First Name:" at bounding box center [849, 391] width 241 height 22
click at [797, 394] on input "*First Name:" at bounding box center [849, 391] width 241 height 22
type input "******"
type input "*******"
type input "**********"
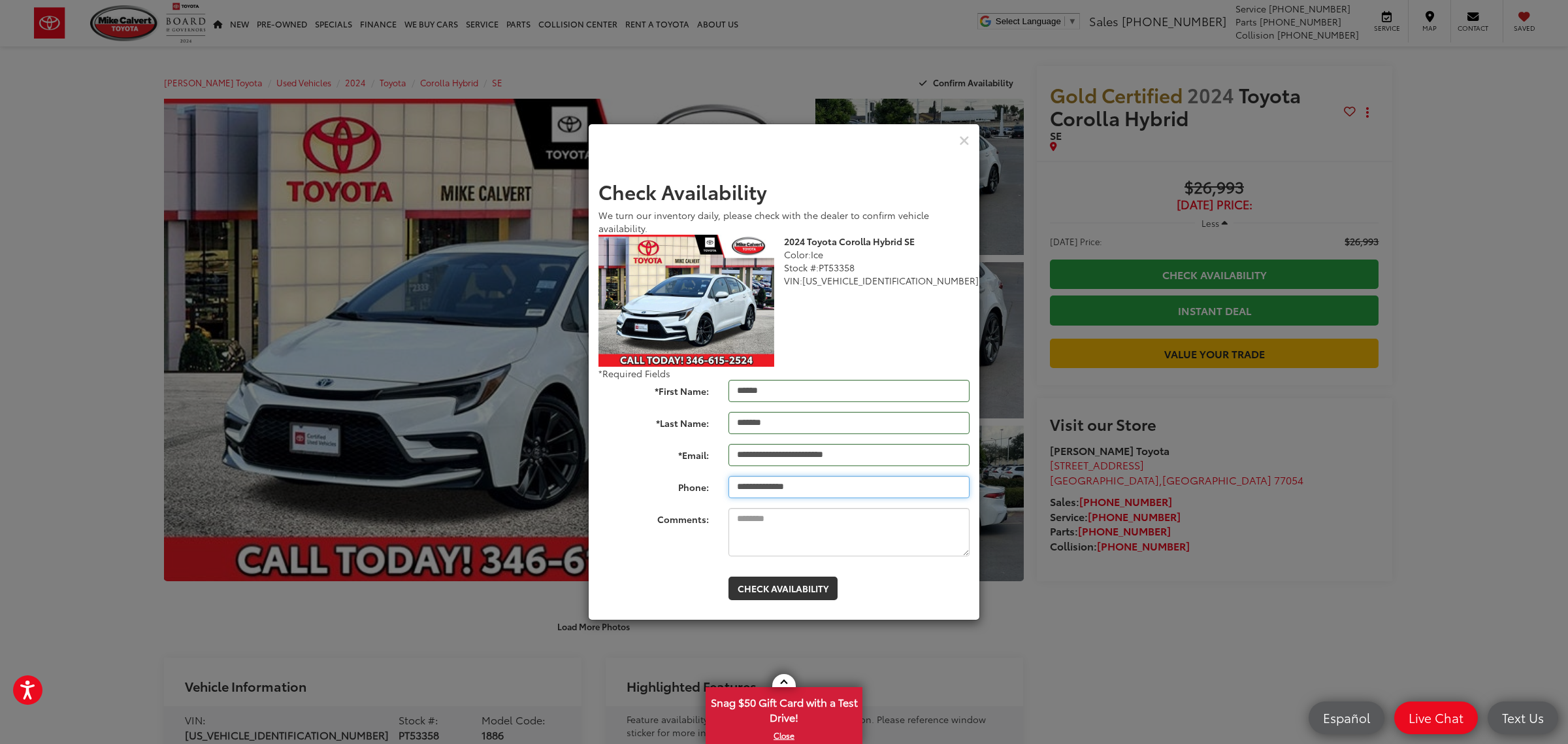
type input "**********"
click at [813, 527] on textarea "Comments:" at bounding box center [849, 532] width 241 height 48
click at [786, 582] on button "Check Availability" at bounding box center [783, 588] width 109 height 23
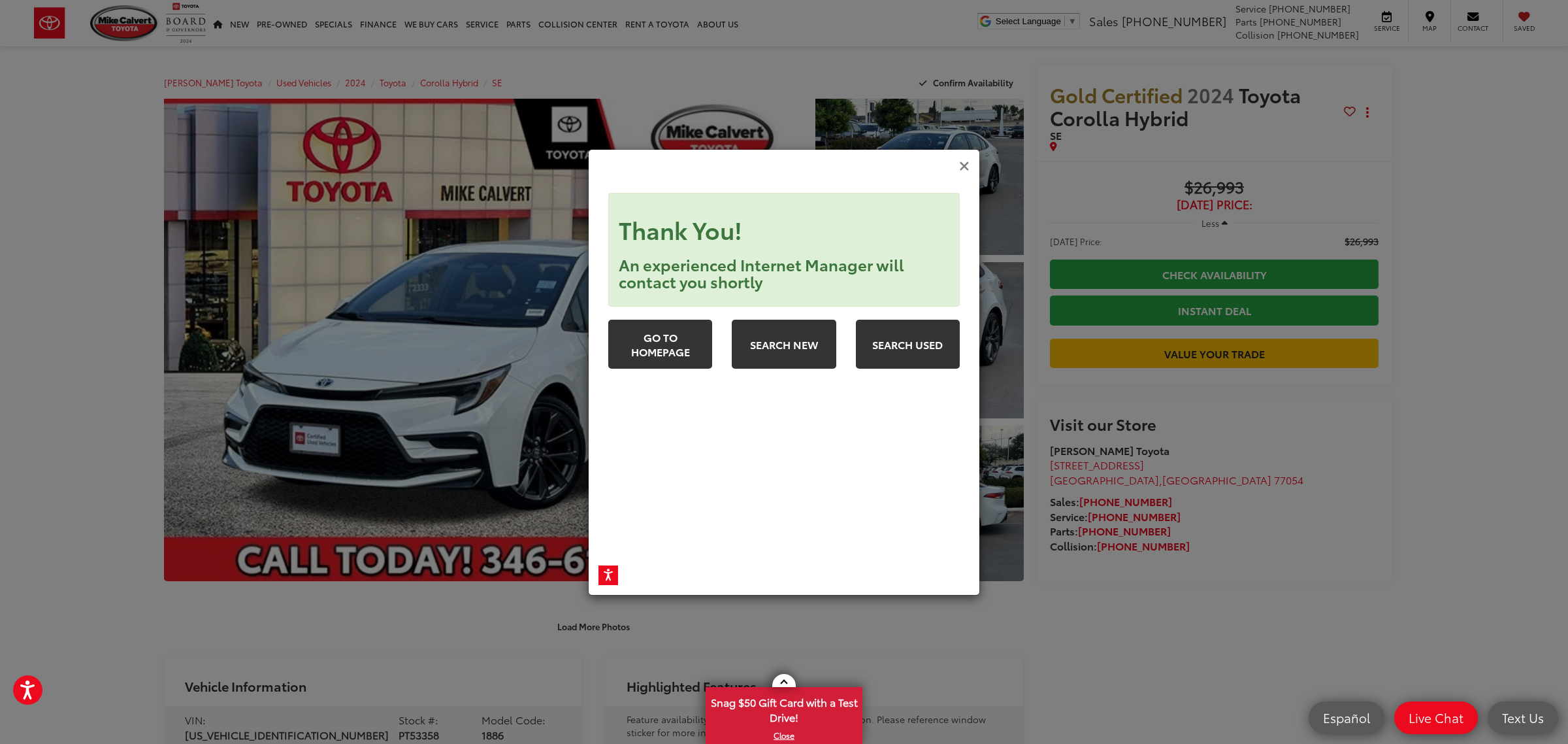
click at [962, 167] on icon "Close" at bounding box center [964, 166] width 11 height 14
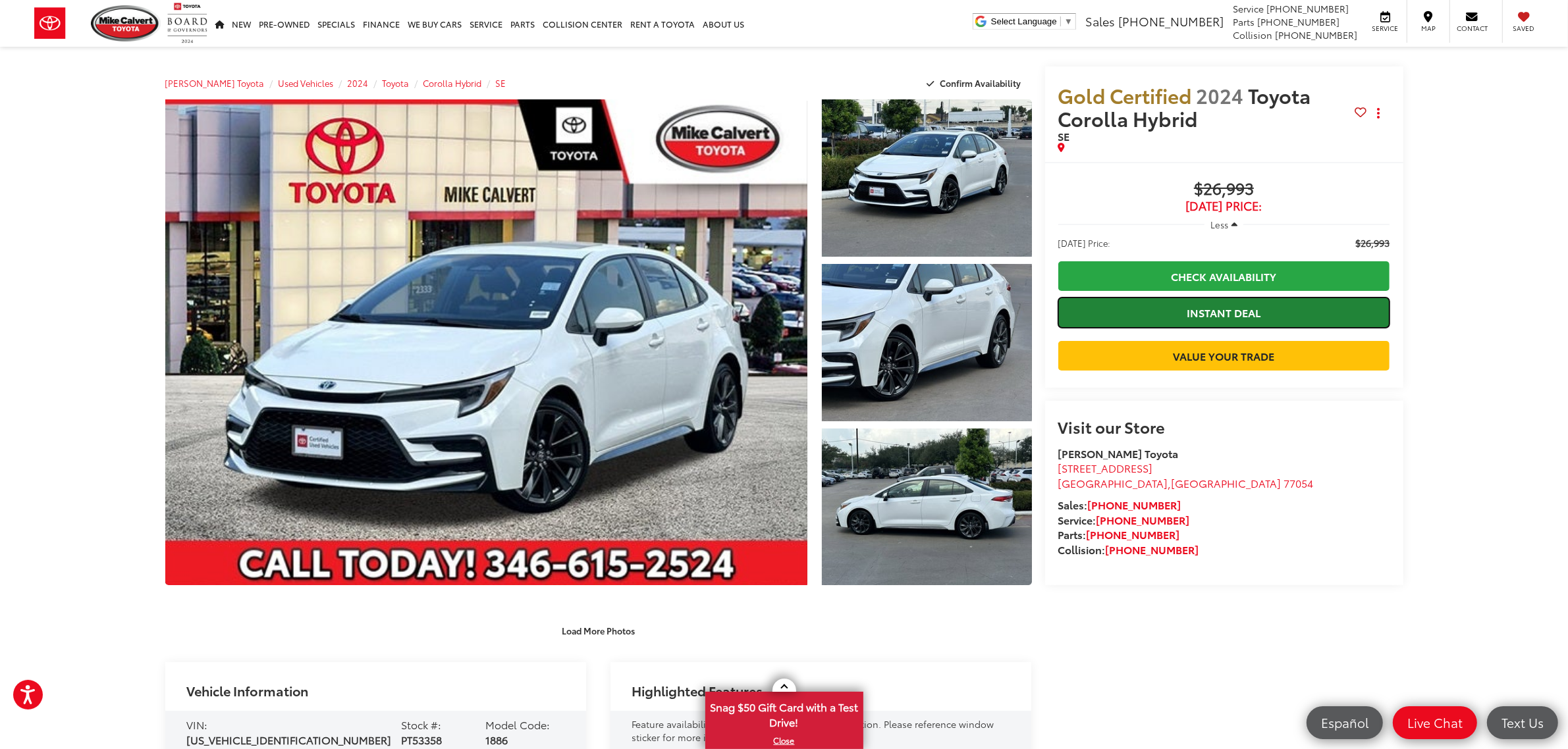
click at [1253, 300] on link "Instant Deal" at bounding box center [1224, 312] width 332 height 29
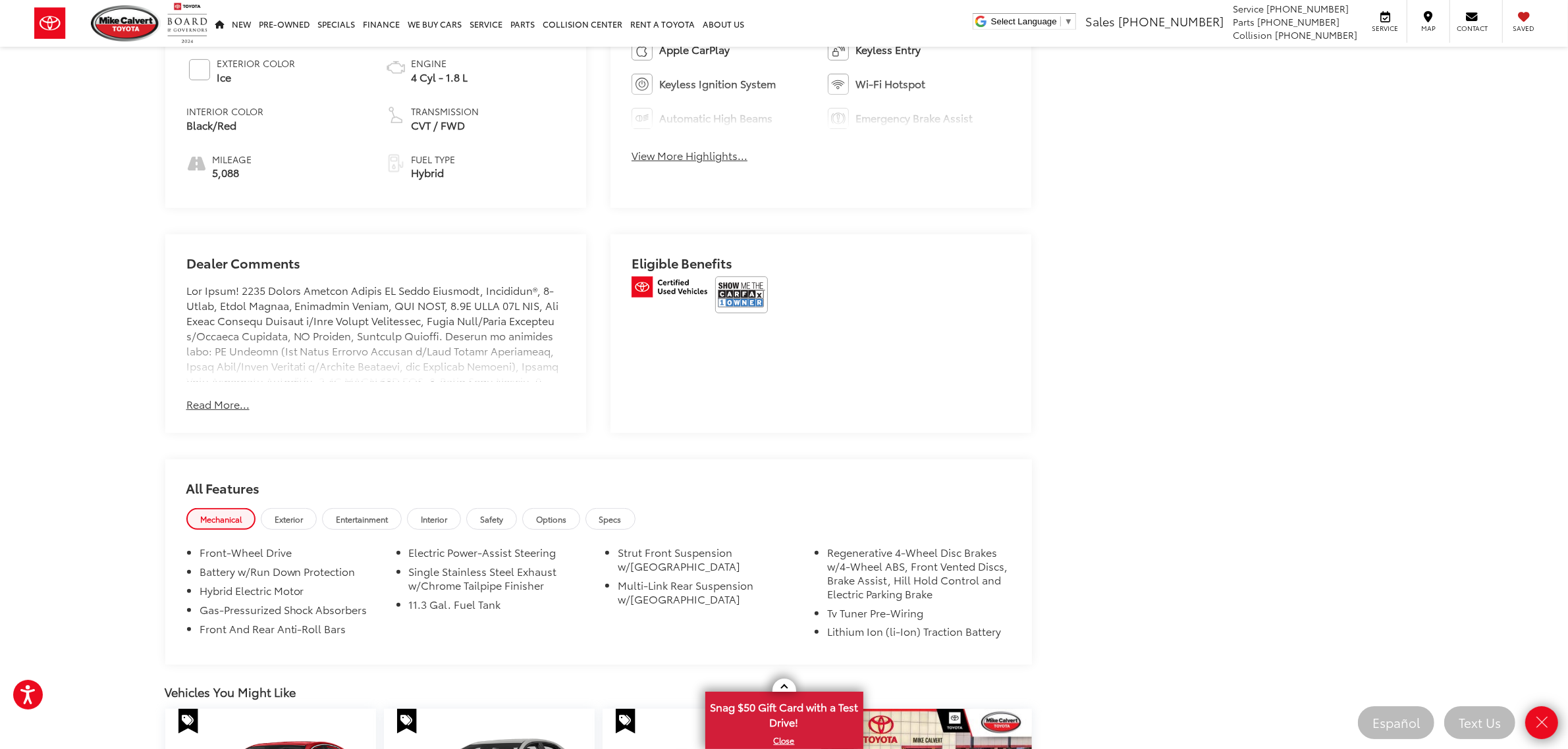
scroll to position [823, 0]
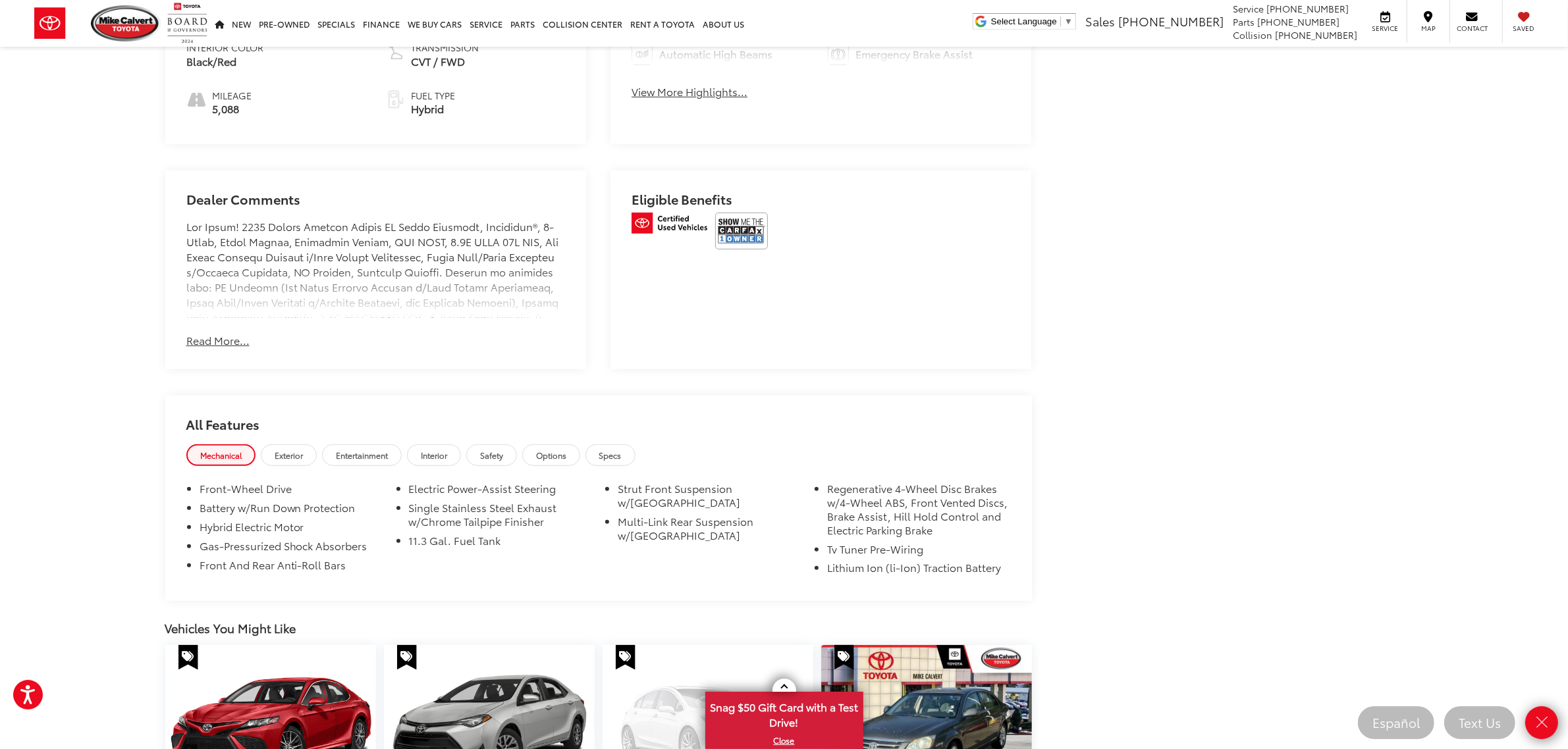
click at [191, 333] on button "Read More..." at bounding box center [218, 341] width 63 height 15
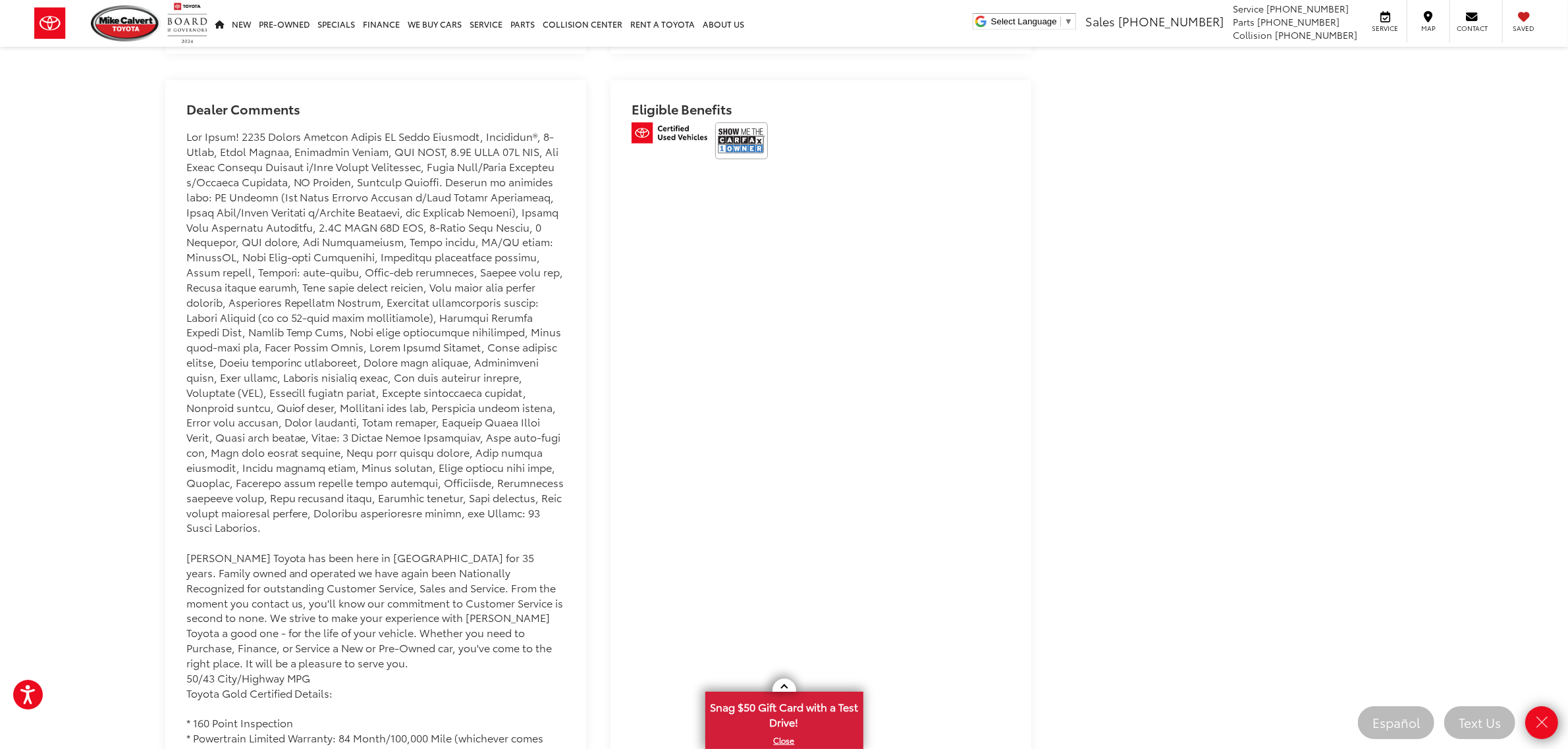
scroll to position [987, 0]
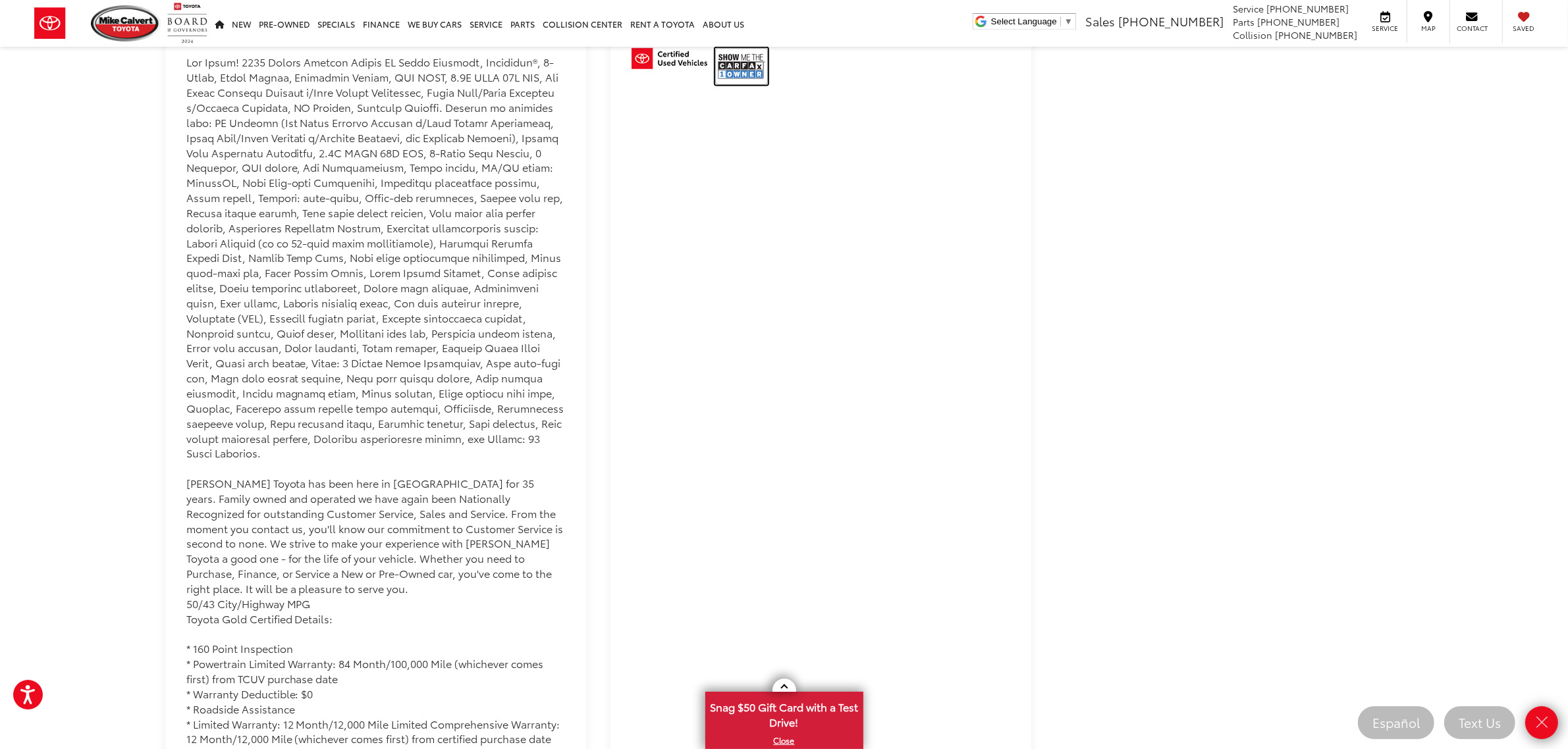
click at [737, 70] on img at bounding box center [741, 67] width 53 height 37
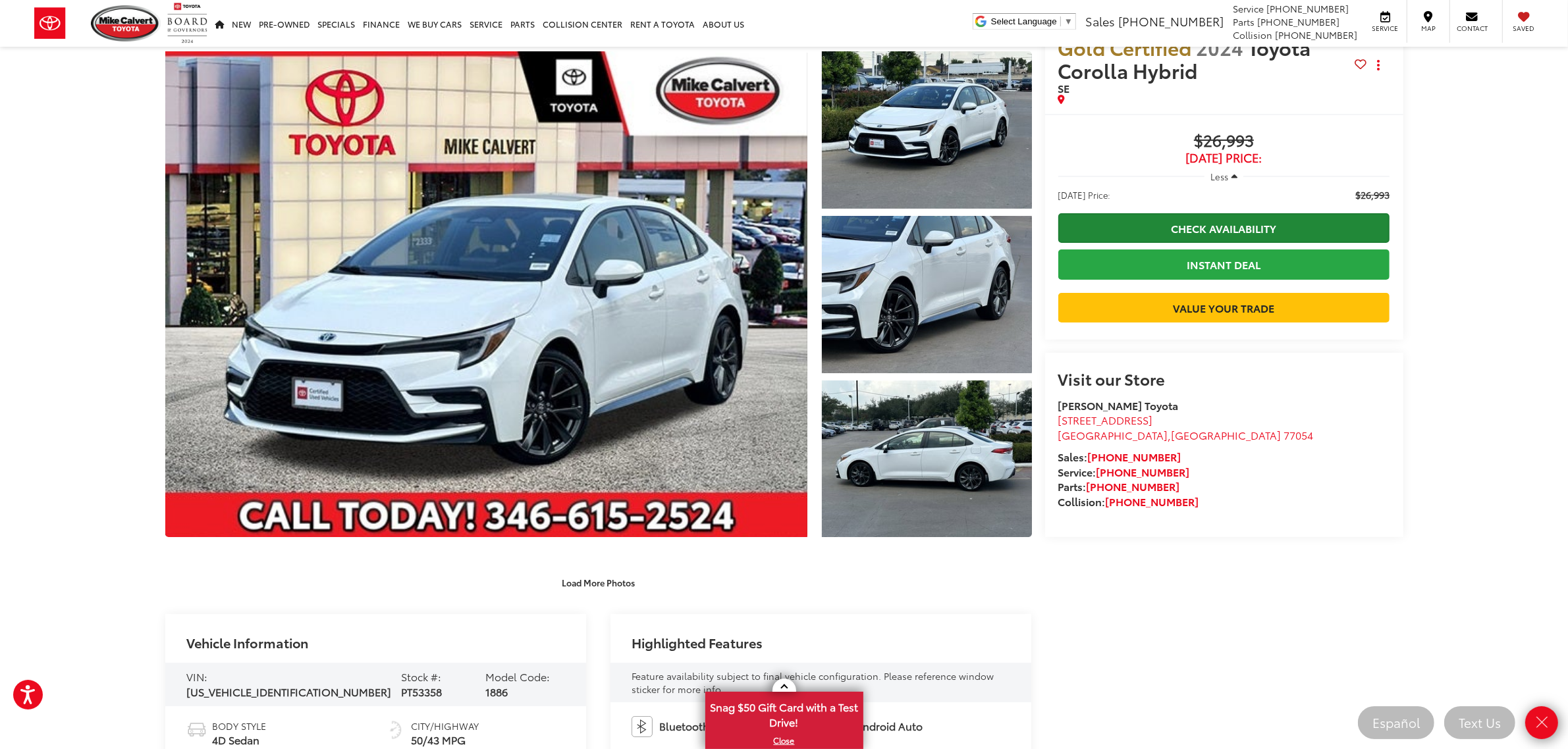
scroll to position [0, 0]
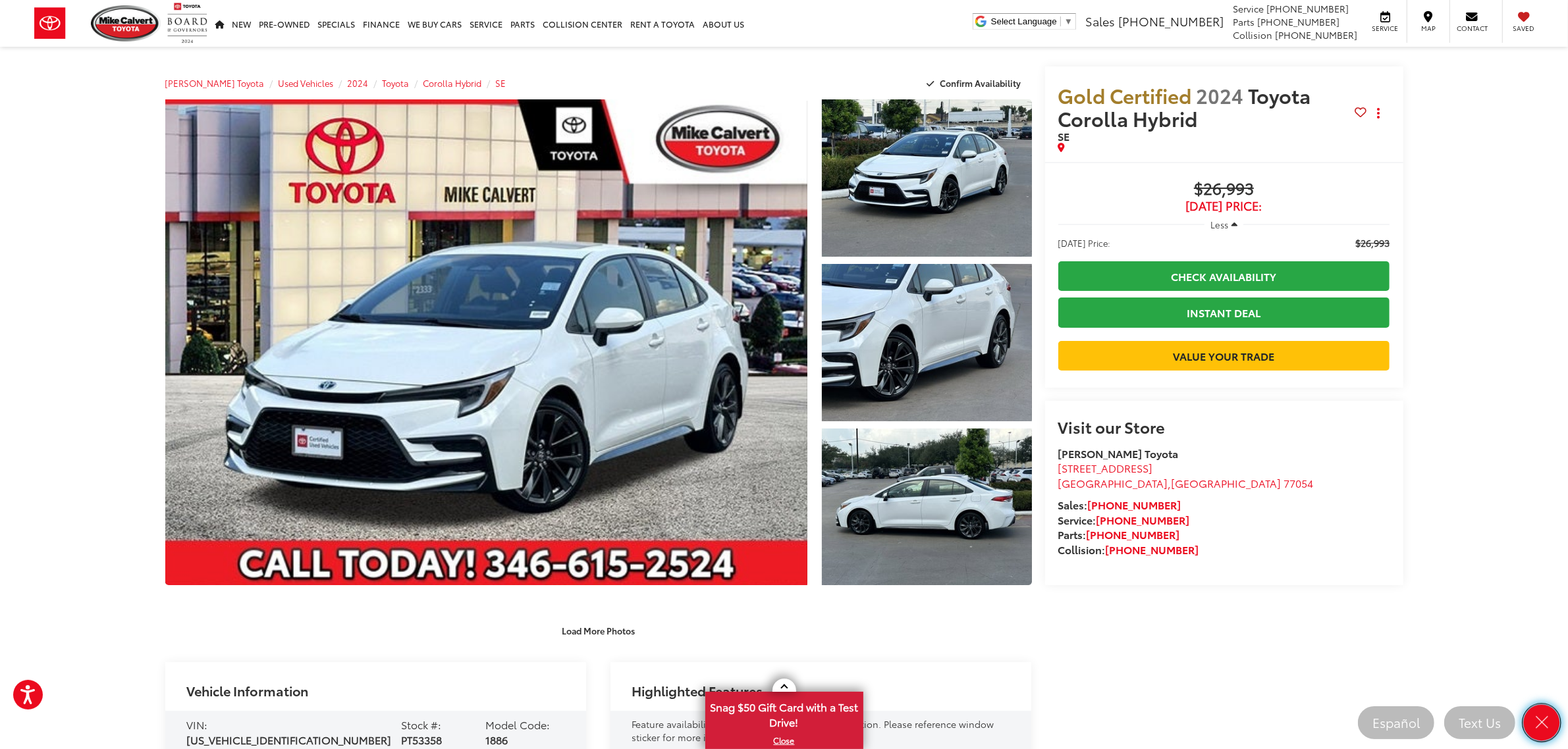
click at [1552, 712] on link "Close" at bounding box center [1542, 723] width 36 height 36
click at [1247, 334] on capital-one-entry-button at bounding box center [1224, 334] width 332 height 0
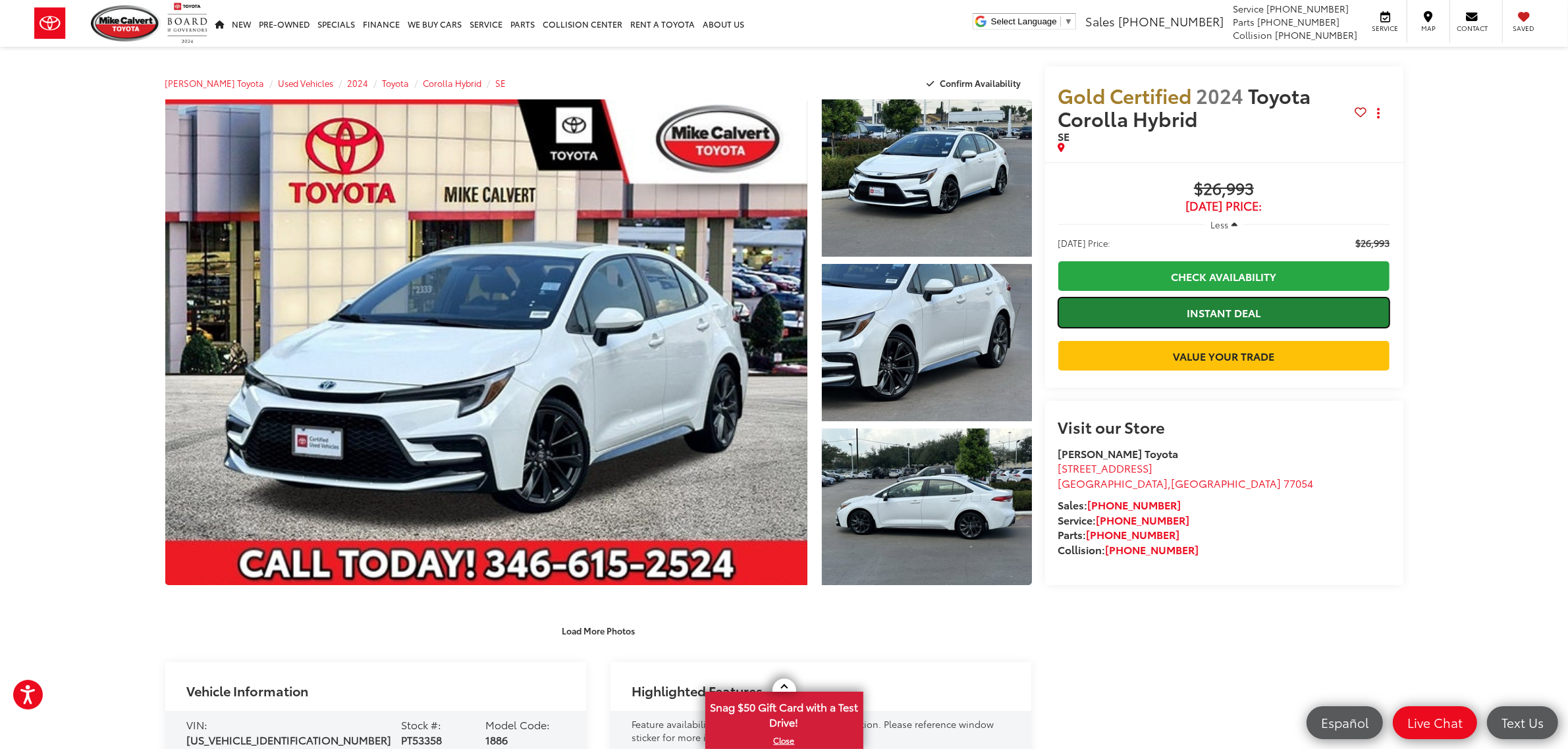
click at [1296, 317] on link "Instant Deal" at bounding box center [1224, 312] width 332 height 29
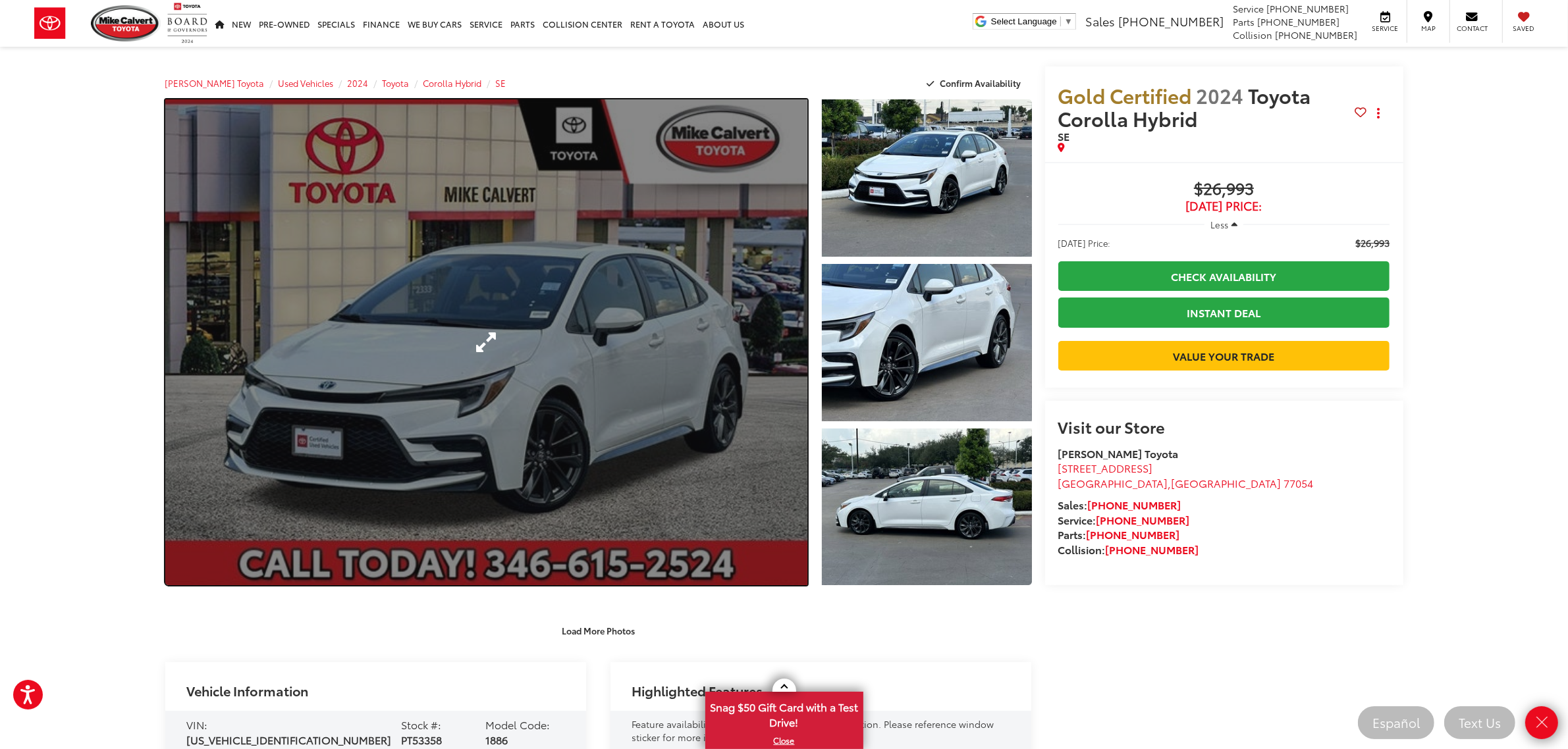
click at [489, 348] on link "Expand Photo 0" at bounding box center [487, 342] width 643 height 486
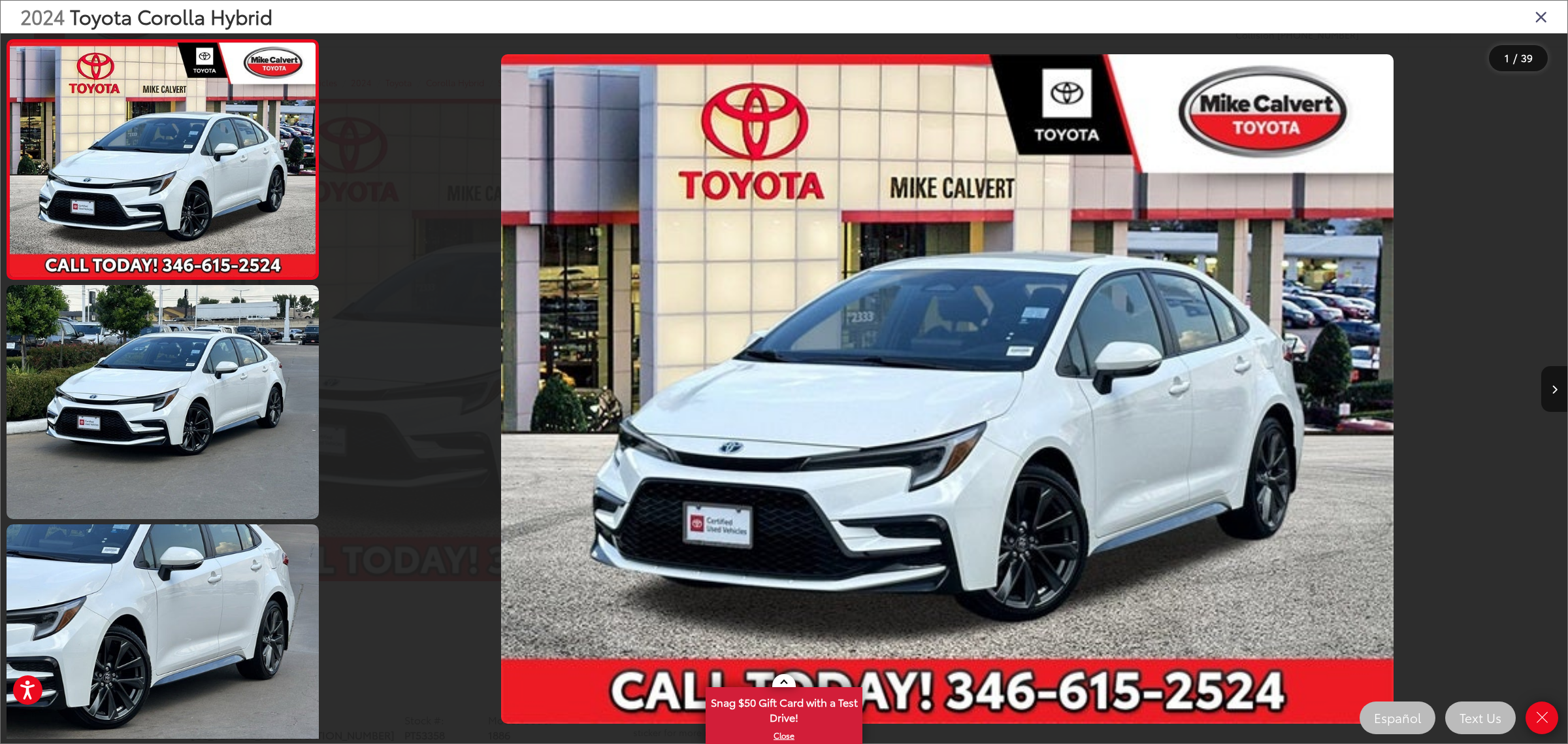
click at [1518, 188] on div at bounding box center [1412, 389] width 310 height 711
click at [1542, 21] on icon "Close gallery" at bounding box center [1541, 16] width 13 height 17
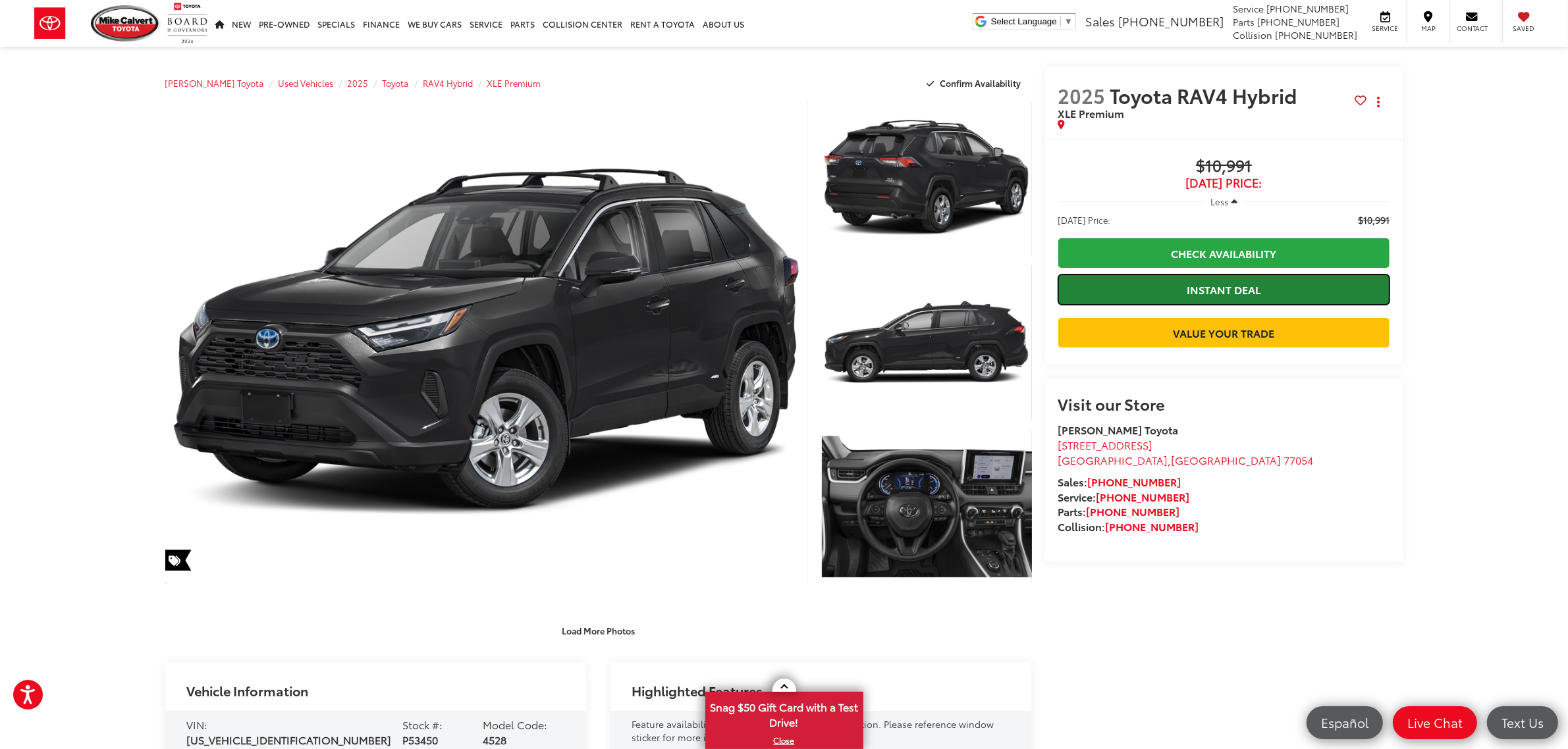
click at [1206, 280] on link "Instant Deal" at bounding box center [1224, 289] width 332 height 29
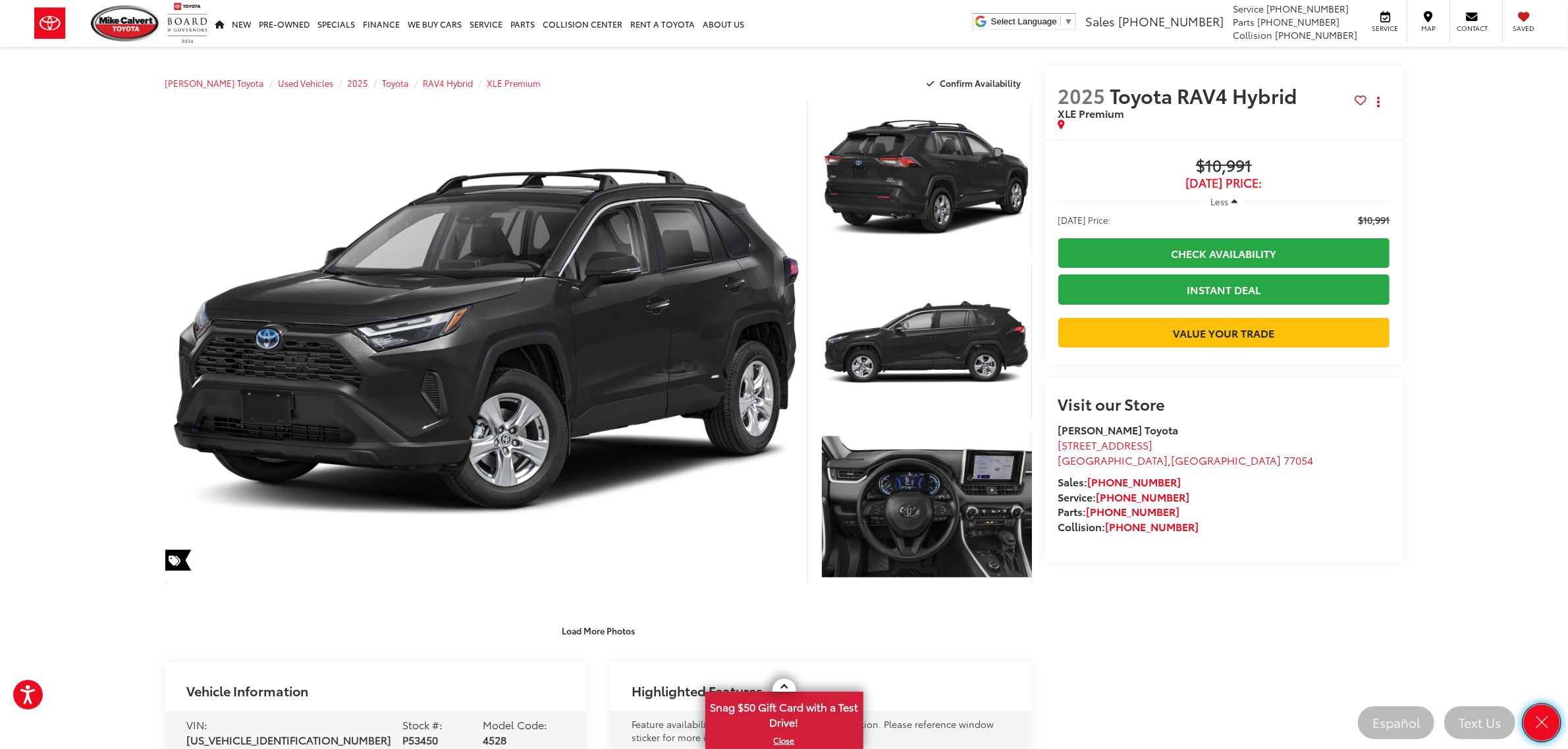
click at [1542, 721] on icon "Close" at bounding box center [1542, 723] width 19 height 19
